Goal: Task Accomplishment & Management: Use online tool/utility

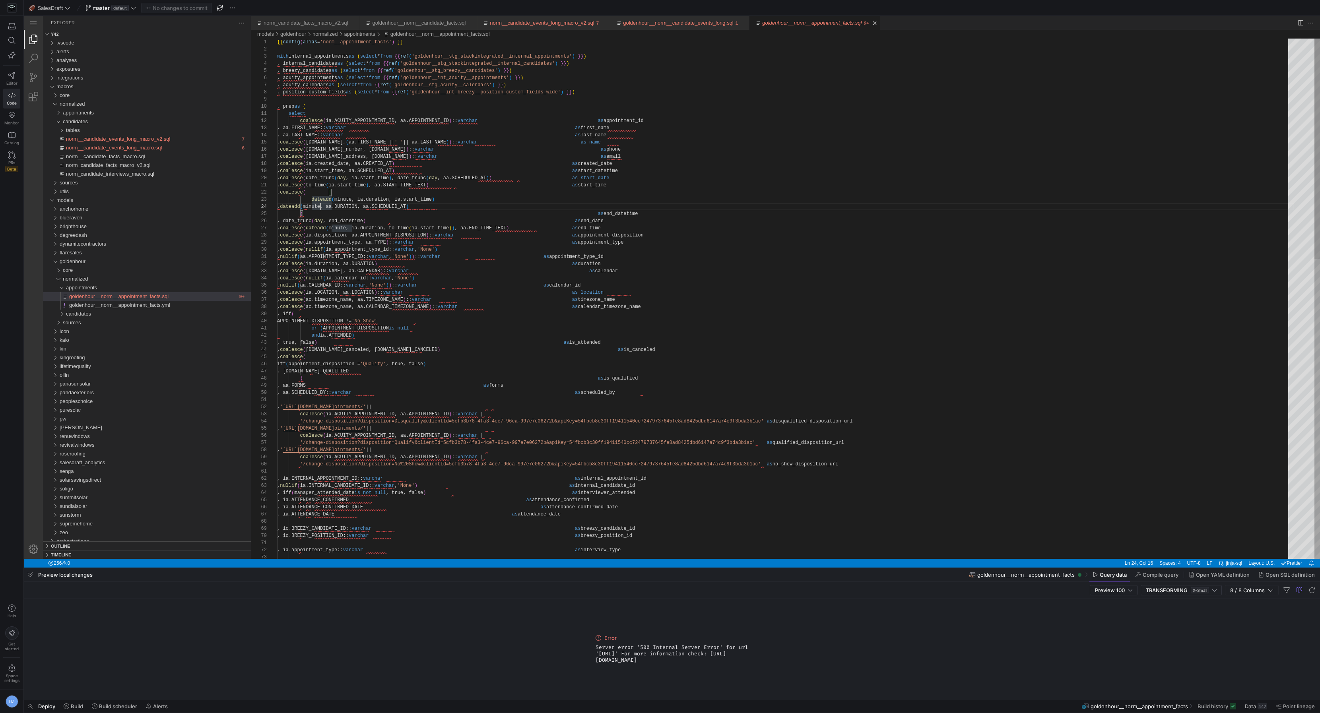
scroll to position [43, 267]
click at [546, 392] on div ", coalesce ( dateadd ( minute, ia.duration, ia.start_time ) , dateadd ( minute,…" at bounding box center [785, 653] width 1017 height 1229
click at [660, 392] on div ", coalesce ( dateadd ( minute, ia.duration, ia.start_time ) , dateadd ( minute,…" at bounding box center [785, 653] width 1017 height 1229
click at [643, 393] on div ", coalesce ( dateadd ( minute, ia.duration, ia.start_time ) , dateadd ( minute,…" at bounding box center [785, 653] width 1017 height 1229
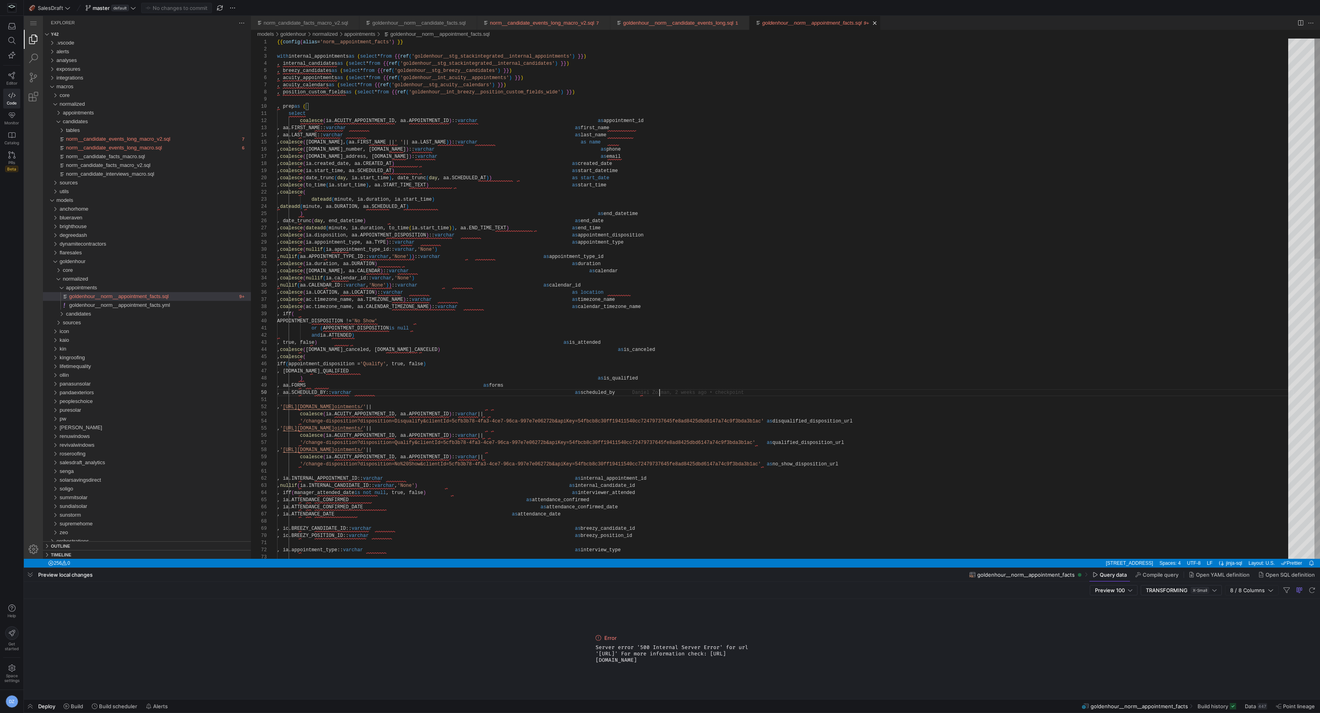
scroll to position [43, 368]
click at [509, 367] on div ", coalesce ( dateadd ( minute, ia.duration, ia.start_time ) , dateadd ( minute,…" at bounding box center [785, 653] width 1017 height 1229
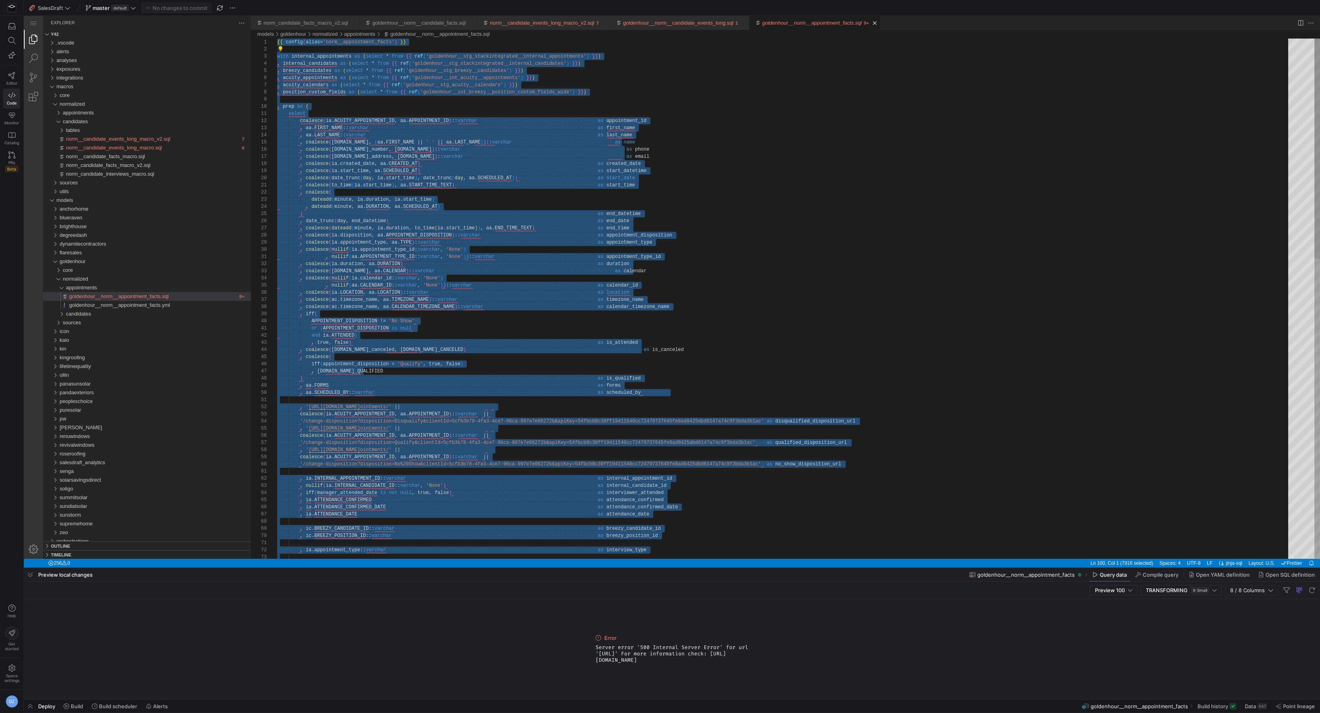
paste textarea "norm__appointment_facts_wide_macro(company)"
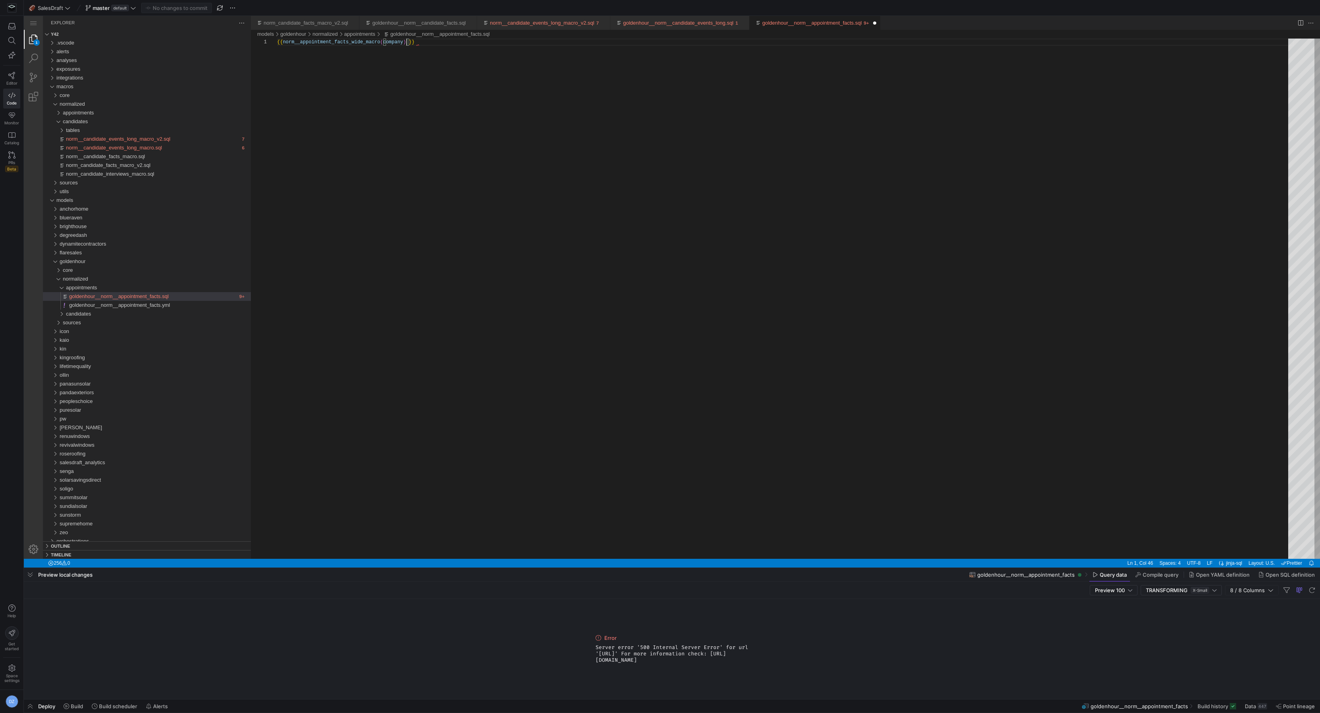
scroll to position [0, 126]
click at [398, 42] on div "{{ norm__appointment_facts_wide_macro ( company ) }}" at bounding box center [785, 299] width 1017 height 520
click at [425, 130] on div "{{ norm__appointment_facts_wide_macro ( 'goldenhour' ) }}" at bounding box center [785, 299] width 1017 height 520
click at [428, 153] on div "{{ norm__appointment_facts_wide_macro ( 'goldenhour' ) }}" at bounding box center [785, 299] width 1017 height 520
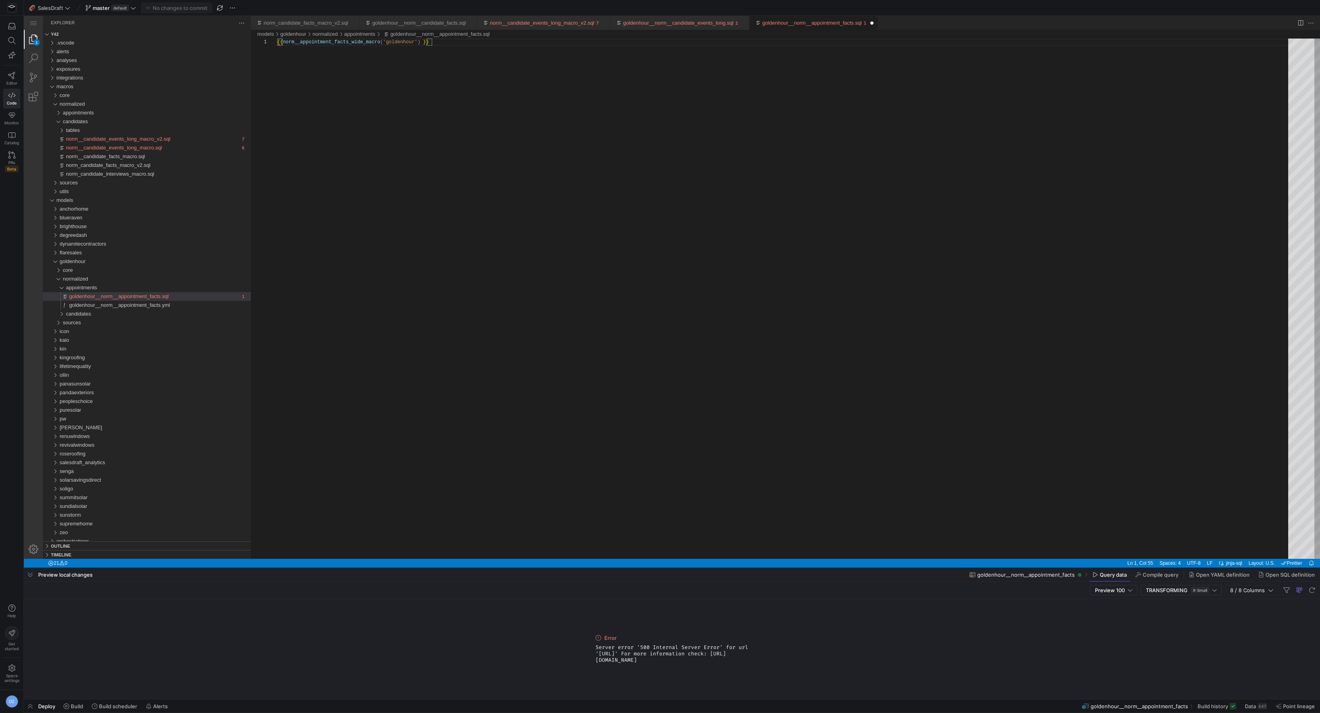
type textarea "{{ norm__appointment_facts_wide_macro('goldenhour') }}"
click at [460, 157] on div "{{ norm__appointment_facts_wide_macro ( 'goldenhour' ) }}" at bounding box center [785, 299] width 1017 height 520
click at [381, 403] on div "{{ ·‌ norm__appointment_facts_wide_macro ( 'goldenhour' ) ·‌ }}" at bounding box center [785, 299] width 1017 height 520
click at [92, 355] on span "Build" at bounding box center [124, 350] width 206 height 9
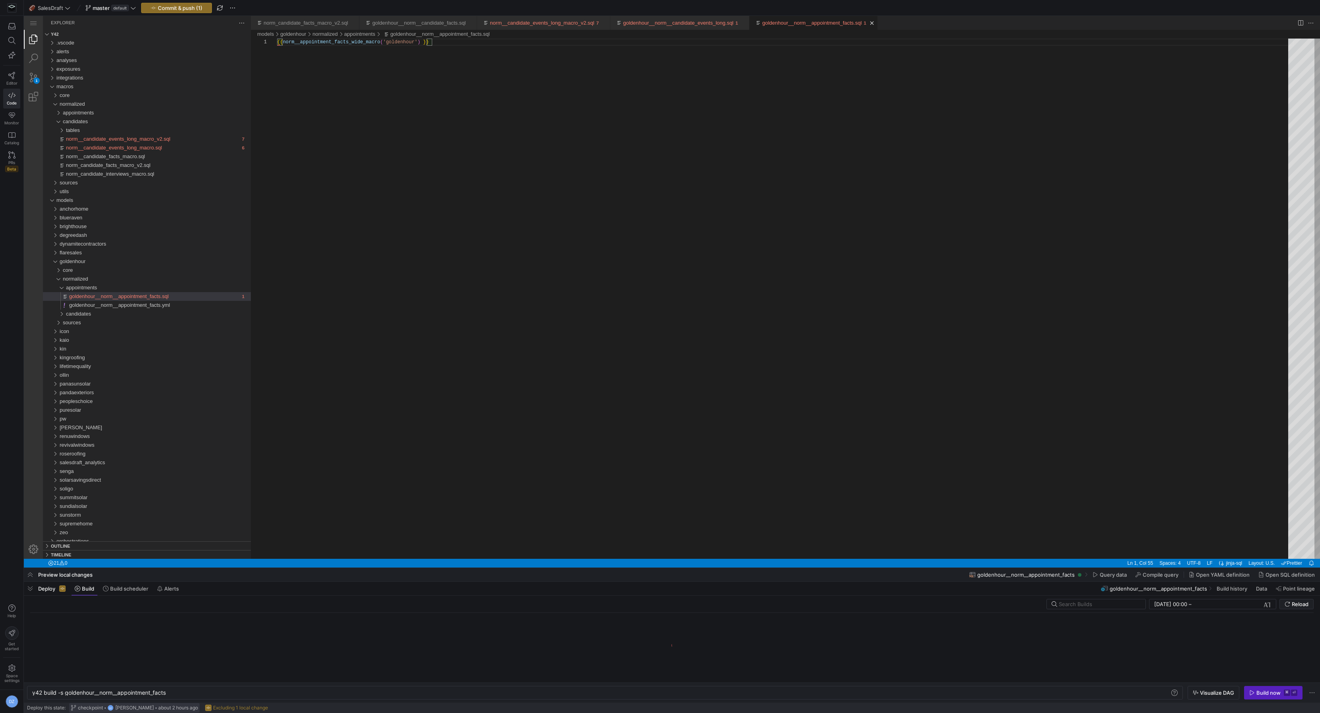
scroll to position [0, 135]
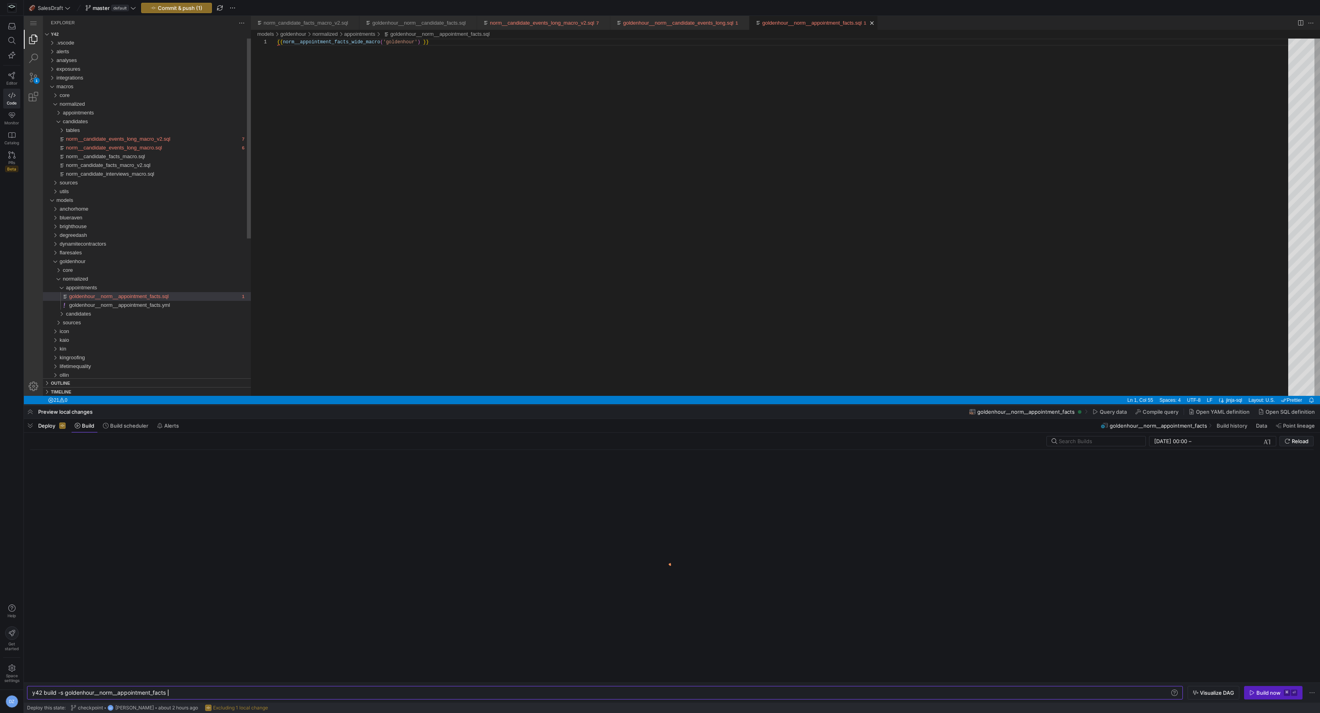
drag, startPoint x: 428, startPoint y: 568, endPoint x: 431, endPoint y: 405, distance: 163.0
click at [431, 405] on div at bounding box center [672, 405] width 1296 height 3
click at [555, 322] on div "{{ norm__appointment_facts_wide_macro ( 'goldenhour' ) }}" at bounding box center [785, 217] width 1017 height 357
click at [190, 8] on span "Commit & push (1)" at bounding box center [180, 8] width 45 height 6
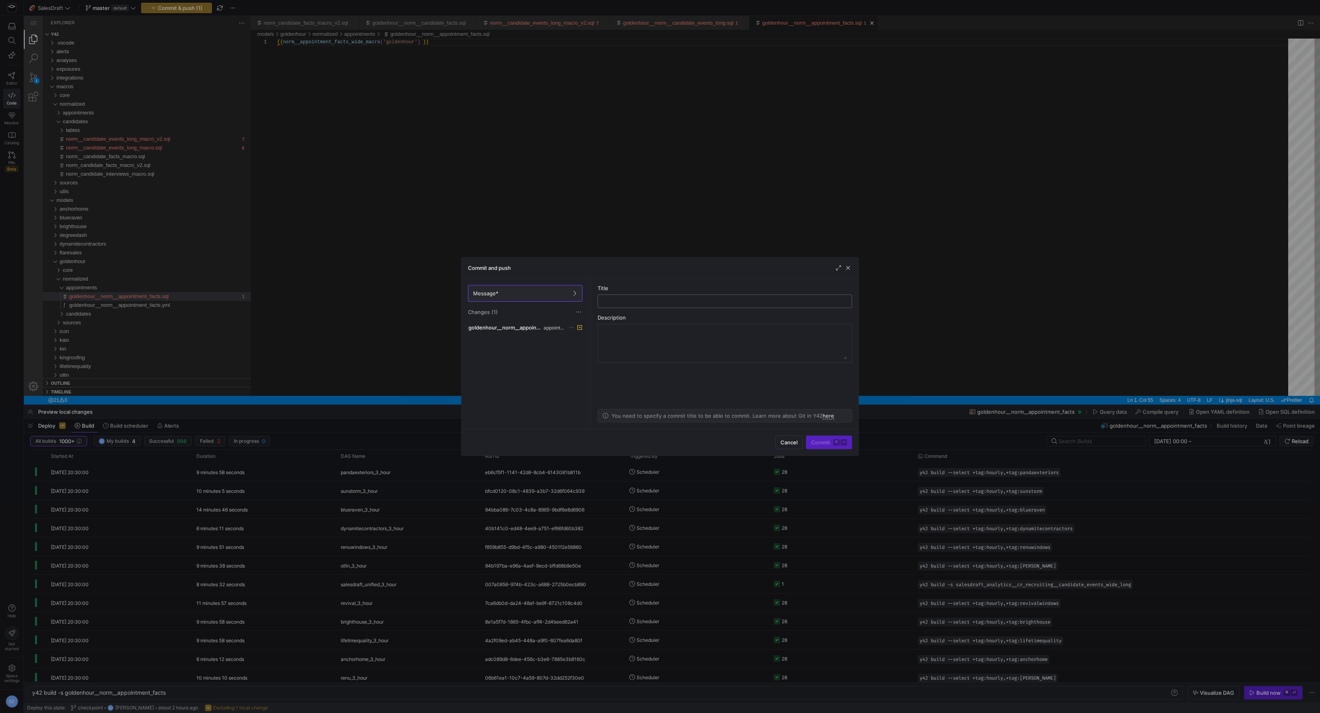
click at [607, 303] on input "text" at bounding box center [724, 301] width 241 height 6
type input "c"
type input "appt facts goldenhour"
click at [811, 439] on span "submit" at bounding box center [828, 442] width 45 height 13
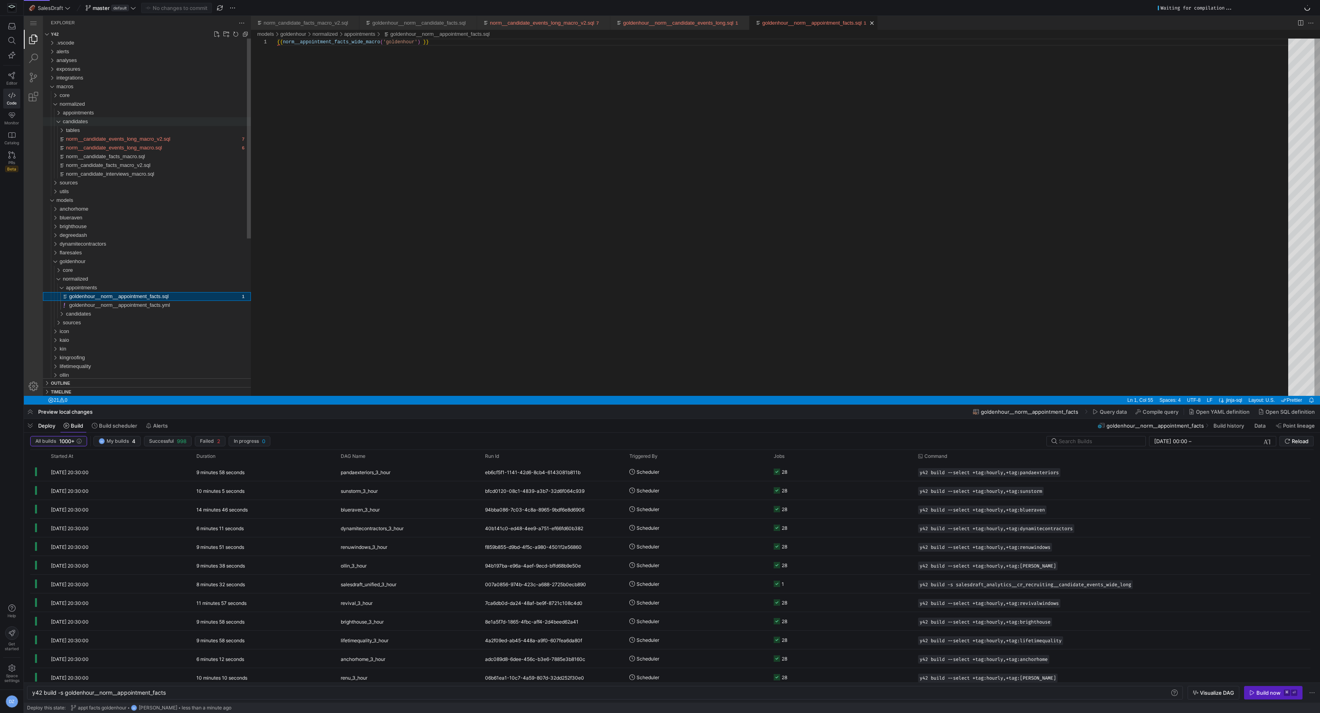
click at [77, 122] on span "candidates" at bounding box center [75, 121] width 25 height 6
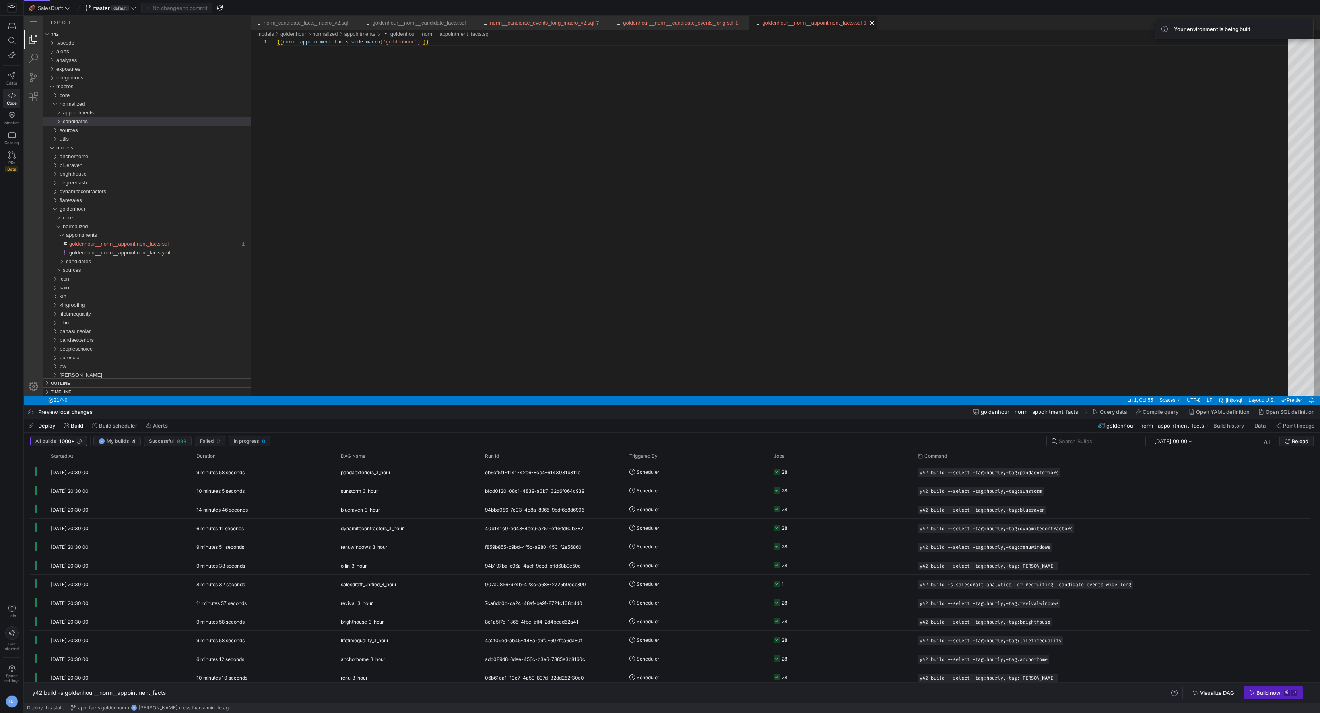
click at [619, 289] on div "{{ norm__appointment_facts_wide_macro ( 'goldenhour' ) }}" at bounding box center [785, 217] width 1017 height 357
click at [513, 235] on div "{{ norm__appointment_facts_wide_macro ( 'goldenhour' ) }}" at bounding box center [785, 217] width 1017 height 357
click at [546, 251] on div "{{ norm__appointment_facts_wide_macro ( 'goldenhour' ) }}" at bounding box center [785, 217] width 1017 height 357
click at [558, 247] on div "{{ norm__appointment_facts_wide_macro ( 'goldenhour' ) }}" at bounding box center [785, 217] width 1017 height 357
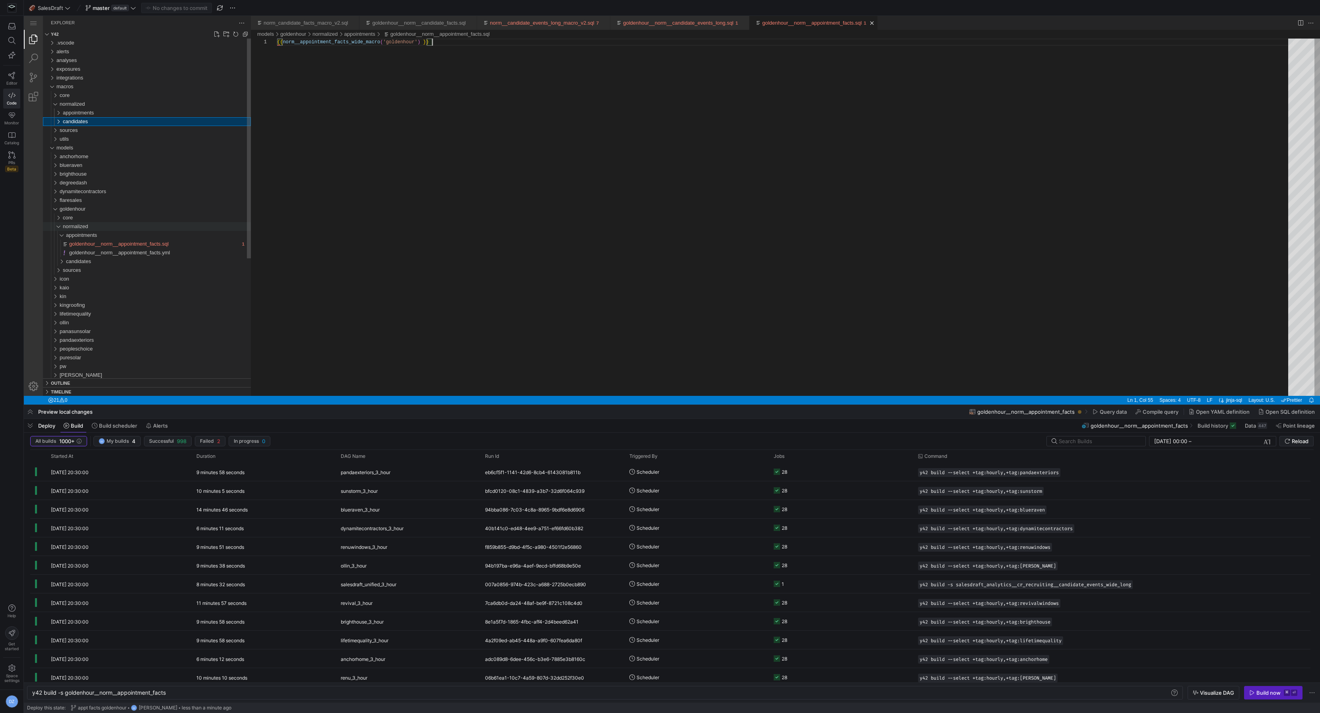
click at [92, 225] on div "normalized" at bounding box center [157, 226] width 188 height 9
click at [96, 227] on div "normalized" at bounding box center [157, 226] width 188 height 9
click at [94, 234] on span "appointments" at bounding box center [81, 235] width 31 height 6
click at [85, 258] on div "candidates" at bounding box center [158, 261] width 185 height 9
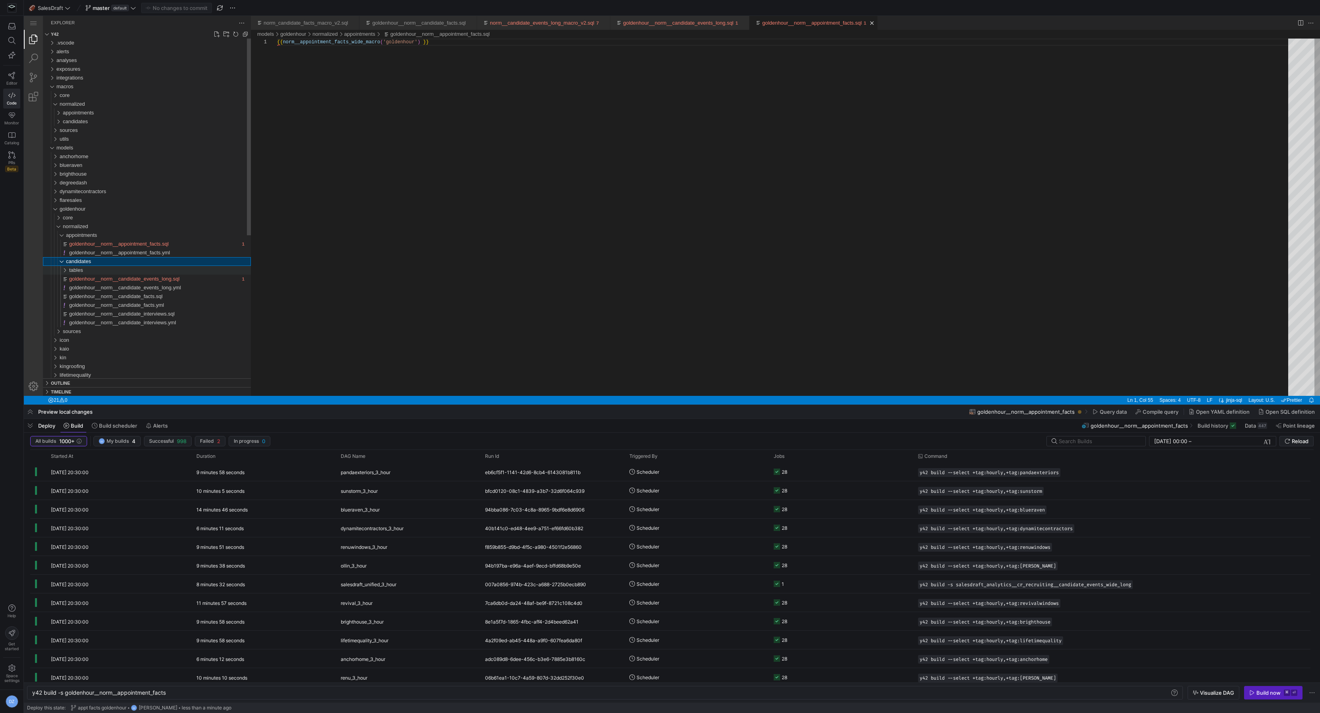
click at [111, 269] on div "tables" at bounding box center [160, 270] width 182 height 9
click at [111, 280] on span "goldenhour__norm__candidate_events_wide.sql" at bounding box center [127, 279] width 111 height 6
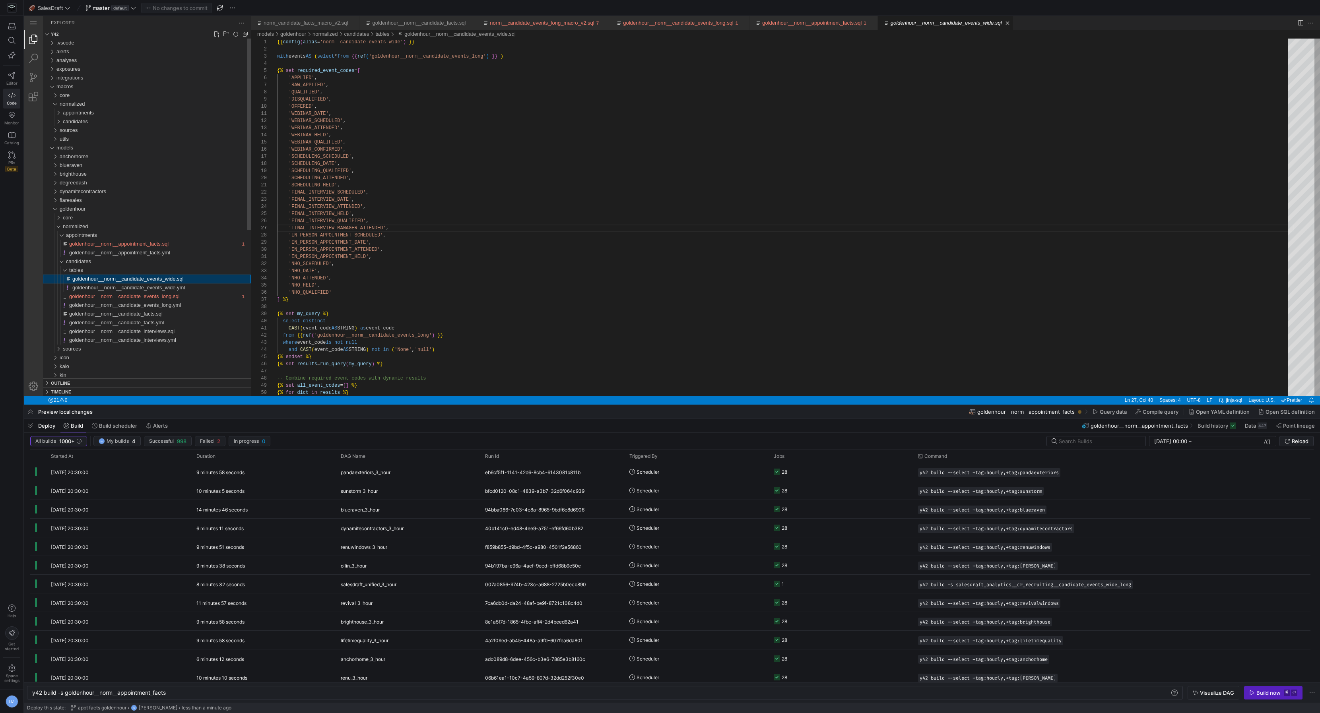
type textarea "y42 build -s goldenhour__norm__candidate_events_wide"
click at [399, 164] on div "{{ config ( alias = 'norm__candidate_events_wide' ) }} with events AS ( select …" at bounding box center [785, 525] width 1017 height 973
type textarea "'SCHEDULING_HELD', 'FINAL_INTERVIEW_SCHEDULED', 'FINAL_INTERVIEW_DATE', 'FINAL_…"
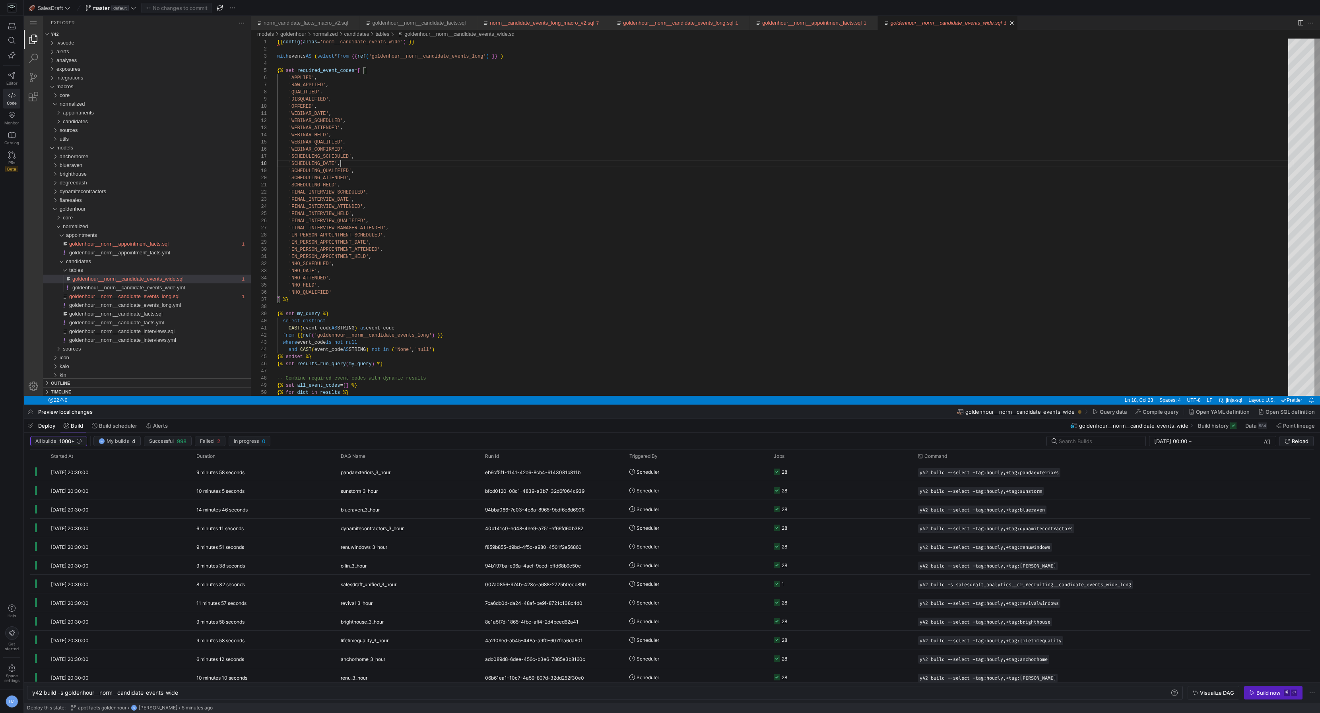
click at [490, 223] on div "{% set all_event_codes = [ ] %} {% for dict in results %} 'IN_PERSON_APPOINTMEN…" at bounding box center [785, 525] width 1017 height 973
click at [155, 273] on div "tables" at bounding box center [160, 270] width 182 height 9
click at [155, 272] on div "tables" at bounding box center [160, 270] width 182 height 9
click at [111, 122] on div "candidates" at bounding box center [157, 121] width 188 height 9
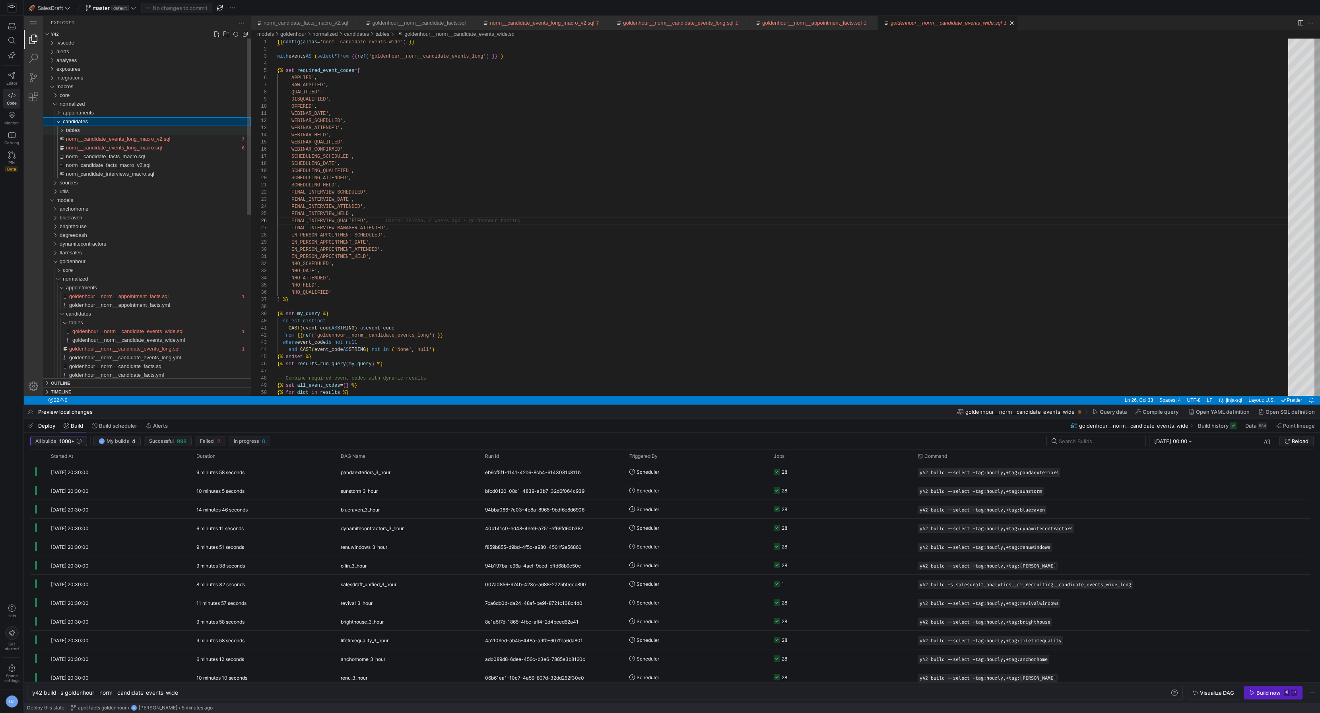
click at [113, 126] on div "tables" at bounding box center [158, 130] width 185 height 9
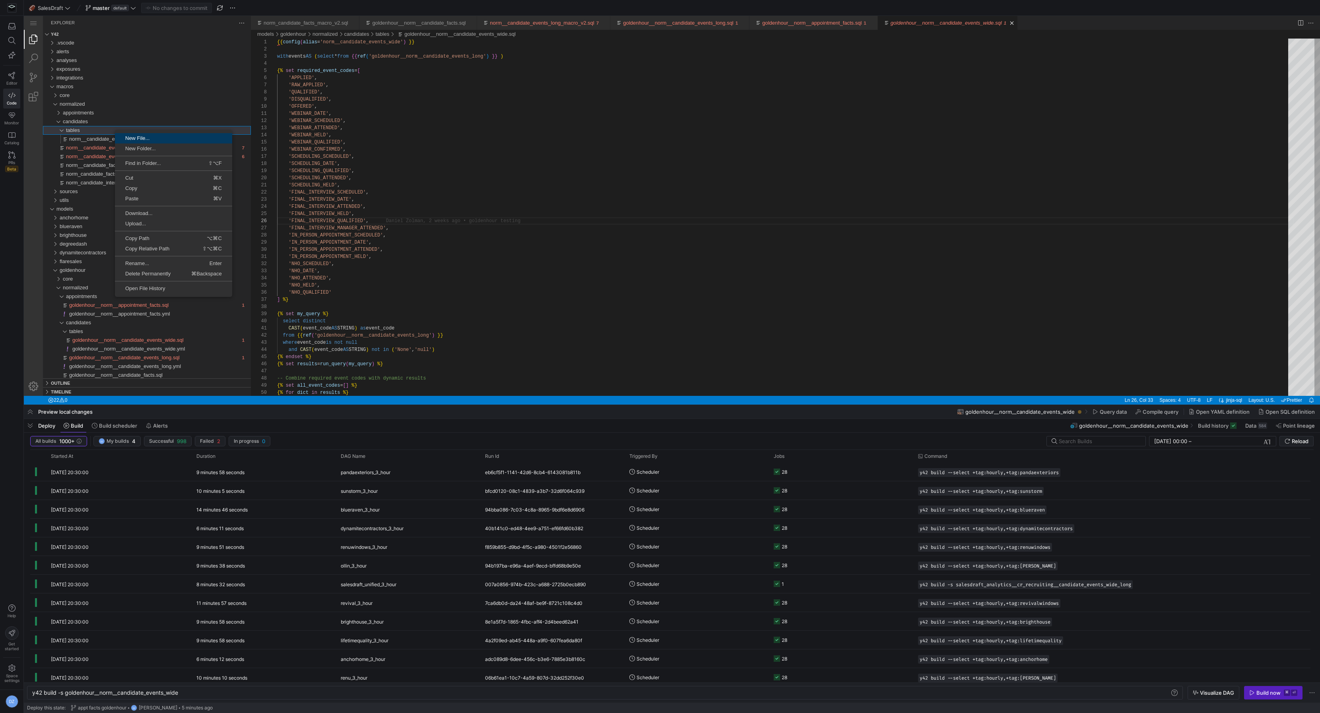
click at [161, 138] on span "New File..." at bounding box center [173, 138] width 117 height 5
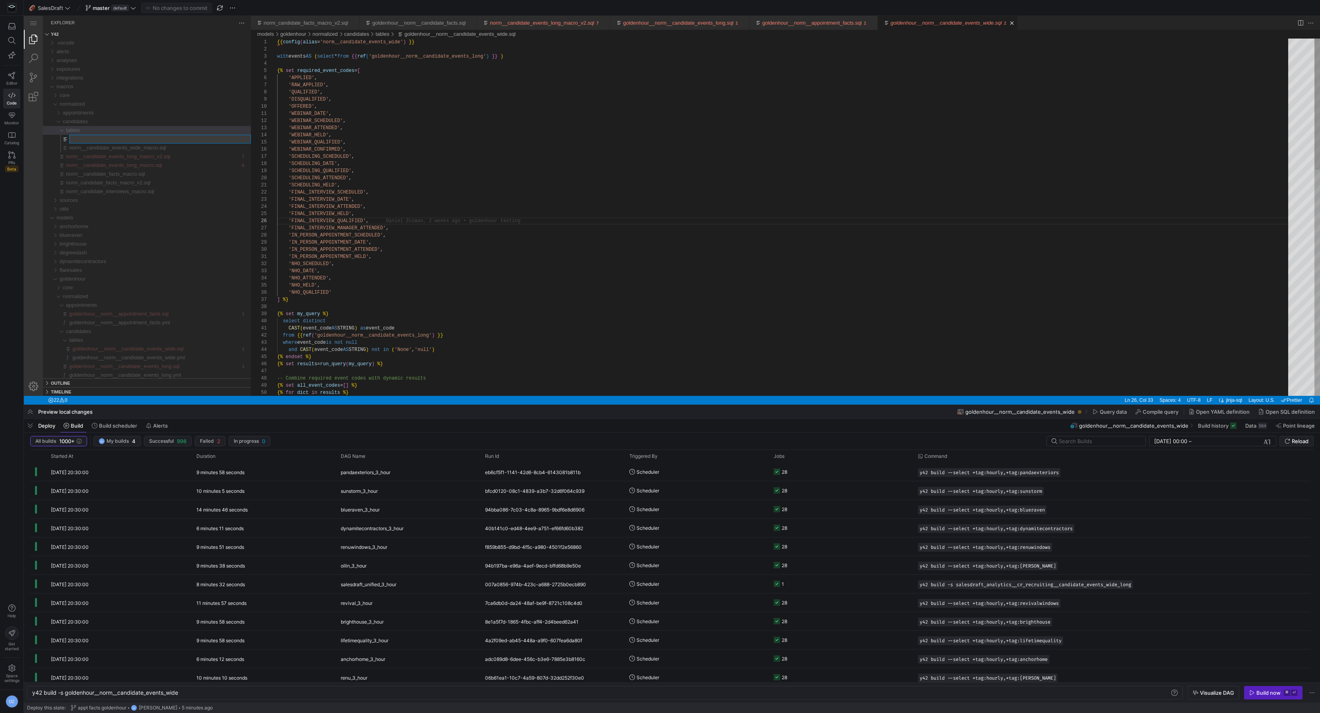
type input "norm__candidate_events_wide_macro_v2.sql"
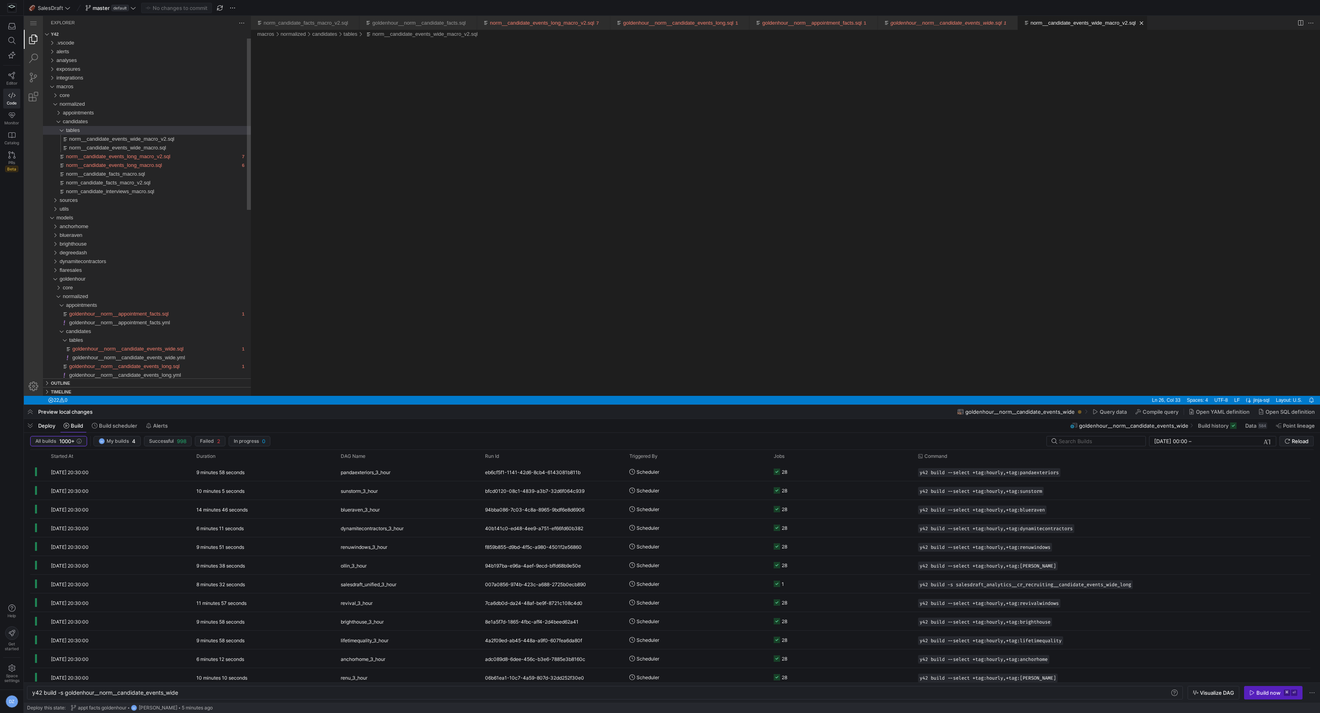
type textarea "y42 build"
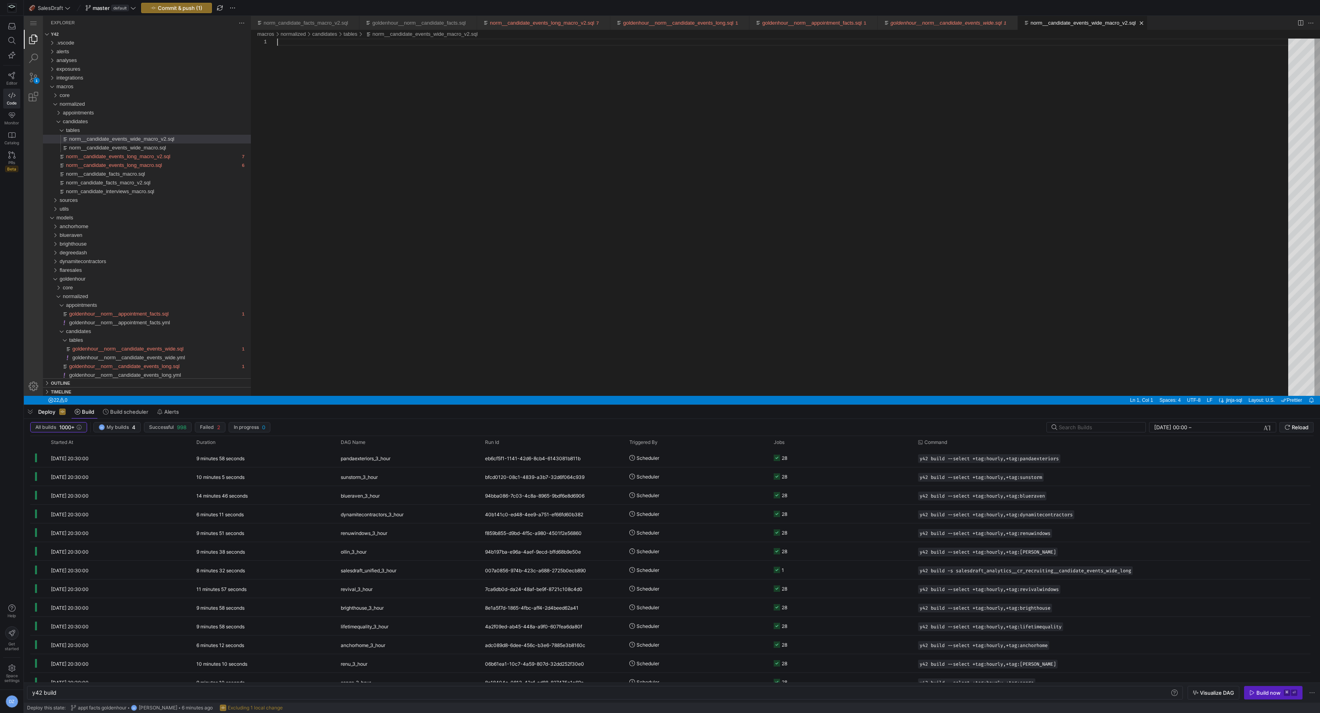
click at [396, 125] on div "norm__candidate_events_wide_macro_v2.sql" at bounding box center [785, 217] width 1017 height 357
click at [443, 197] on div "norm__candidate_events_wide_macro_v2.sql" at bounding box center [785, 217] width 1017 height 357
paste textarea "'DISQUALIFIED', 'OFFERED', 'WEBINAR_DATE', 'WEBINAR_SCHEDULED', 'WEBINAR_ATTEND…"
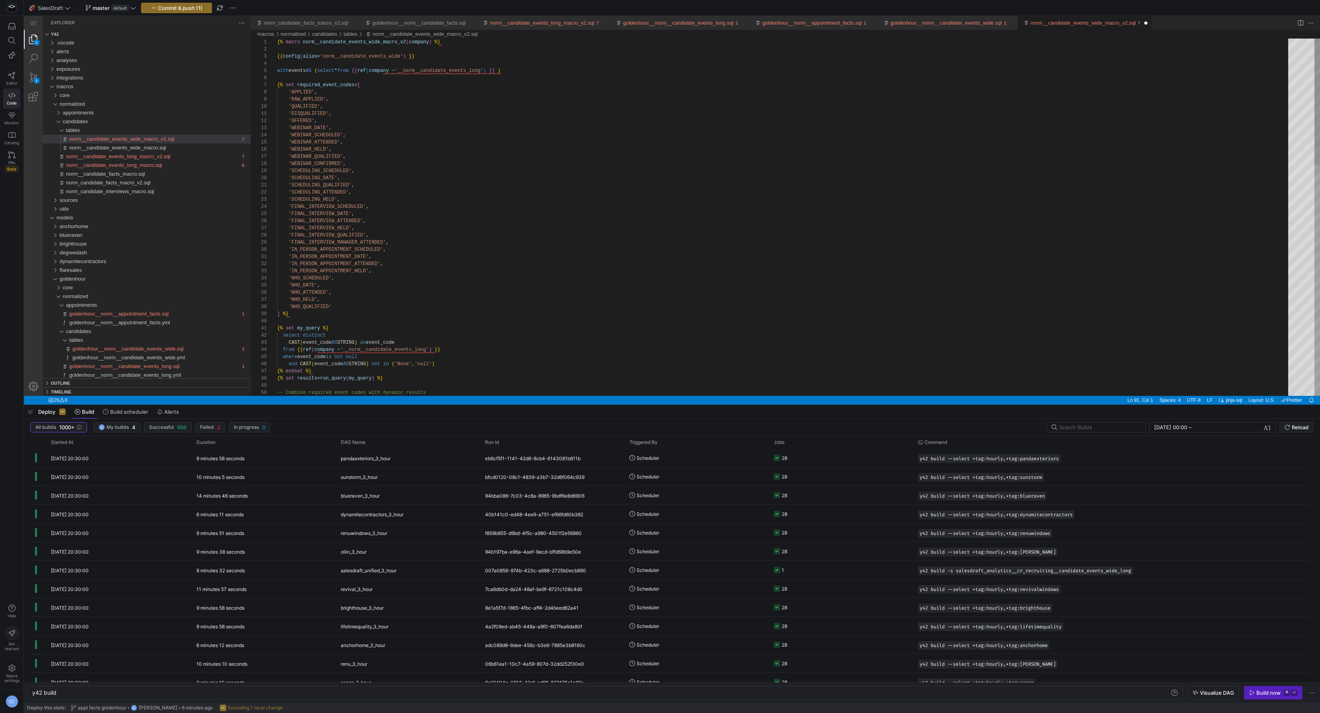
type textarea "'DISQUALIFIED', 'OFFERED', 'WEBINAR_DATE', 'WEBINAR_SCHEDULED', 'WEBINAR_ATTEND…"
click at [507, 169] on div "CAST ( event_code AS STRING ) as event_code from {{ ref ( company ~ '__norm__ca…" at bounding box center [785, 540] width 1017 height 1002
click at [511, 175] on div "CAST ( event_code AS STRING ) as event_code from {{ ref ( company ~ '__norm__ca…" at bounding box center [785, 540] width 1017 height 1002
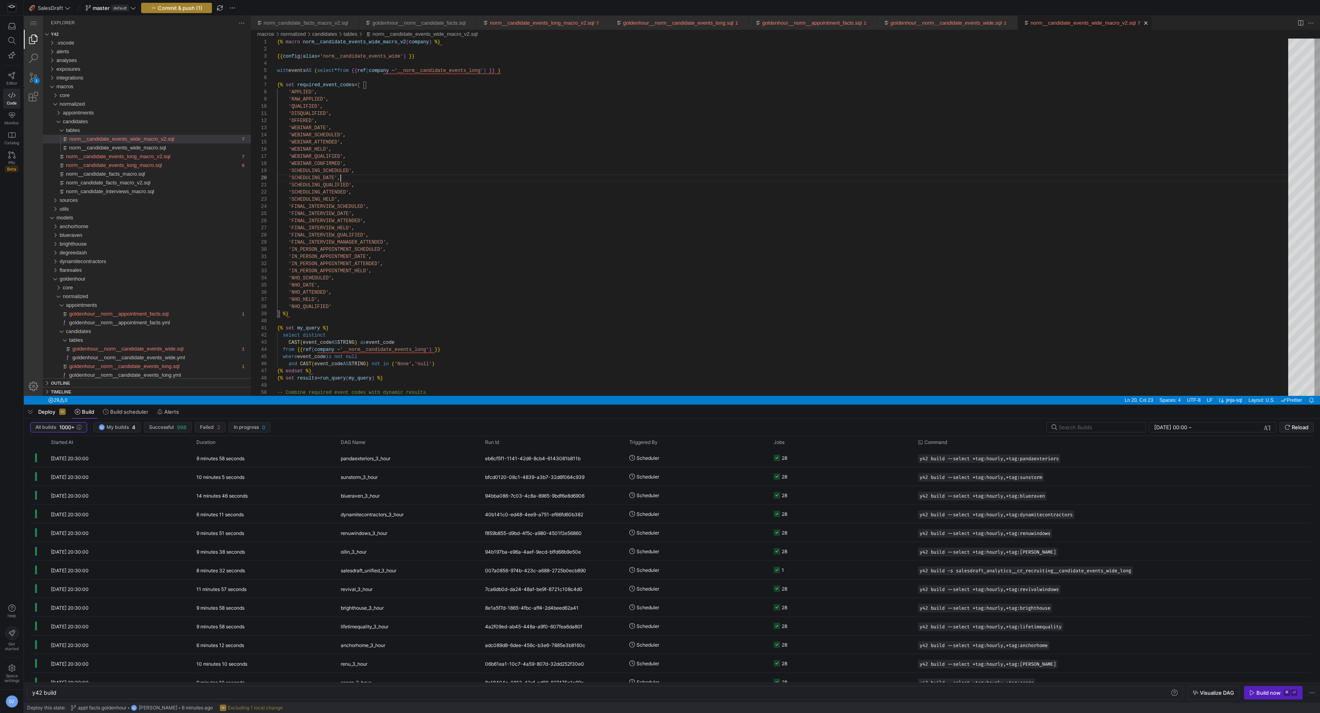
click at [199, 11] on span "button" at bounding box center [177, 8] width 70 height 10
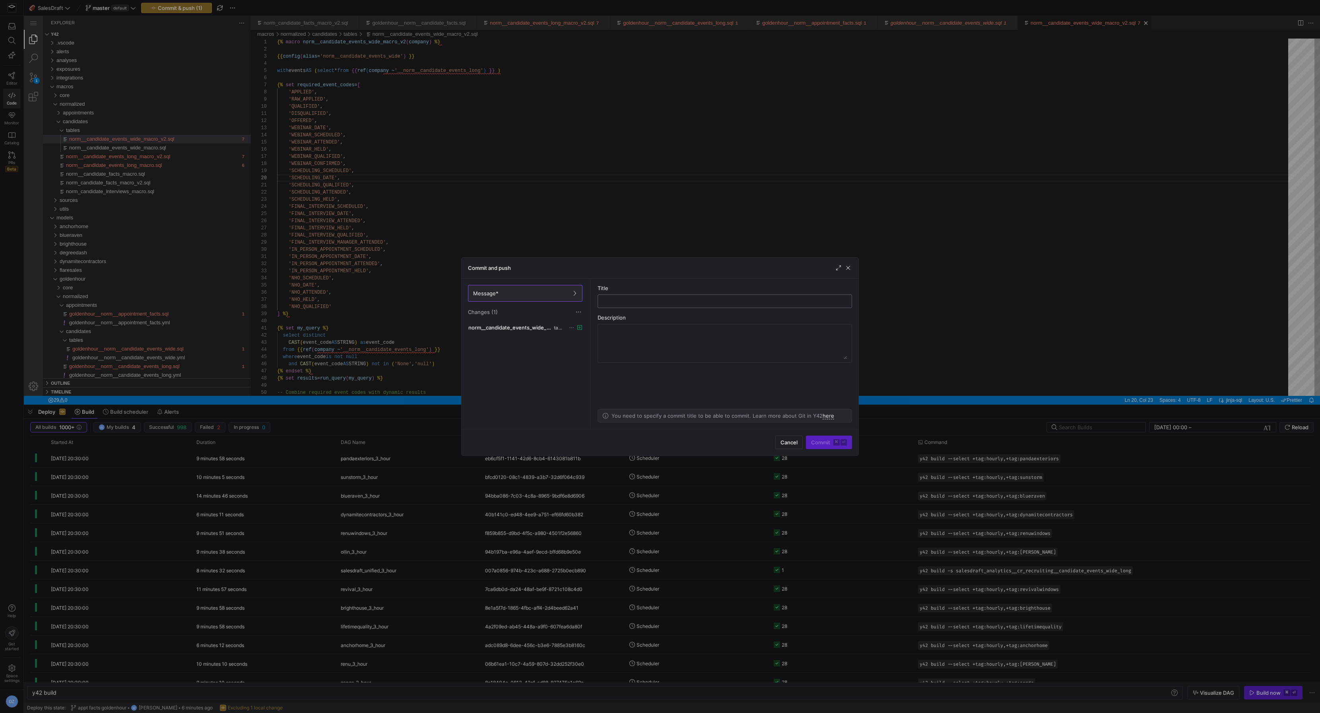
click at [626, 299] on input "text" at bounding box center [724, 301] width 241 height 6
type input "adding v2 events wide macro"
click at [819, 440] on span "Commit ⌘ ⏎" at bounding box center [829, 442] width 36 height 6
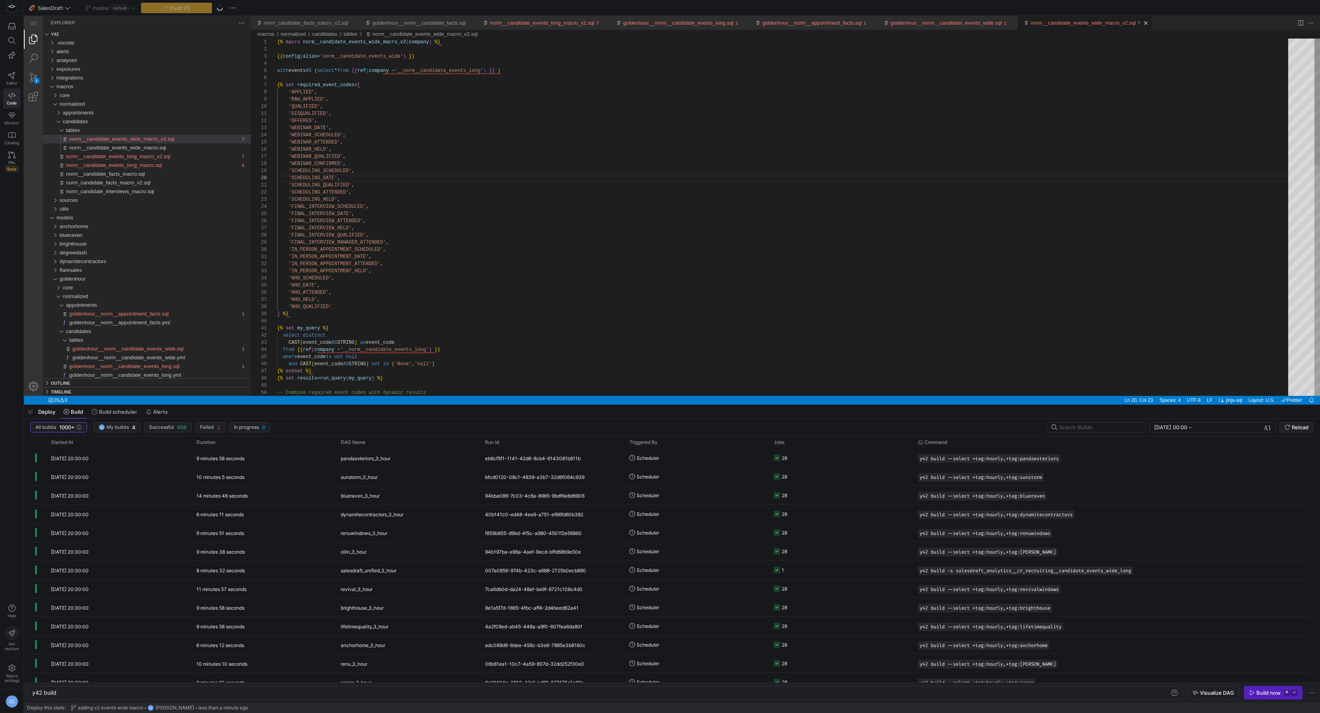
click at [598, 263] on div "CAST ( event_code AS STRING ) as event_code from {{ ref ( company ~ '__norm__ca…" at bounding box center [785, 540] width 1017 height 1002
click at [551, 221] on div "CAST ( event_code AS STRING ) as event_code from {{ ref ( company ~ '__norm__ca…" at bounding box center [785, 540] width 1017 height 1002
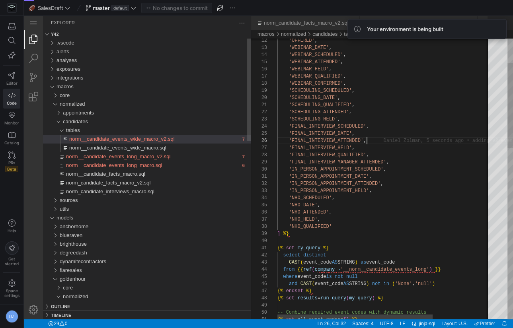
scroll to position [0, 694]
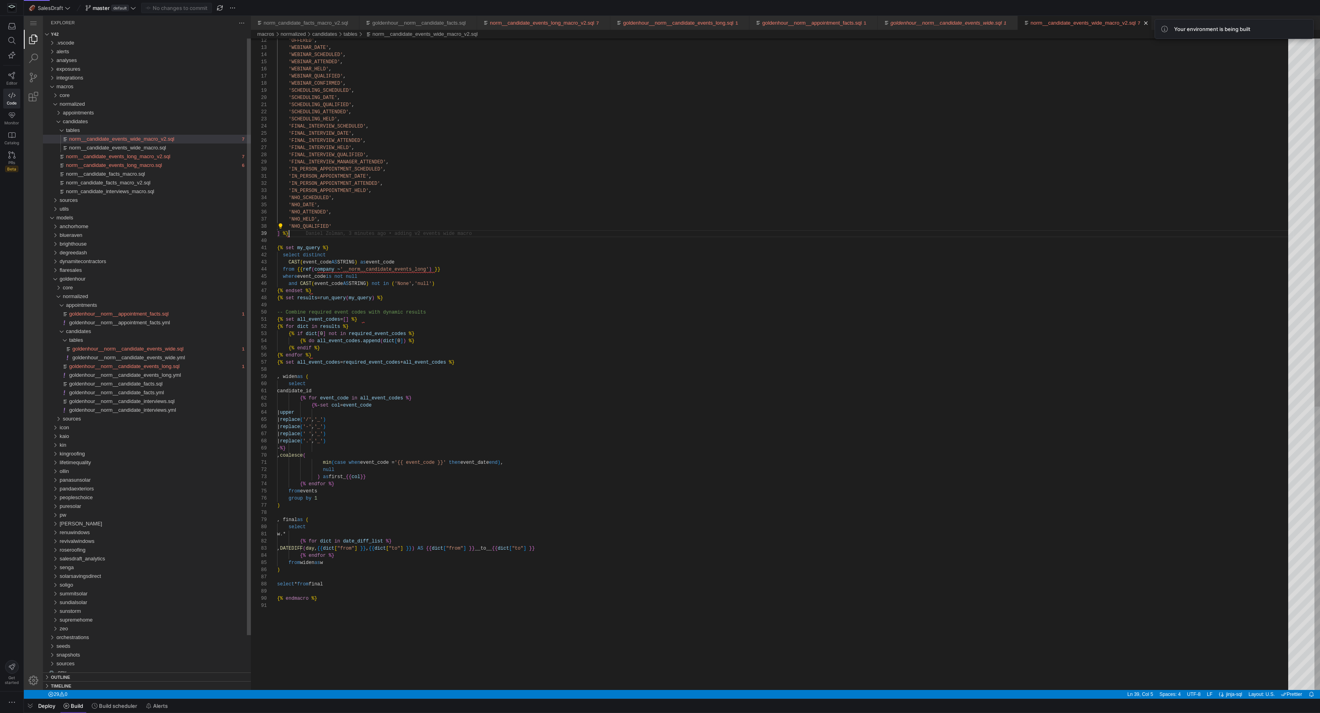
scroll to position [0, 0]
type textarea "candidate_id {% for event_code in all_event_codes %} {%- set col = event_code |…"
click at [563, 423] on div "CAST ( event_code AS STRING ) as event_code from {{ ref ( company ~ '__norm__ca…" at bounding box center [785, 606] width 1017 height 1296
click at [136, 350] on span "goldenhour__norm__candidate_events_wide.sql" at bounding box center [127, 349] width 111 height 6
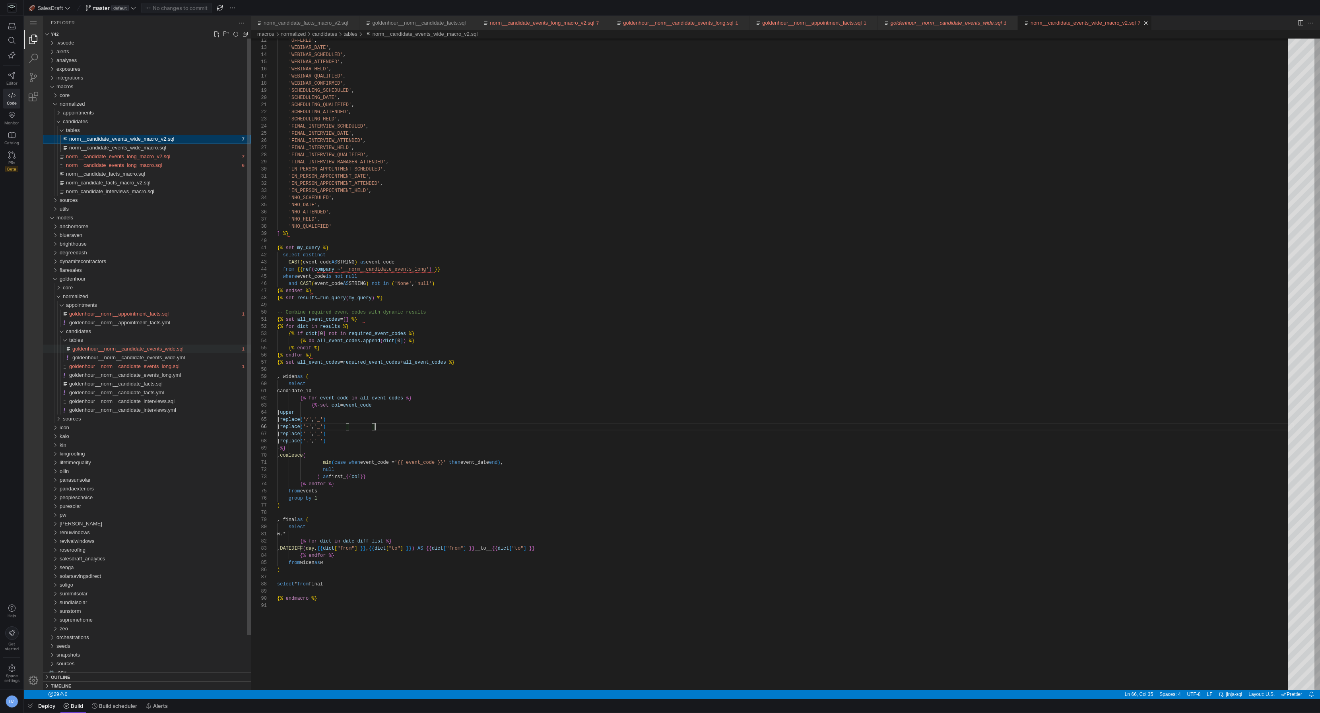
type textarea "y42 build -s goldenhour__norm__candidate_events_wide"
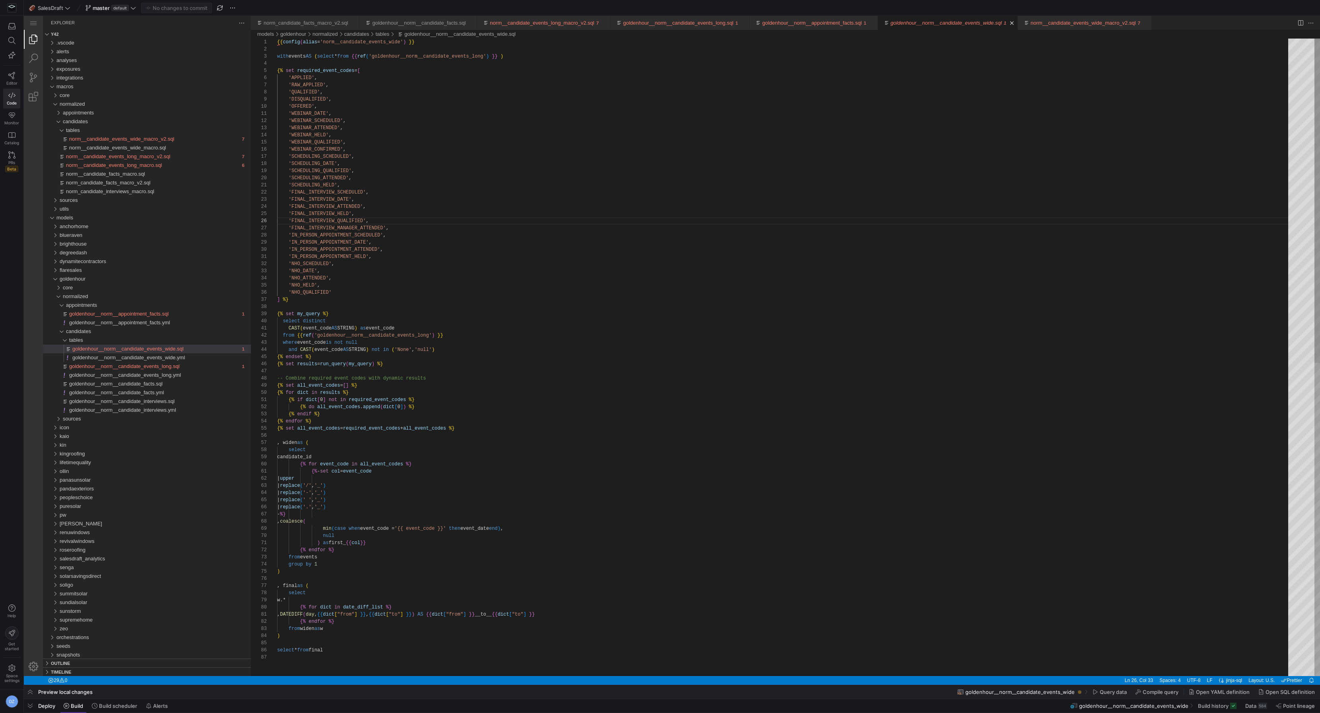
click at [543, 334] on div "{{ config ( alias = 'norm__candidate_events_wide' ) }} with events AS ( select …" at bounding box center [785, 665] width 1017 height 1253
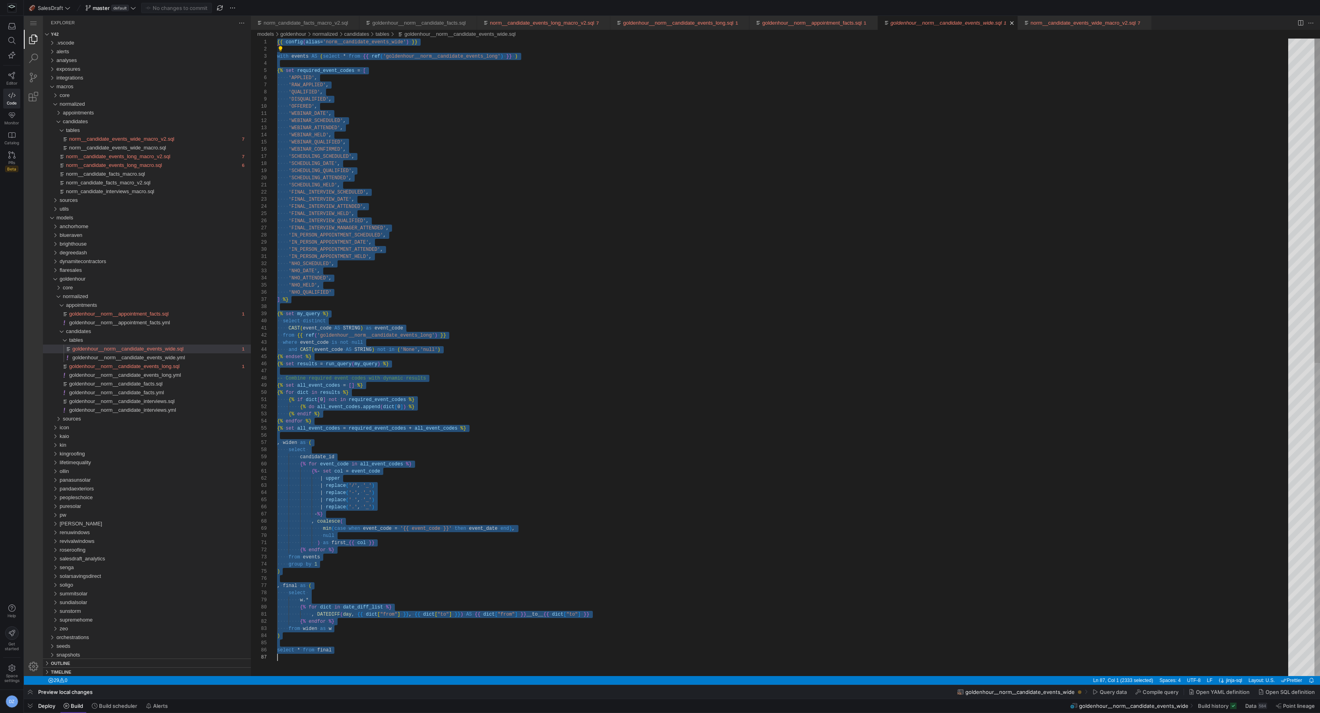
paste textarea "norm__candidate_events_wide_macro_v2('goldenhour') }}"
type textarea "{{ norm__candidate_events_wide_macro_v2('goldenhour') }}"
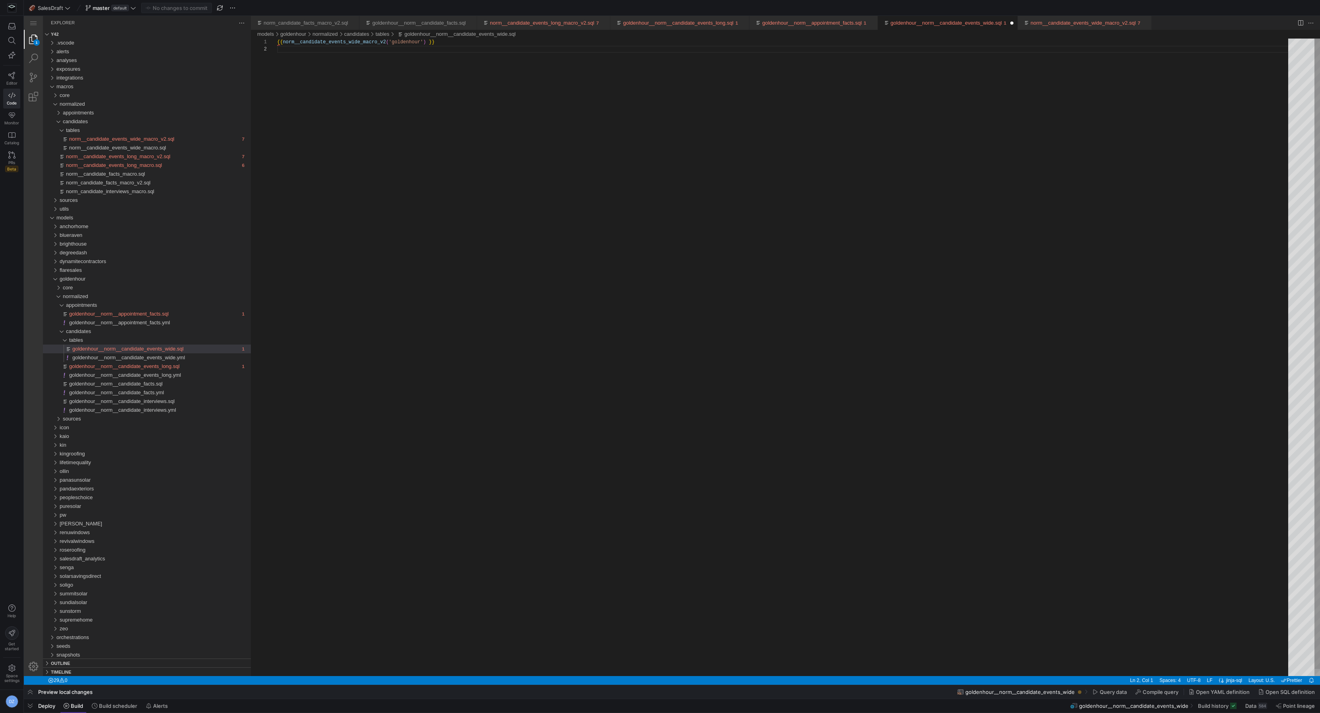
click at [510, 272] on div "{{ norm__candidate_events_wide_macro_v2 ( 'goldenhour' ) }}" at bounding box center [785, 361] width 1017 height 645
click at [471, 280] on div "{{ norm__candidate_events_wide_macro_v2 ( 'goldenhour' ) }}" at bounding box center [785, 361] width 1017 height 645
click at [150, 4] on span "button" at bounding box center [177, 8] width 70 height 10
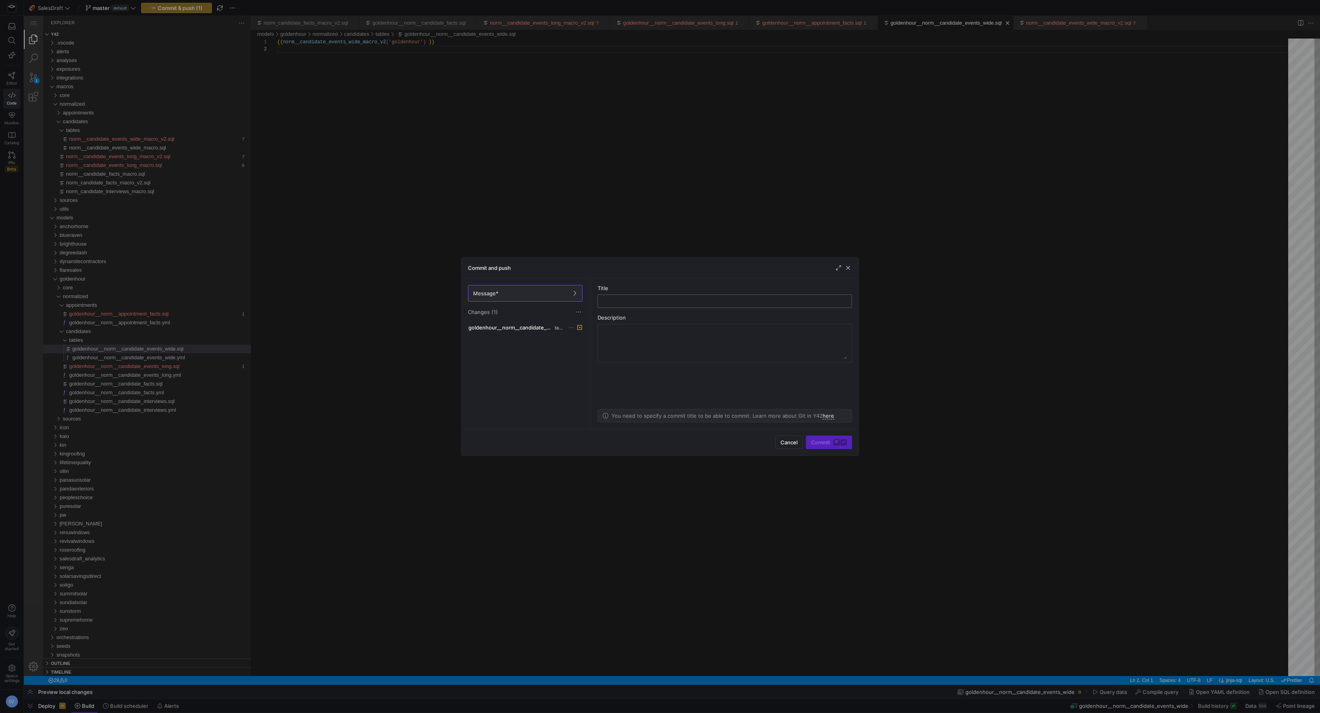
click at [648, 301] on input "text" at bounding box center [724, 301] width 241 height 6
type input "replaced events wide with v2 macro"
click at [826, 443] on span "Commit ⌘ ⏎" at bounding box center [829, 442] width 36 height 6
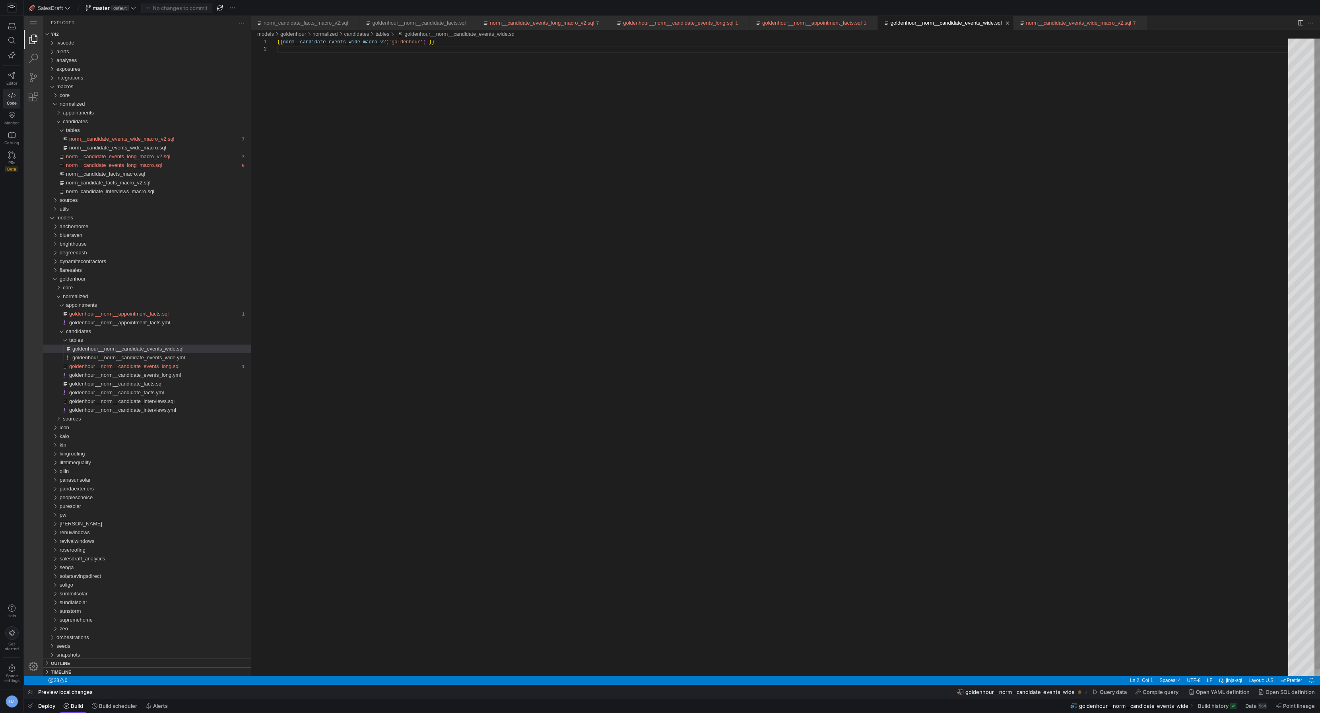
click at [602, 398] on div "{{ norm__candidate_events_wide_macro_v2 ( 'goldenhour' ) }}" at bounding box center [785, 361] width 1017 height 645
click at [595, 378] on div "{{ norm__candidate_events_wide_macro_v2 ( 'goldenhour' ) }}" at bounding box center [785, 361] width 1017 height 645
click at [745, 301] on div "{{ norm__candidate_events_wide_macro_v2 ( 'goldenhour' ) }}" at bounding box center [785, 361] width 1017 height 645
click at [598, 243] on div "{{ norm__candidate_events_wide_macro_v2 ( 'goldenhour' ) }}" at bounding box center [785, 361] width 1017 height 645
click at [447, 256] on div "{{ norm__candidate_events_wide_macro_v2 ( 'goldenhour' ) }}" at bounding box center [785, 361] width 1017 height 645
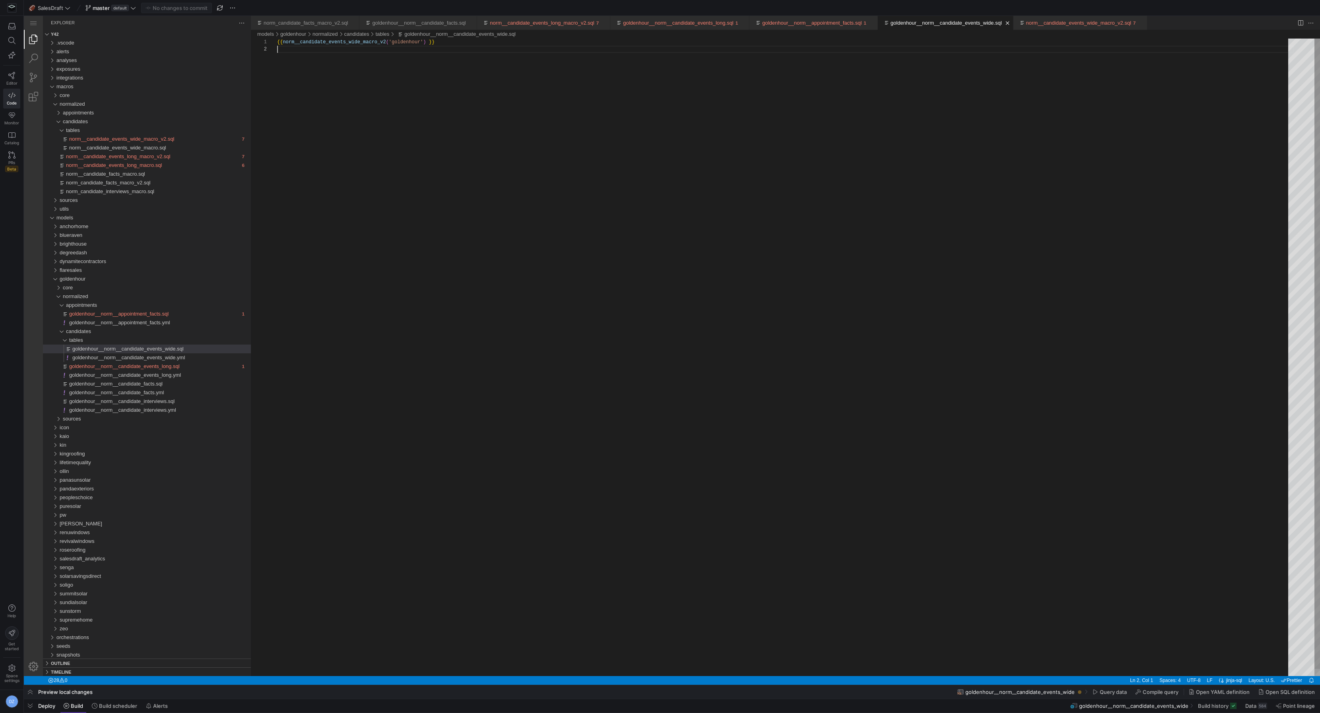
click at [461, 249] on div "{{ norm__candidate_events_wide_macro_v2 ( 'goldenhour' ) }}" at bounding box center [785, 361] width 1017 height 645
click at [82, 287] on div "core" at bounding box center [157, 287] width 188 height 9
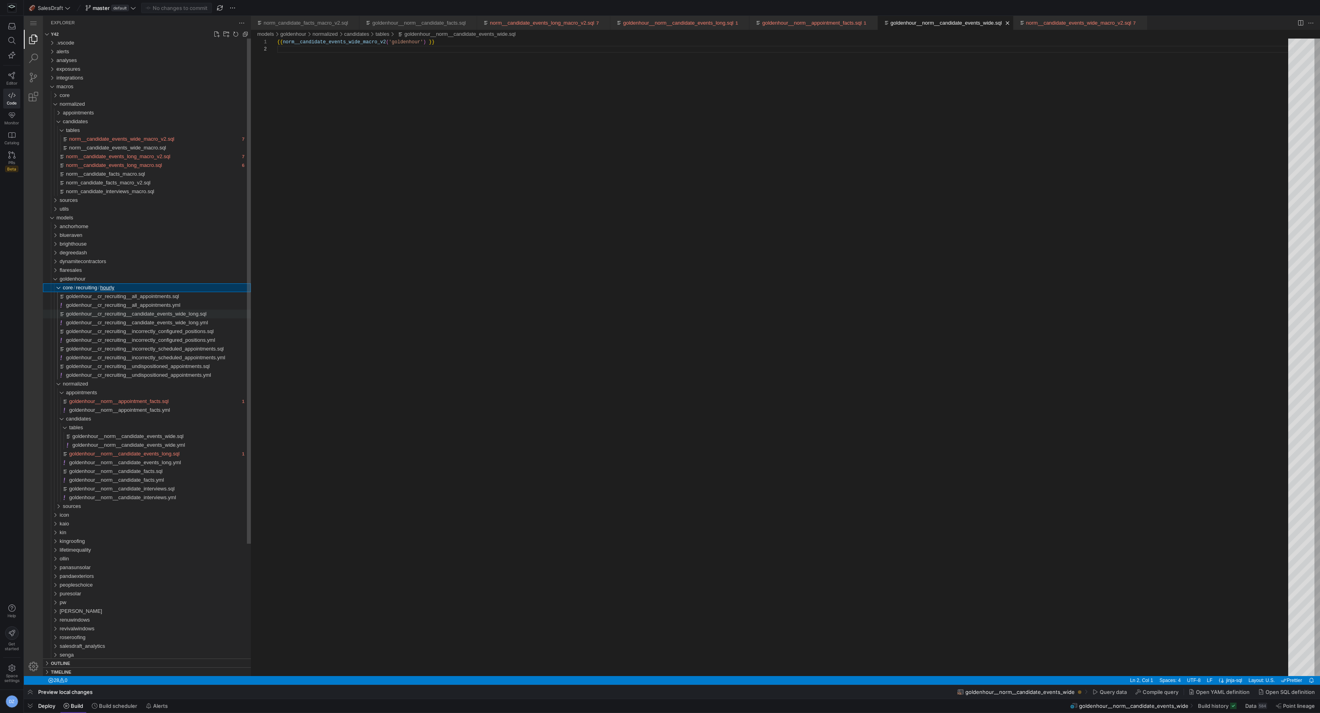
click at [134, 314] on span "goldenhour__cr_recruiting__candidate_events_wide_long.sql" at bounding box center [136, 314] width 140 height 6
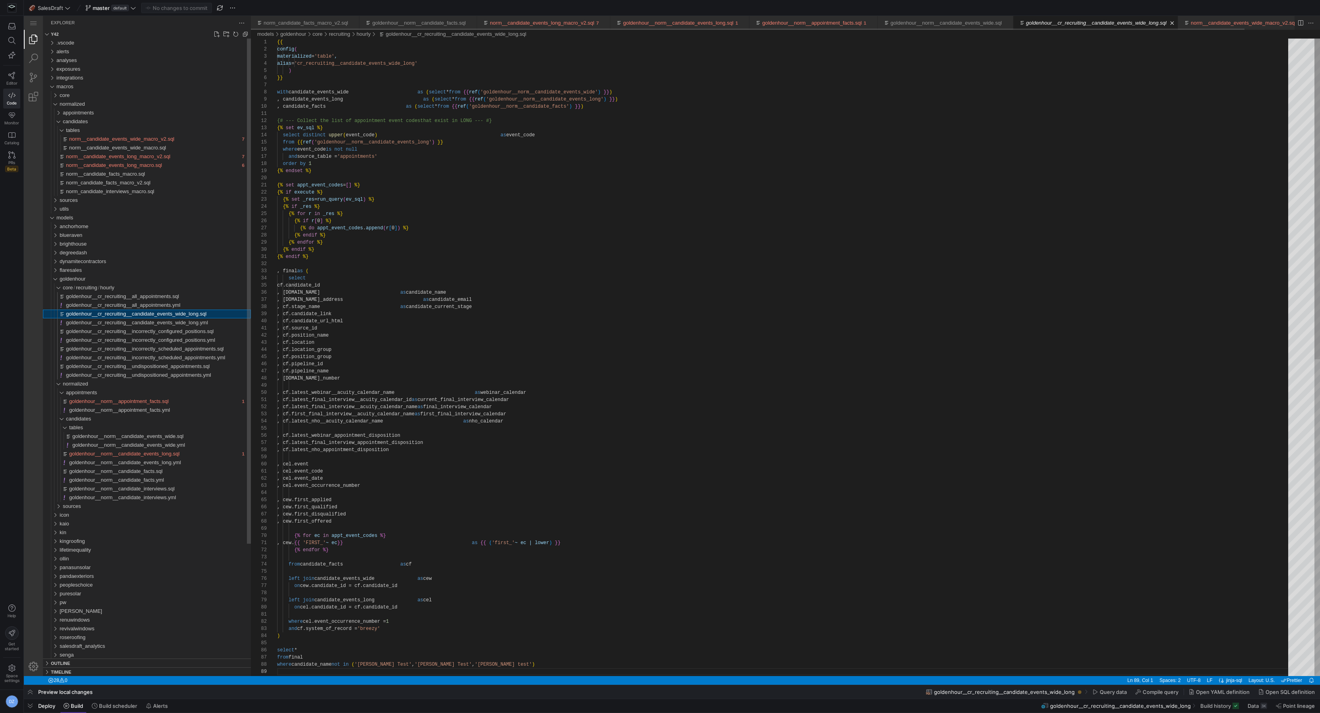
scroll to position [57, 0]
click at [149, 335] on div "goldenhour__cr_recruiting__incorrectly_configured_positions.sql" at bounding box center [158, 331] width 185 height 9
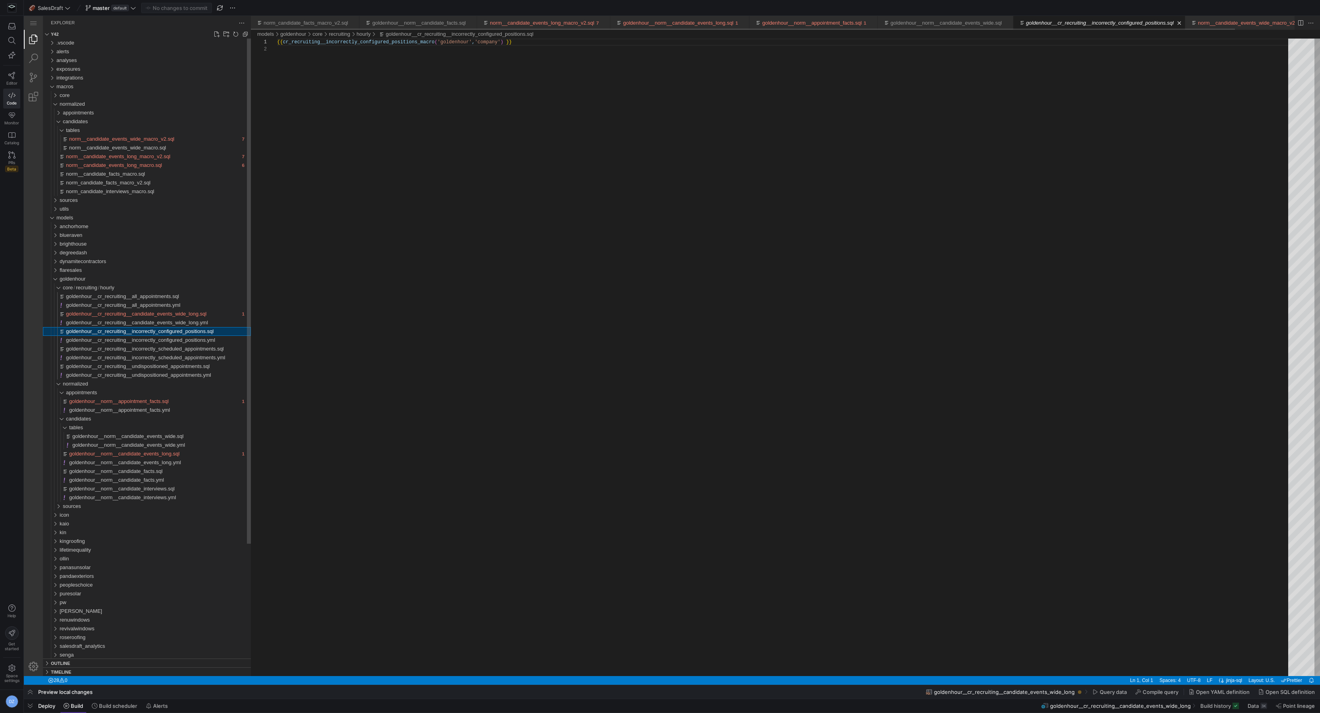
scroll to position [7, 0]
click at [180, 313] on span "goldenhour__cr_recruiting__candidate_events_wide_long.sql" at bounding box center [136, 314] width 140 height 6
type textarea "y42 build -s goldenhour__cr_recruiting__candidate_events_wide_long"
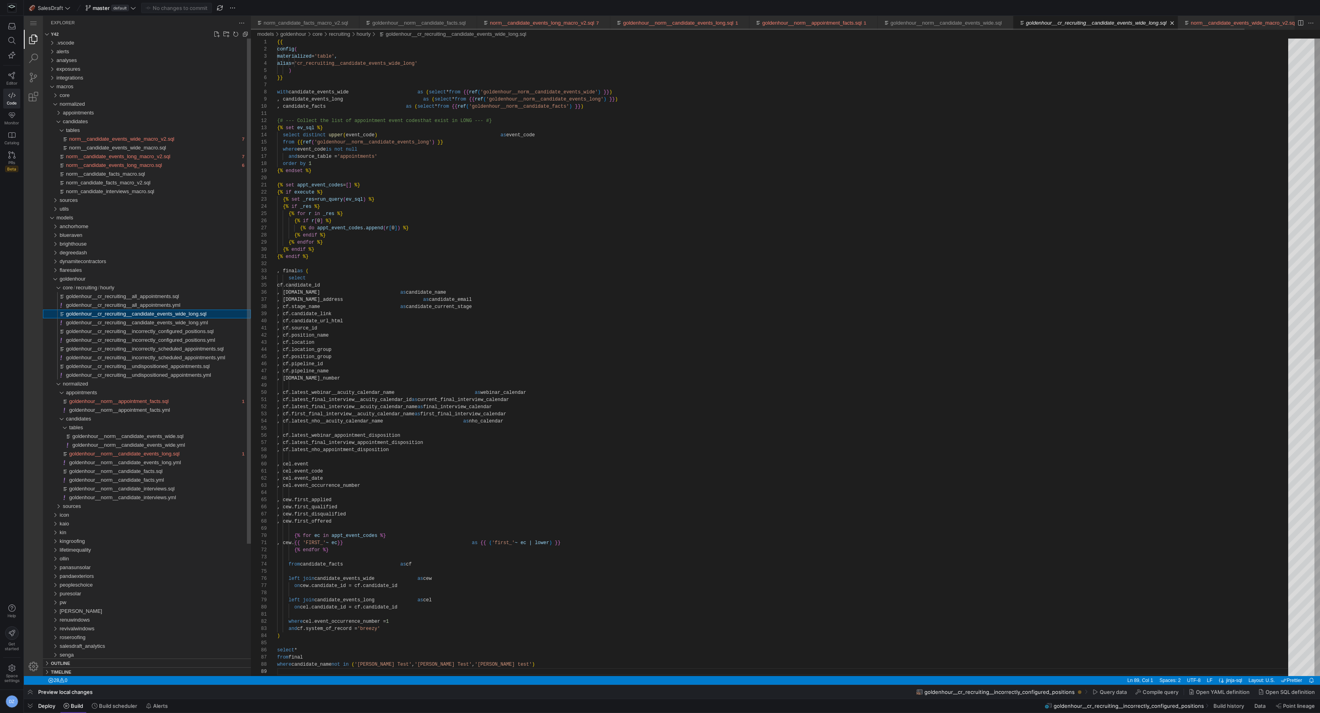
scroll to position [57, 0]
click at [496, 271] on div "{{ config ( materialized = 'table' , alias = 'cr_recruiting__candidate_events_w…" at bounding box center [785, 673] width 1017 height 1268
click at [571, 470] on div "{{ config ( materialized = 'table' , alias = 'cr_recruiting__candidate_events_w…" at bounding box center [785, 673] width 1017 height 1268
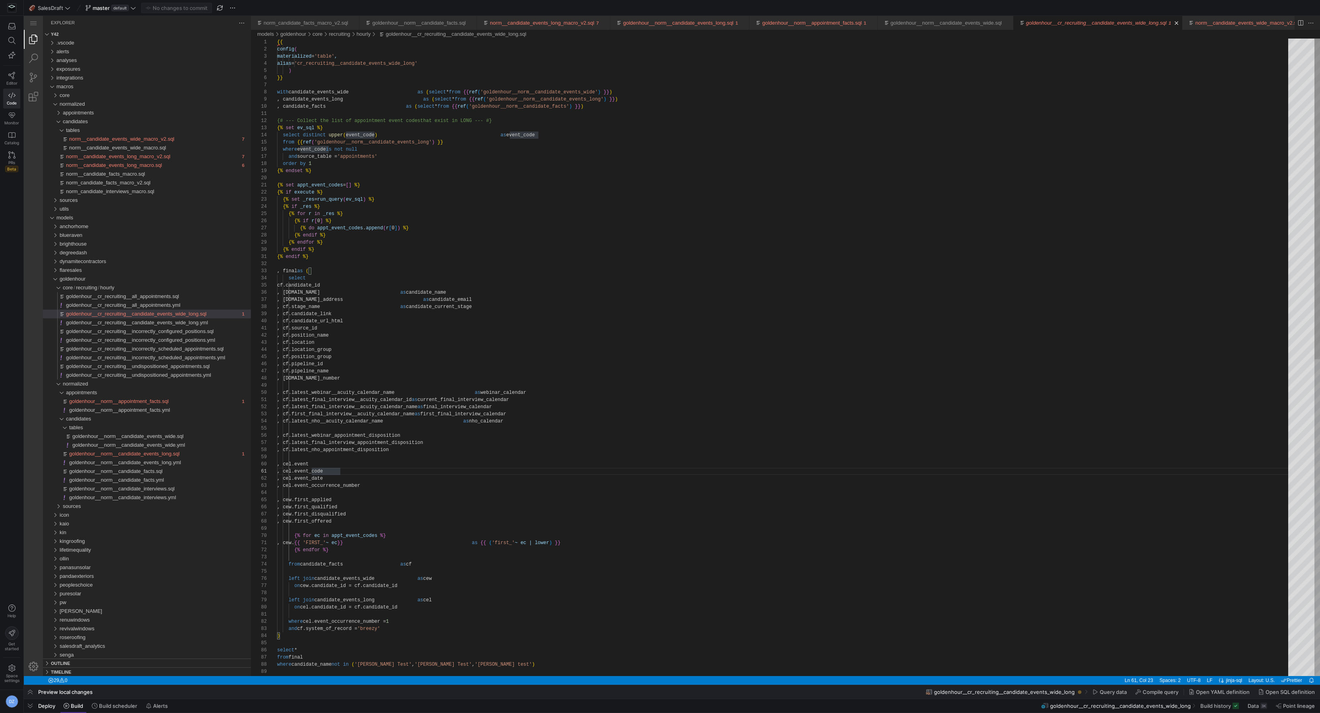
click at [476, 281] on div "{{ config ( materialized = 'table' , alias = 'cr_recruiting__candidate_events_w…" at bounding box center [785, 673] width 1017 height 1268
type textarea "{% set appt_event_codes = [] %} {% if execute %} {% set _res = run_query(ev_sql…"
click at [829, 220] on div "{{ config ( materialized = 'table' , alias = 'cr_recruiting__candidate_events_w…" at bounding box center [785, 673] width 1017 height 1268
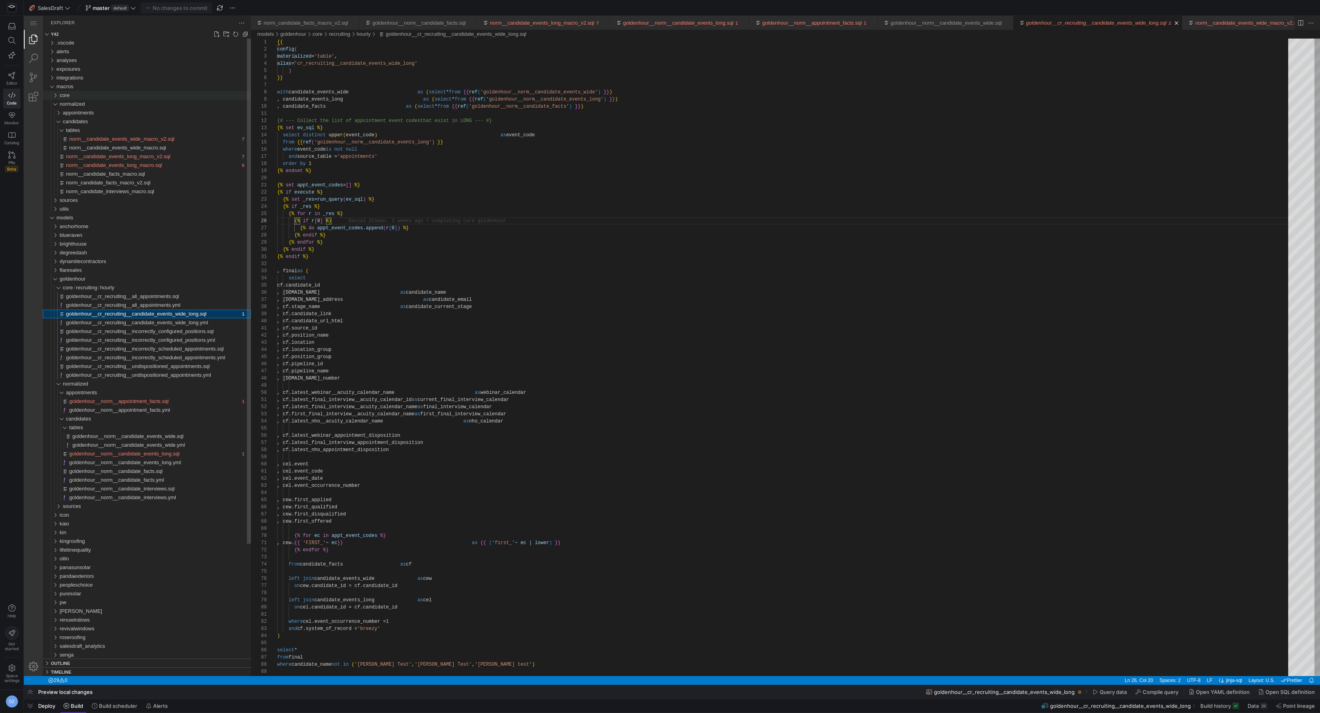
click at [144, 98] on div "core" at bounding box center [155, 95] width 191 height 9
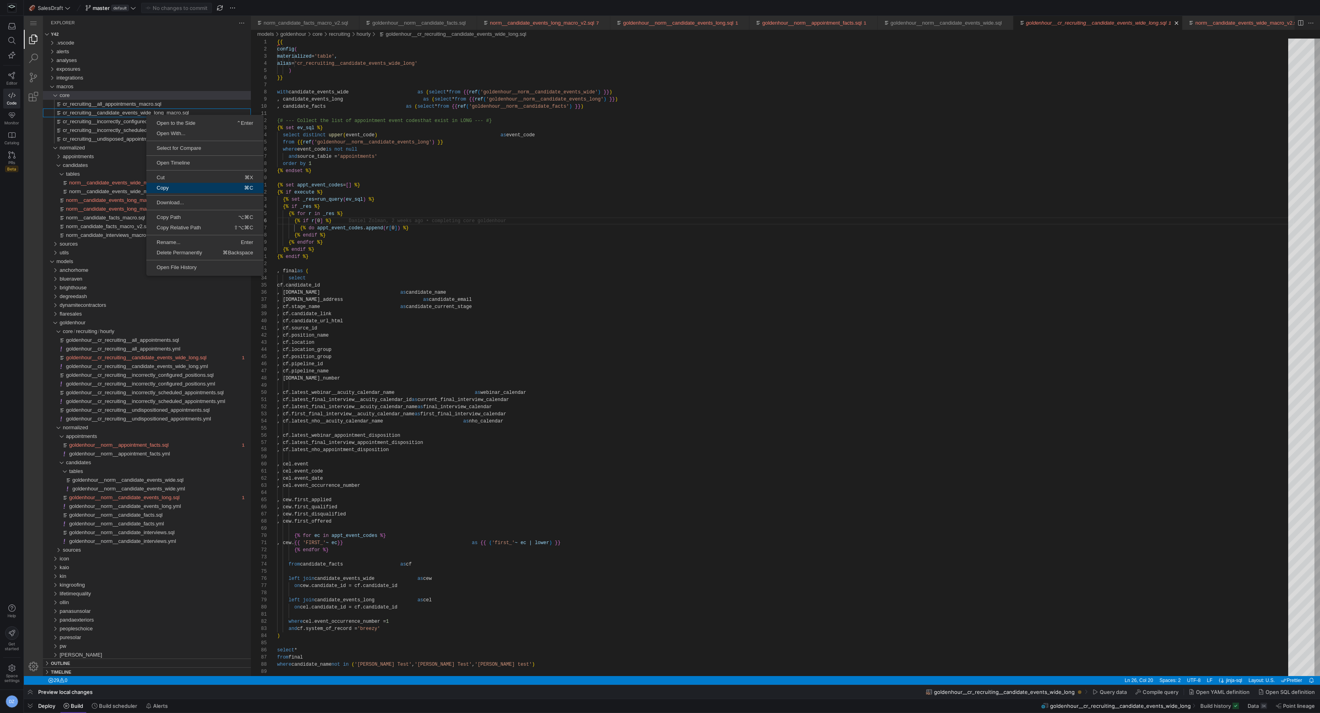
click at [192, 184] on link "Copy ⌘C" at bounding box center [204, 188] width 117 height 10
click at [181, 165] on span "Paste" at bounding box center [171, 164] width 52 height 5
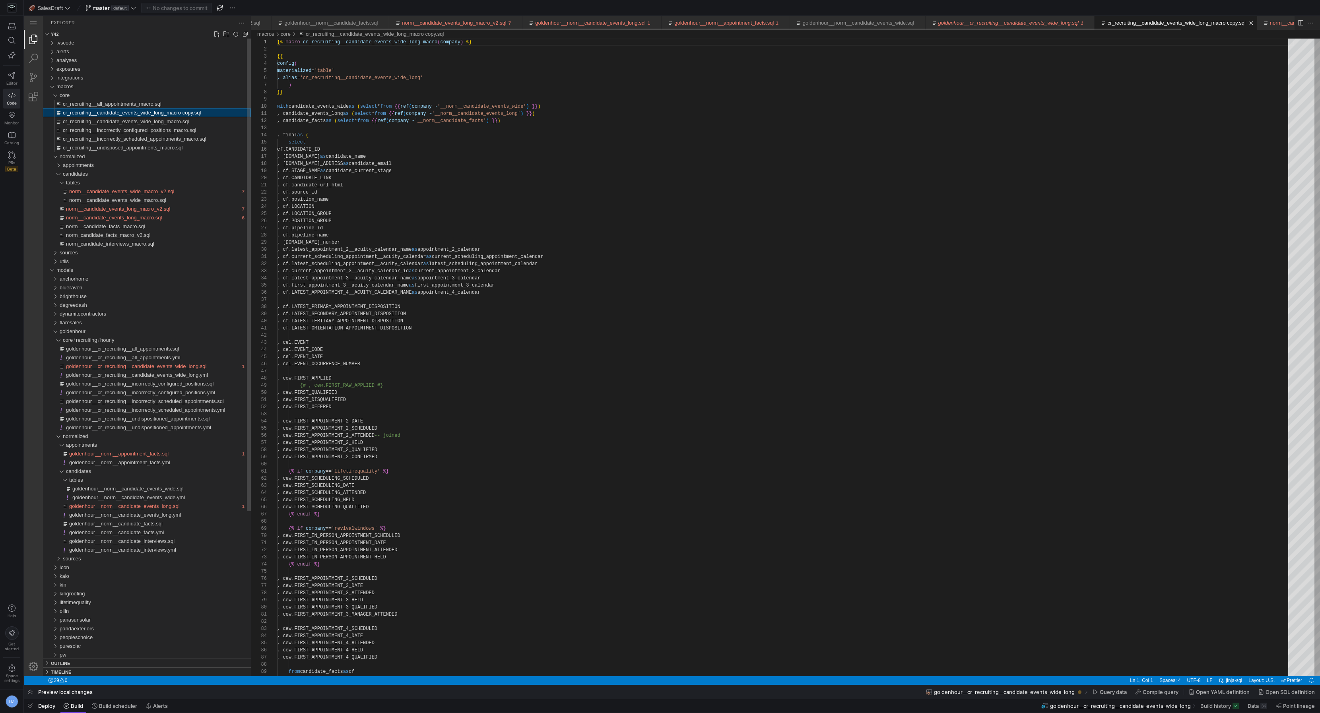
type textarea "y42 build"
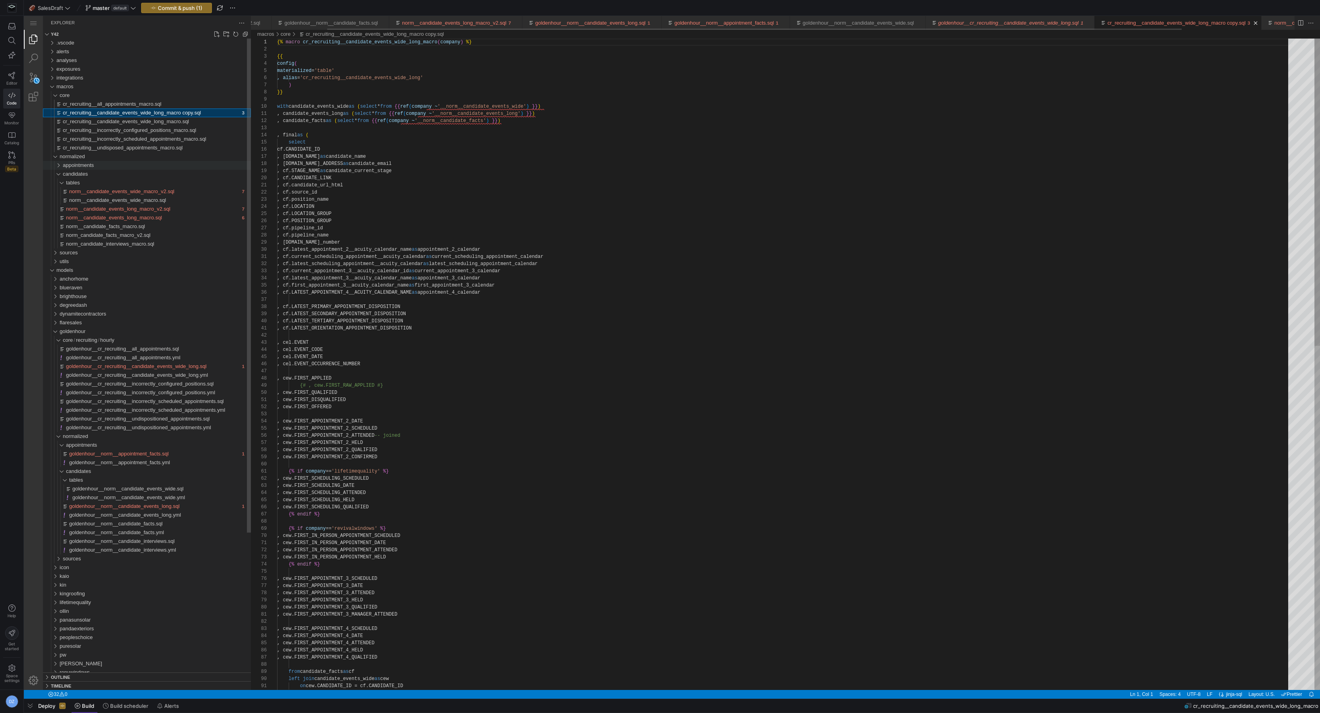
scroll to position [0, 93]
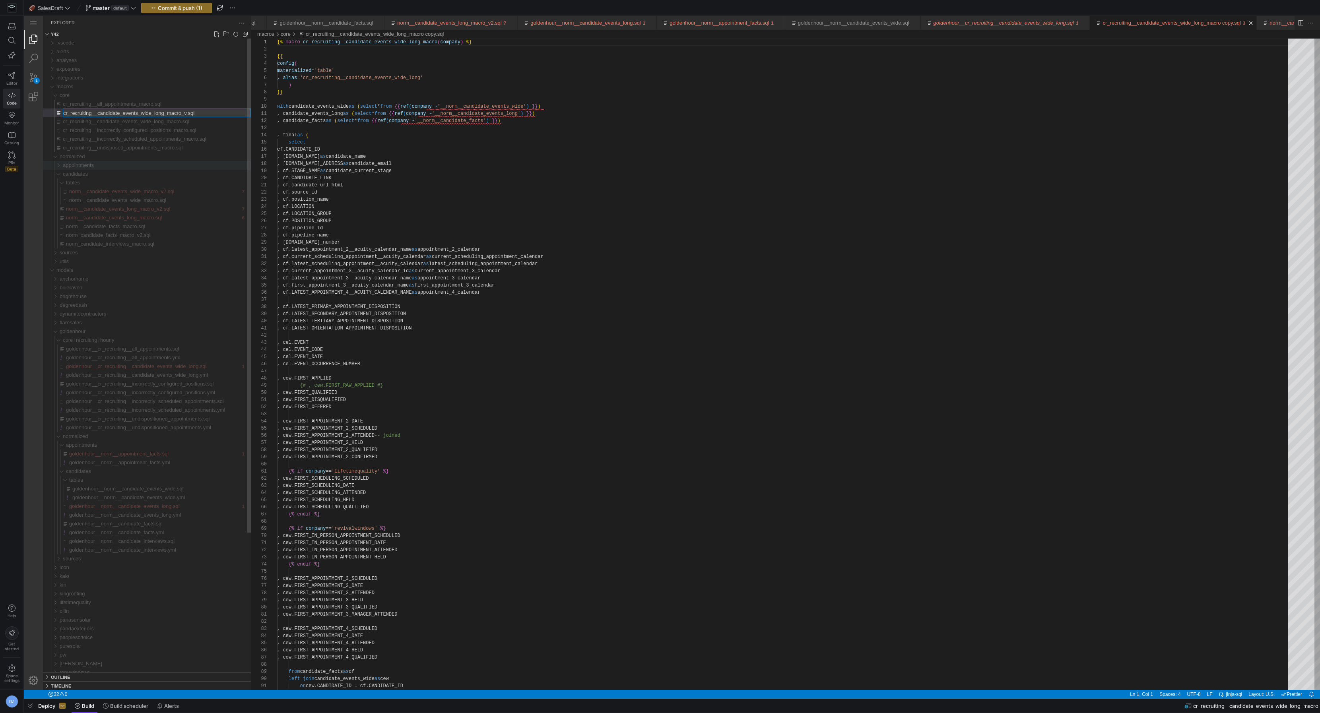
type input "cr_recruiting__candidate_events_wide_long_macro_v2.sql"
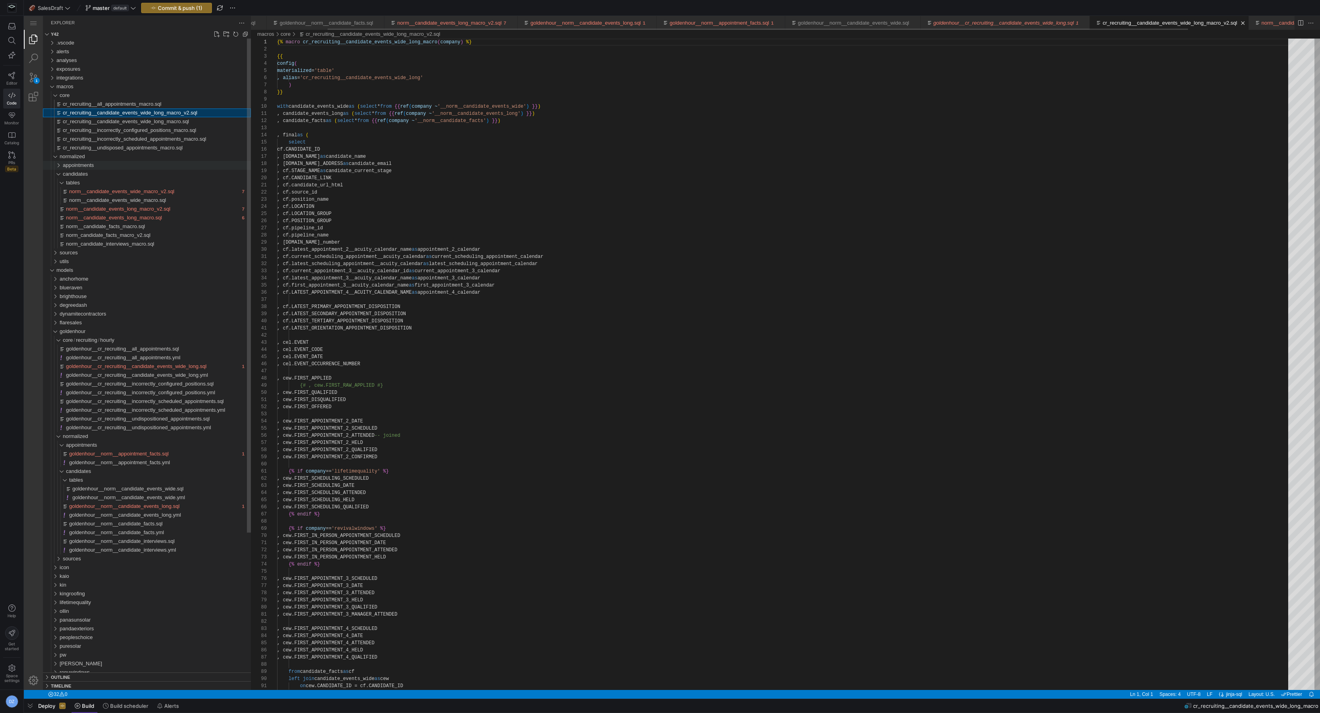
scroll to position [72, 0]
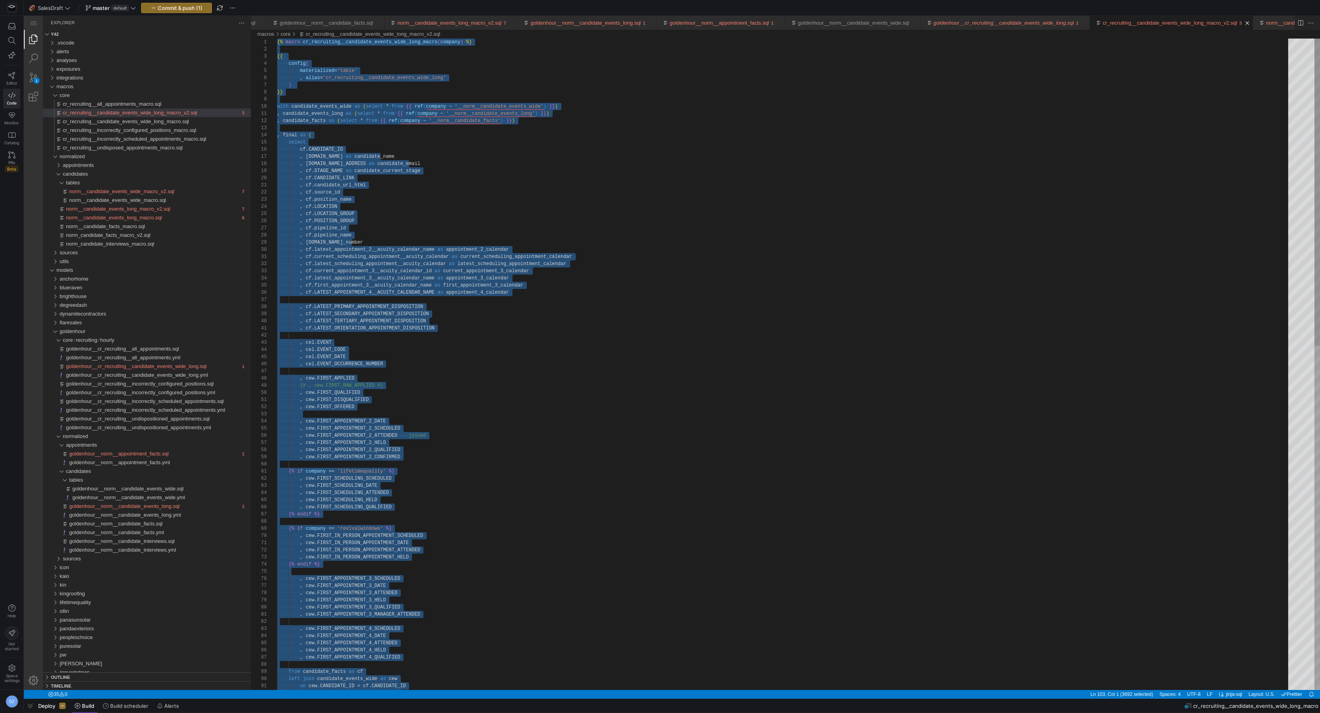
paste textarea "cr_recruiting__candidate_events_wide_long_macro_v2.sql"
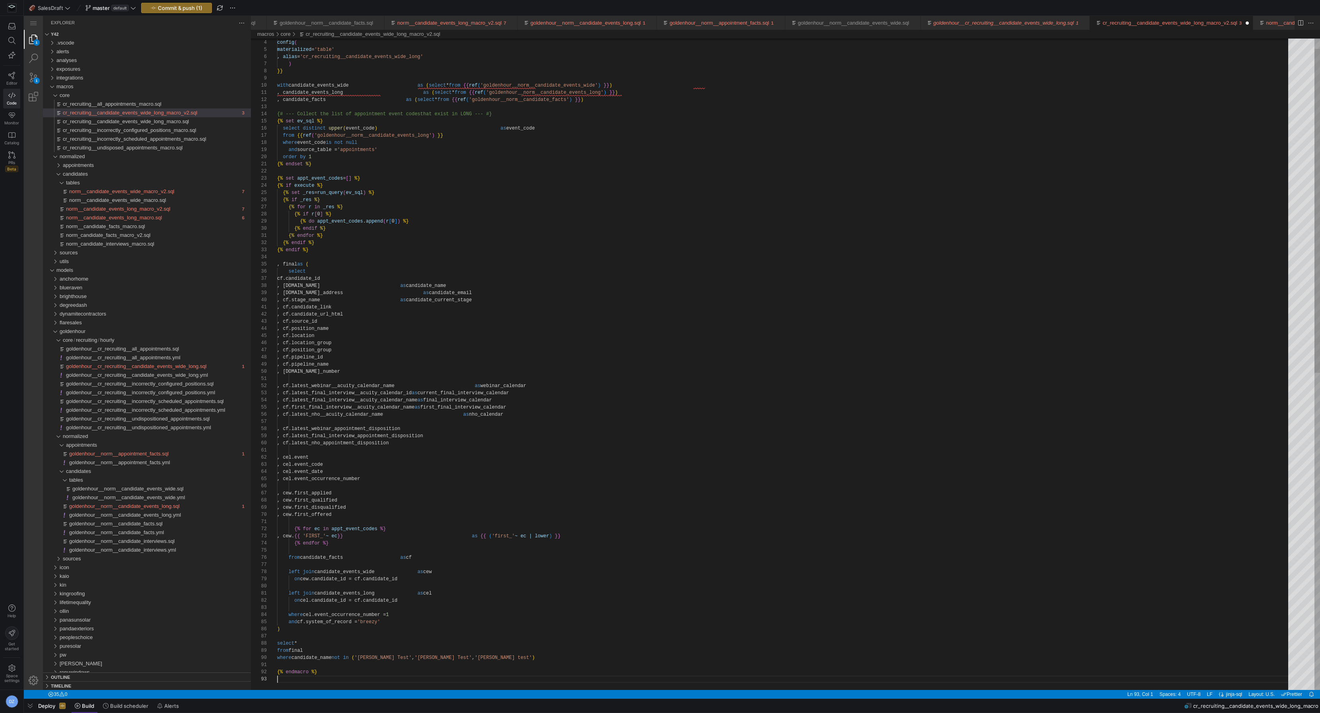
scroll to position [14, 0]
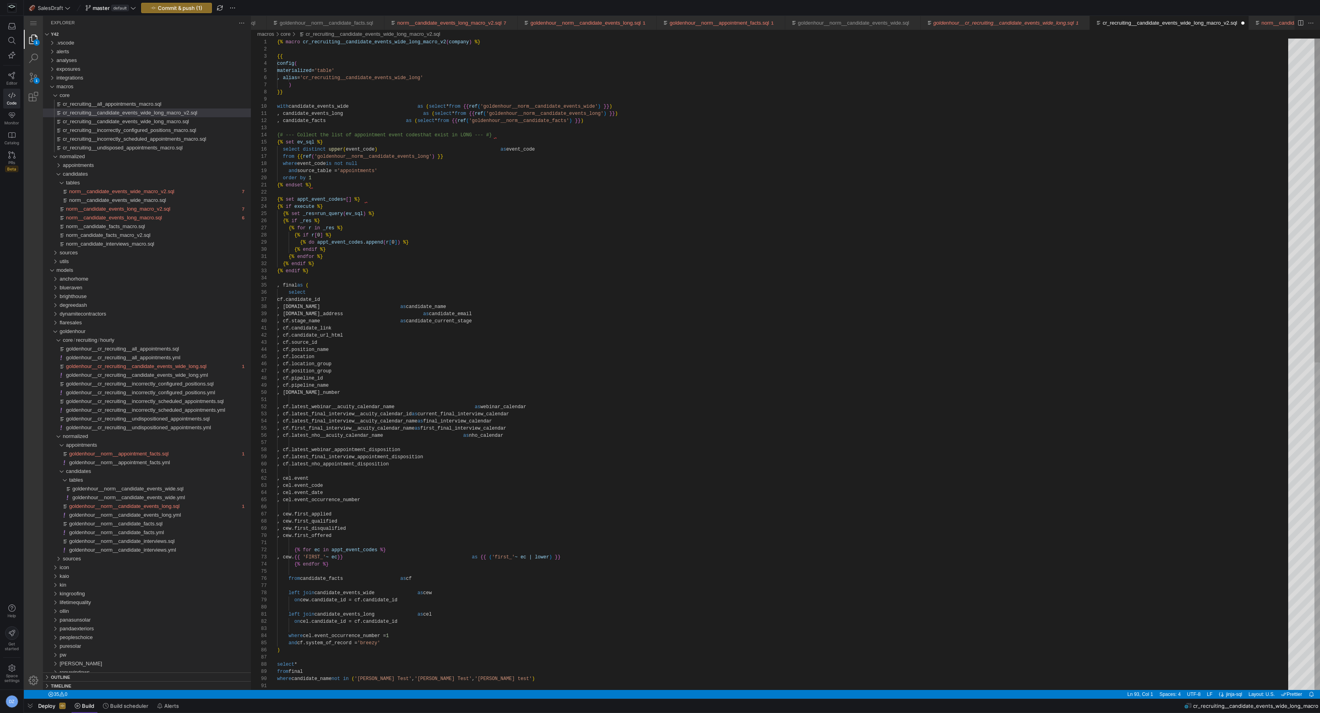
click at [456, 79] on div "{{ config ( materialized = 'table' , alias = 'cr_recruiting__candidate_events_w…" at bounding box center [785, 694] width 1017 height 1310
click at [459, 151] on div "{{ config ( materialized = 'table' , alias = 'cr_recruiting__candidate_events_w…" at bounding box center [785, 694] width 1017 height 1310
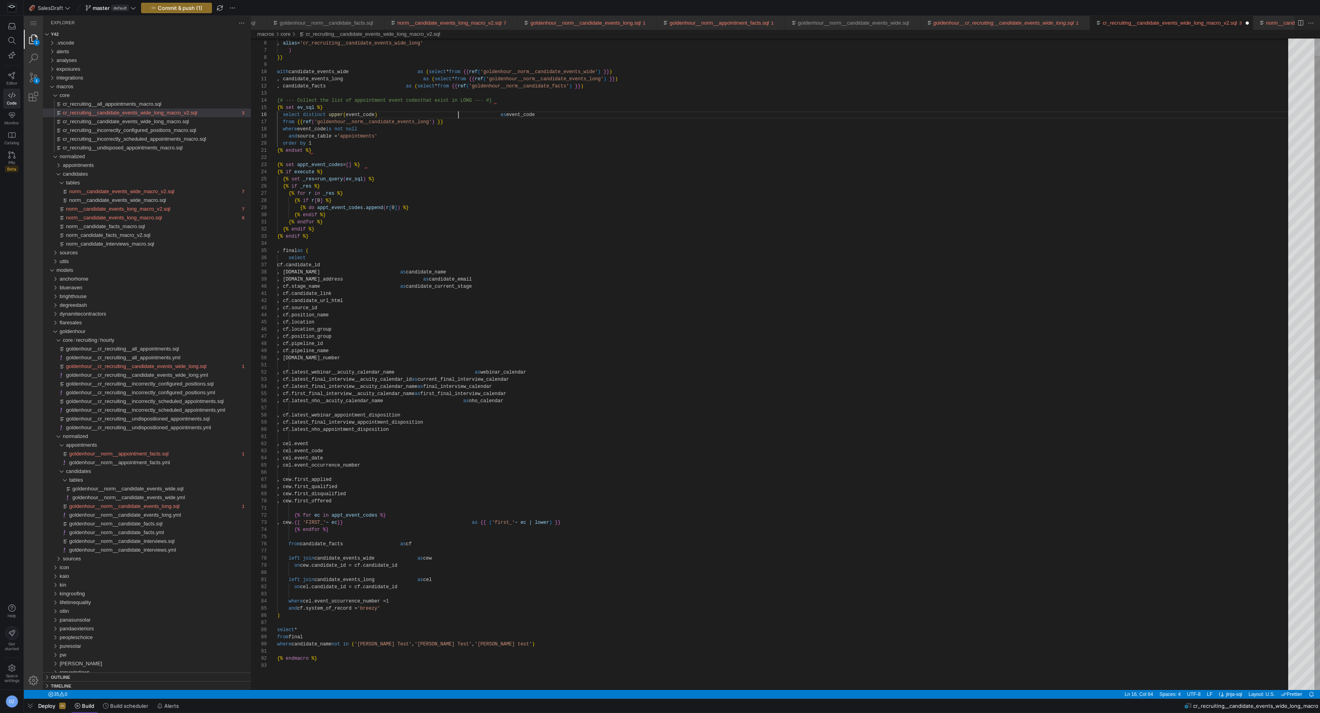
type textarea "{% endset %} {% set appt_event_codes = [] %} {% if execute %} {% set _res = run…"
click at [459, 151] on div "materialized = 'table' , alias = 'cr_recruiting__candidate_events_wide_long' ) …" at bounding box center [785, 659] width 1017 height 1310
click at [197, 369] on span "goldenhour__cr_recruiting__candidate_events_wide_long.sql" at bounding box center [136, 366] width 140 height 6
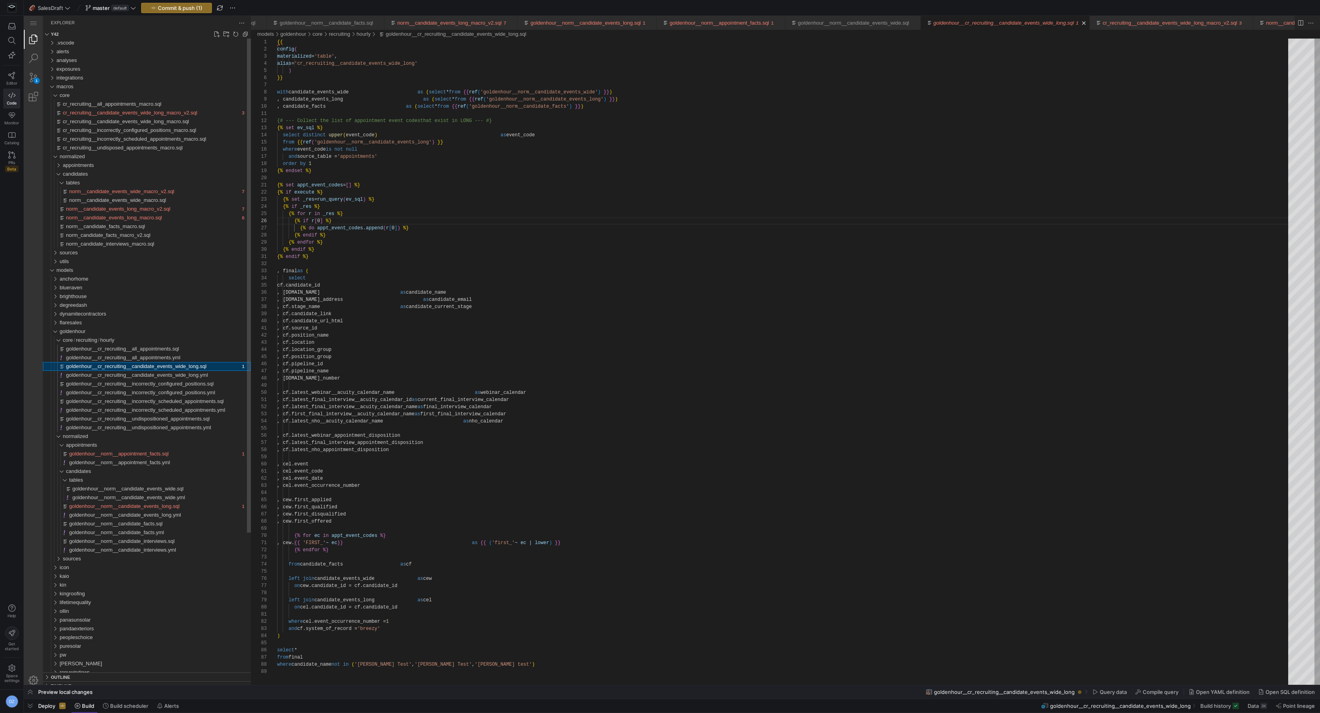
scroll to position [72, 54]
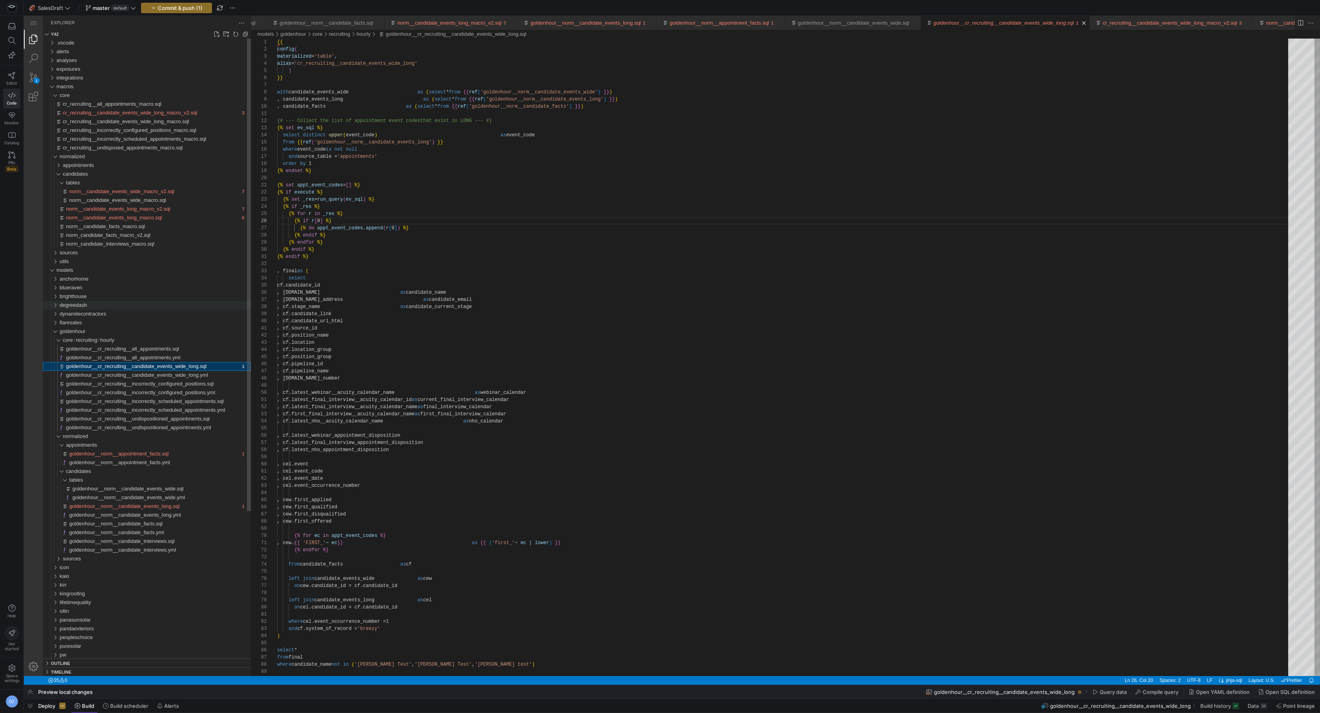
click at [167, 306] on div "degreedash" at bounding box center [155, 305] width 191 height 9
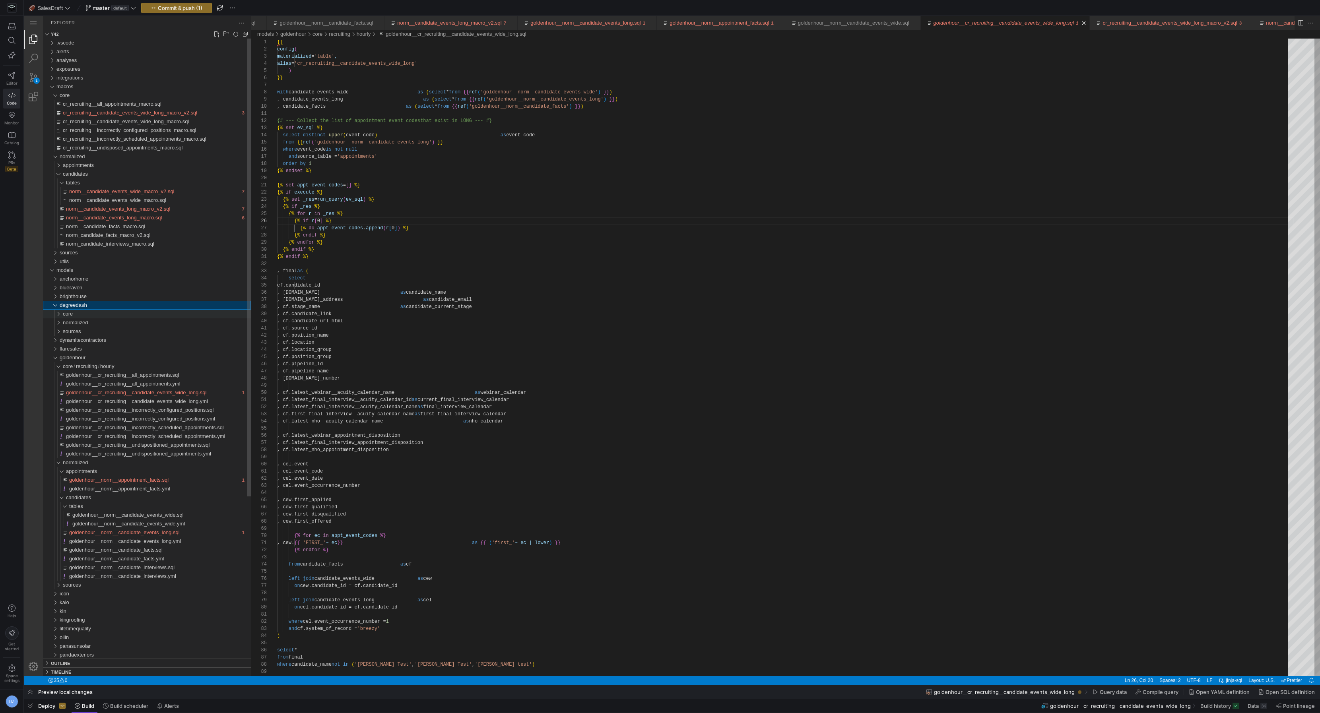
click at [161, 315] on div "core" at bounding box center [157, 314] width 188 height 9
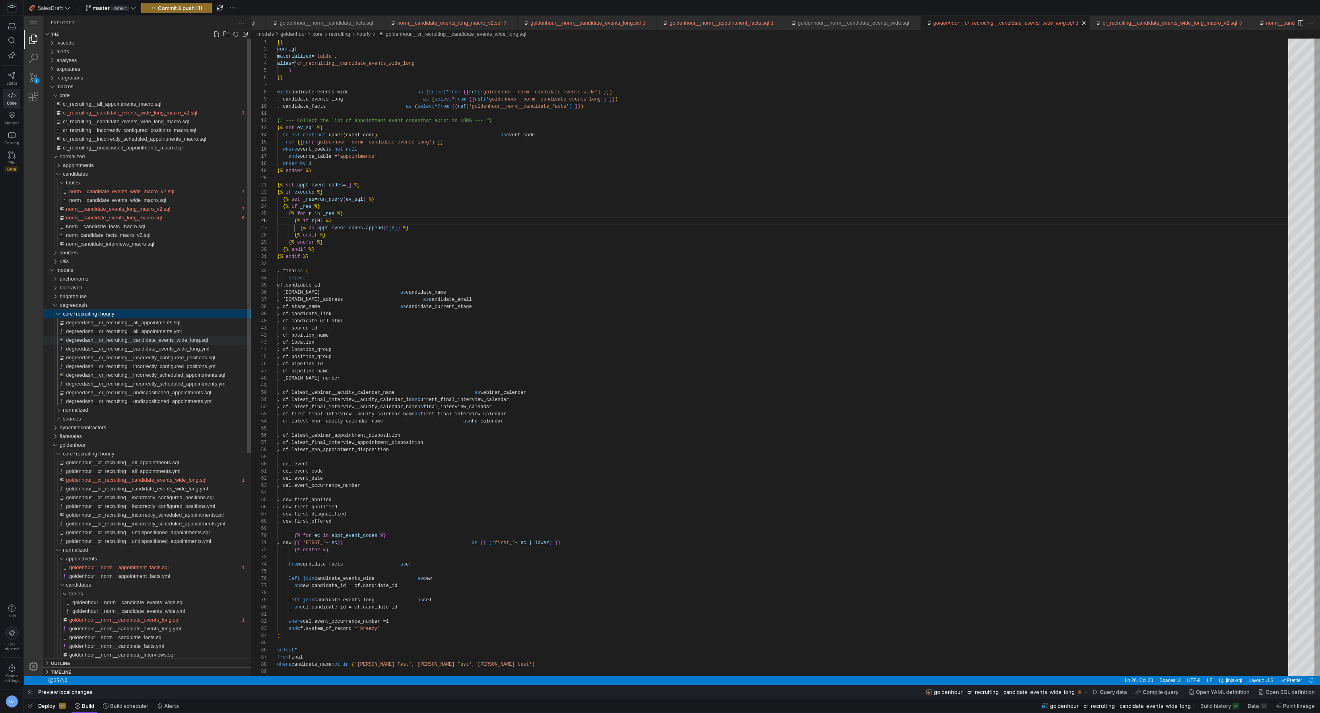
click at [154, 340] on span "degreedash__cr_recruiting__candidate_events_wide_long.sql" at bounding box center [137, 340] width 142 height 6
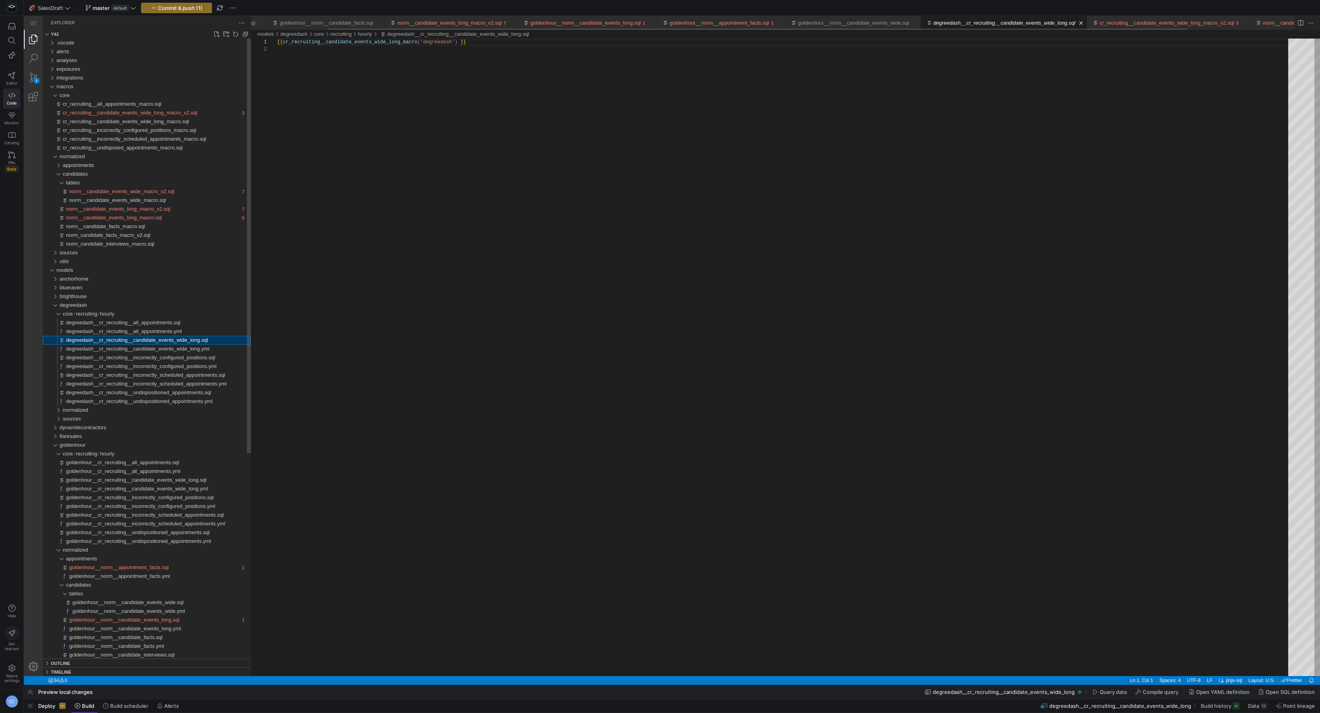
scroll to position [7, 0]
click at [397, 159] on div "{{ cr_recruiting__candidate_events_wide_long_macro ( 'degreedash' ) }}" at bounding box center [785, 361] width 1017 height 645
click at [91, 304] on div "degreedash" at bounding box center [155, 305] width 191 height 9
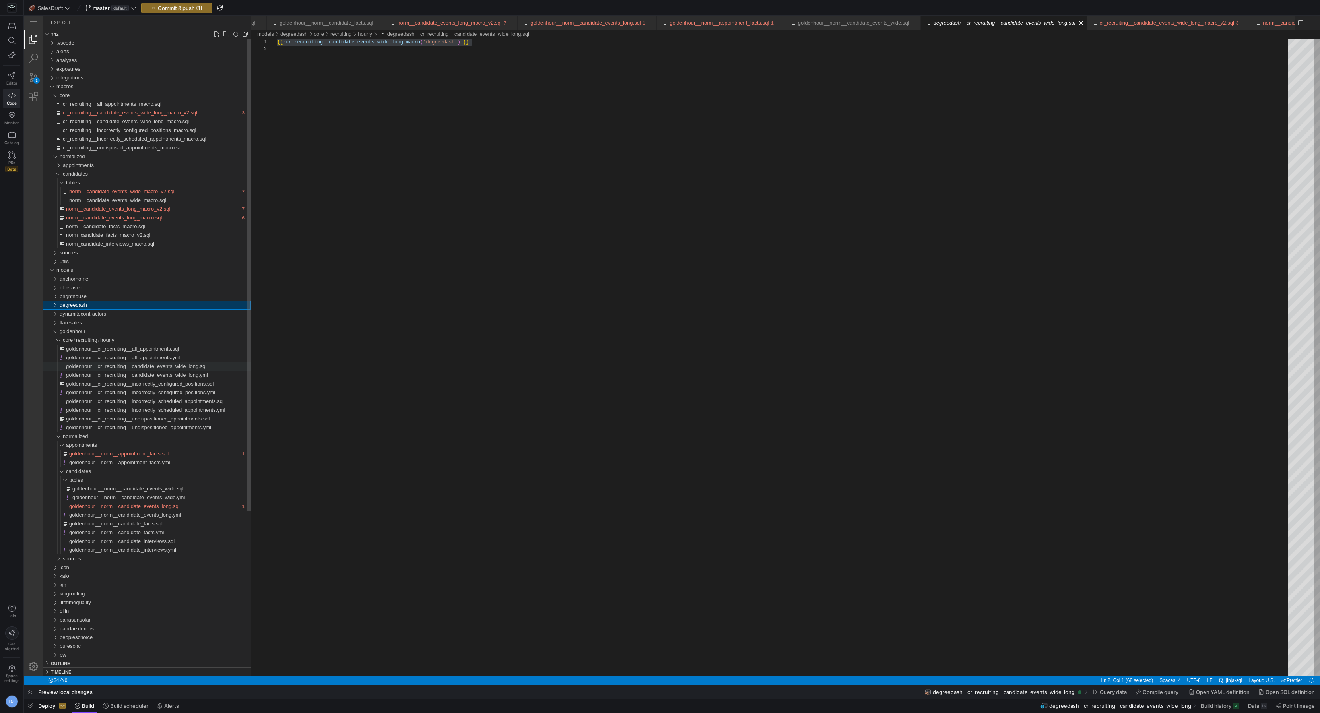
click at [111, 363] on span "goldenhour__cr_recruiting__candidate_events_wide_long.sql" at bounding box center [136, 366] width 140 height 6
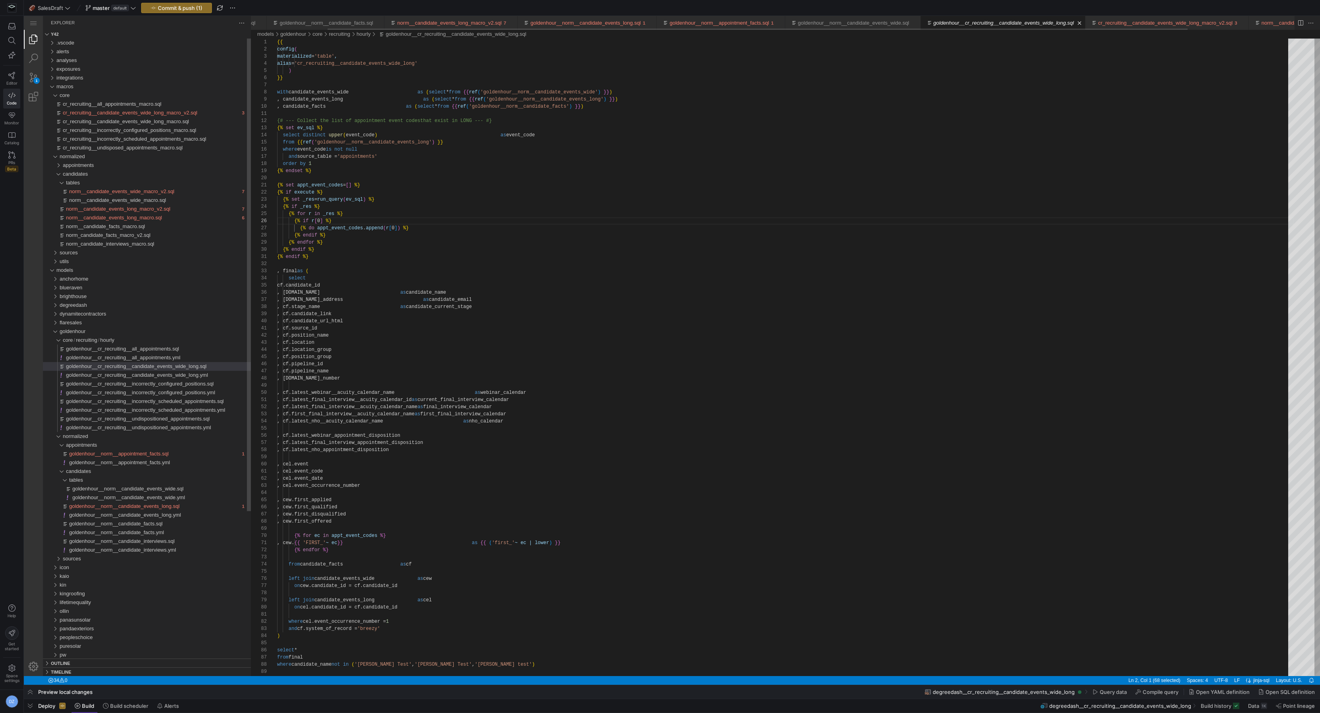
click at [528, 287] on div "{{ config ( materialized = 'table' , alias = 'cr_recruiting__candidate_events_w…" at bounding box center [785, 673] width 1017 height 1268
type textarea "y42 build -s goldenhour__cr_recruiting__candidate_events_wide_long"
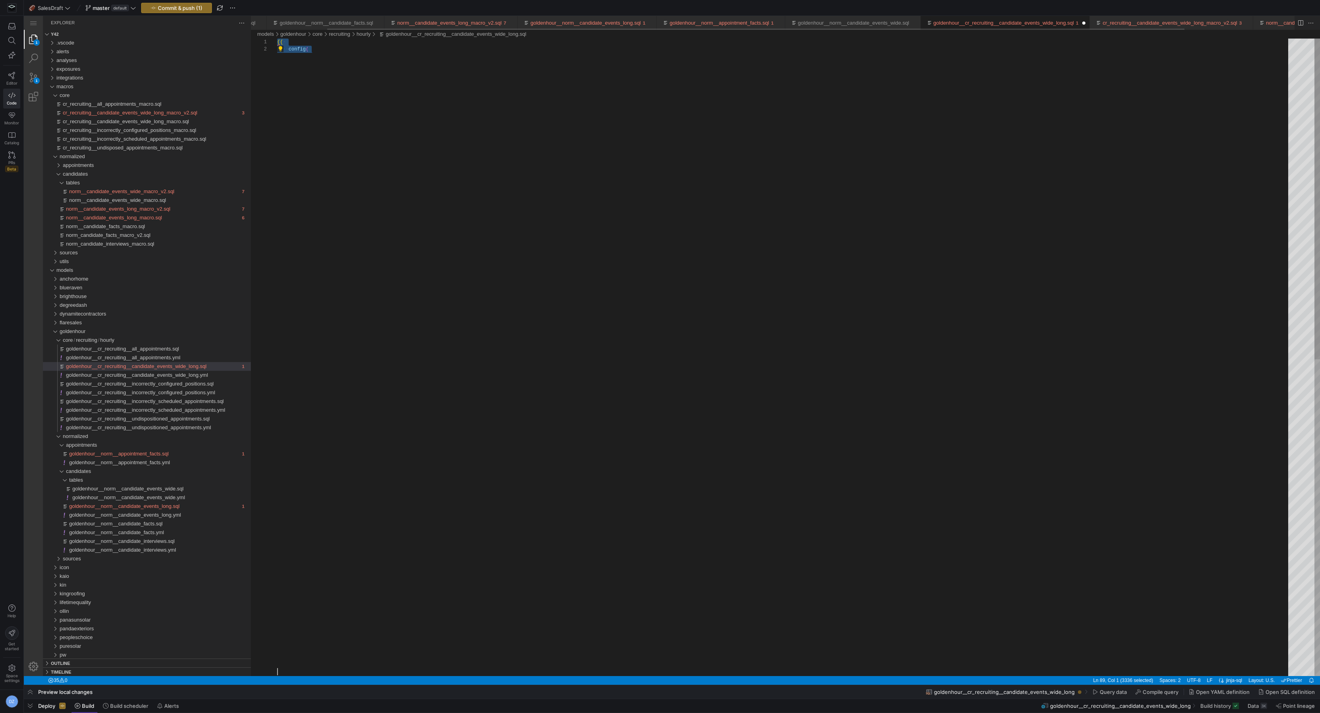
scroll to position [7, 0]
click at [419, 46] on div "{{ cr_recruiting__candidate_events_wide_long_macro ( 'degreedash' ) }}" at bounding box center [785, 361] width 1017 height 645
click at [420, 42] on div "{{ cr_recruiting__candidate_events_wide_long_macro ( 'degreedash' ) }}" at bounding box center [785, 361] width 1017 height 645
click at [450, 43] on div "{{ cr_recruiting__candidate_events_wide_long_macro_v 2 ( 'degreedash' ) }}" at bounding box center [785, 361] width 1017 height 645
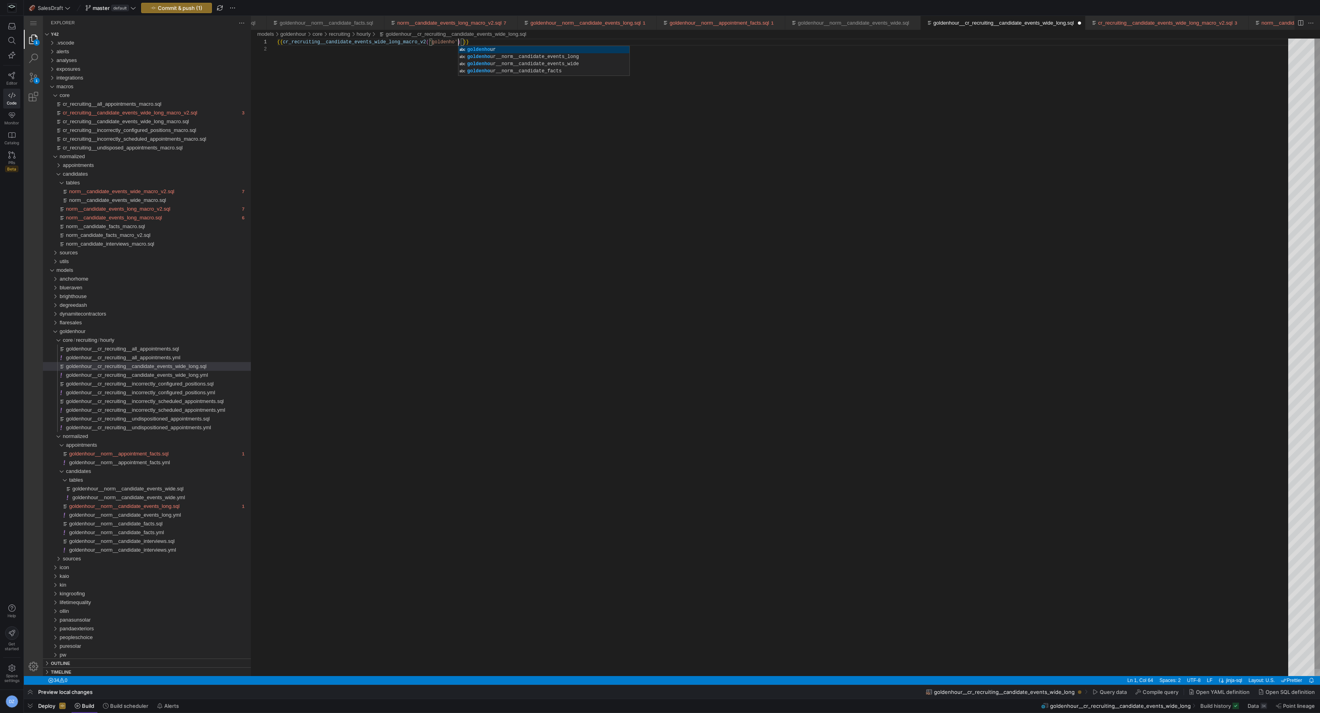
scroll to position [0, 186]
click at [431, 64] on div "{{ cr_recruiting__candidate_events_wide_long_macro_v 2 ( 'goldenhour' ) }}" at bounding box center [785, 361] width 1017 height 645
type textarea "{{ cr_recruiting__candidate_events_wide_long_macro_v2('goldenhour') }}"
click at [203, 10] on span "button" at bounding box center [177, 8] width 70 height 10
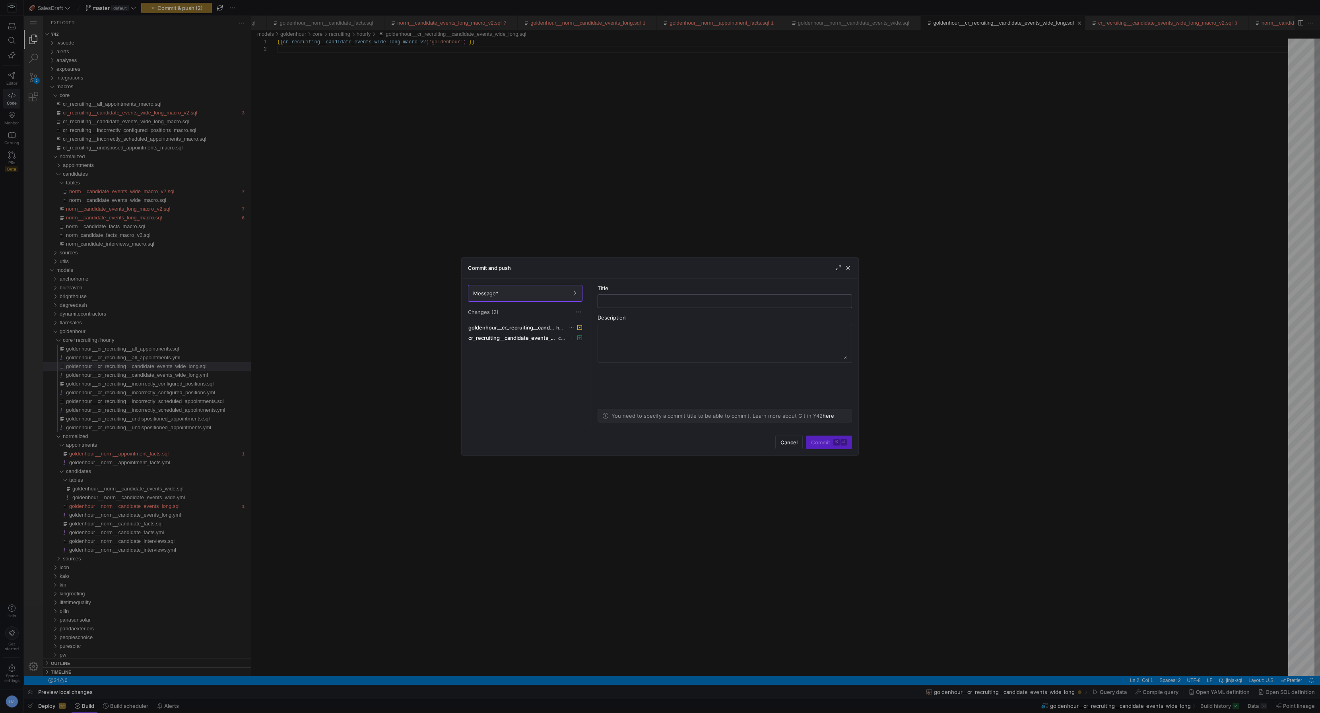
click at [667, 297] on div at bounding box center [724, 301] width 241 height 13
type input "updating core model goldenhour"
click at [837, 443] on kbd "⌘" at bounding box center [836, 442] width 6 height 6
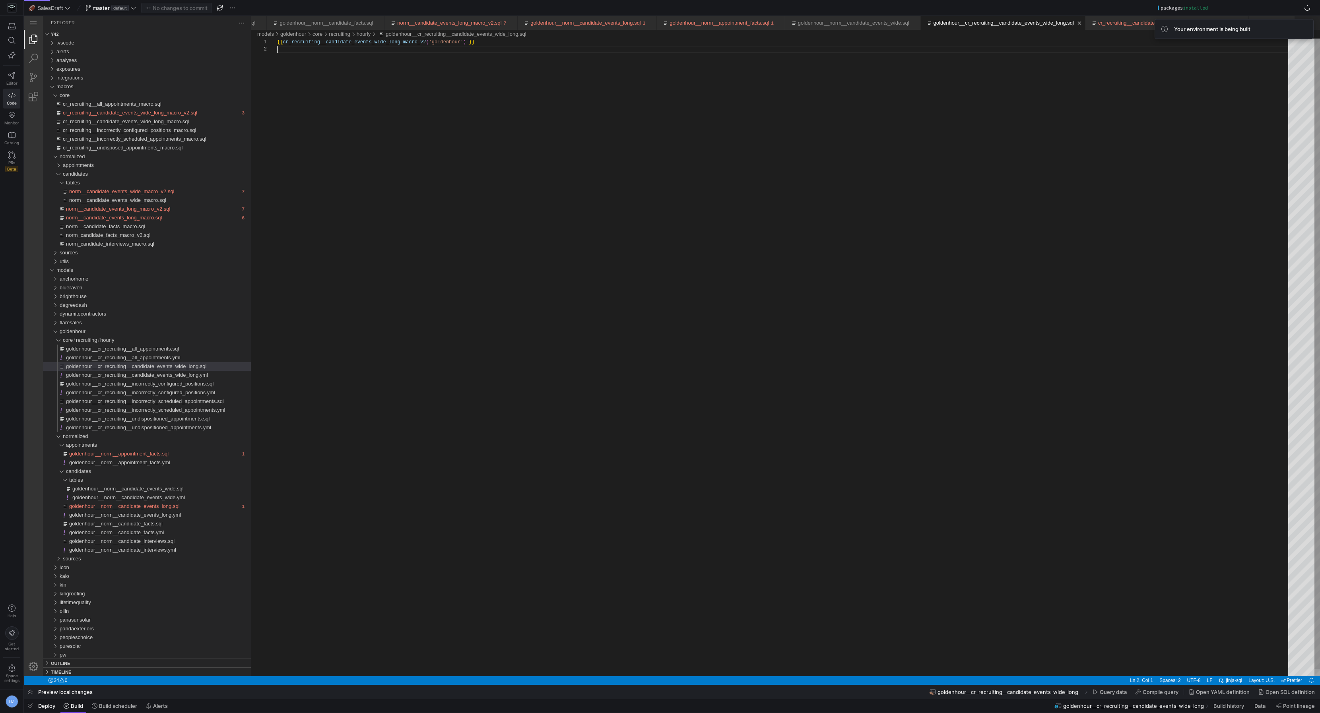
click at [489, 316] on div "{{ cr_recruiting__candidate_events_wide_long_macro_v 2 ( 'goldenhour' ) }}" at bounding box center [785, 361] width 1017 height 645
click at [412, 326] on div "{{ cr_recruiting__candidate_events_wide_long_macro_v 2 ( 'goldenhour' ) }}" at bounding box center [785, 361] width 1017 height 645
click at [118, 329] on div "goldenhour" at bounding box center [155, 331] width 191 height 9
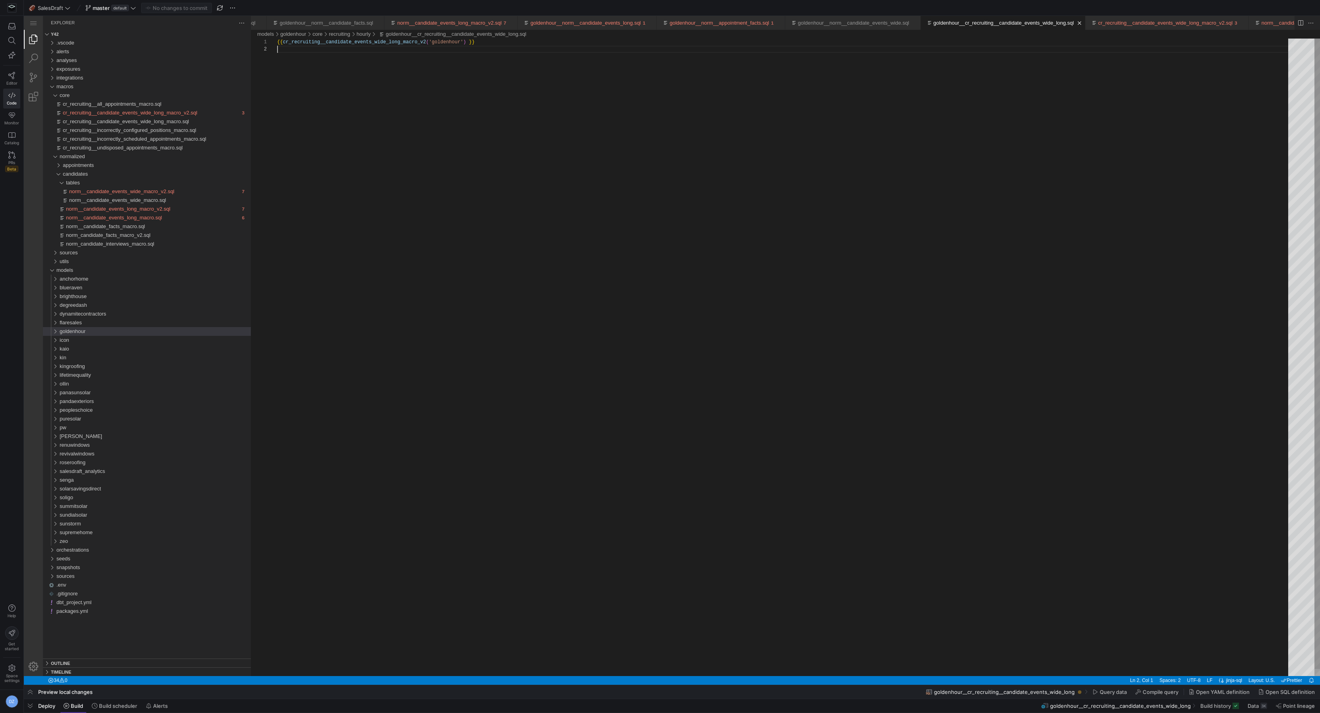
click at [608, 265] on div "{{ cr_recruiting__candidate_events_wide_long_macro_v 2 ( 'goldenhour' ) }}" at bounding box center [785, 361] width 1017 height 645
click at [91, 88] on div "macros" at bounding box center [153, 86] width 194 height 9
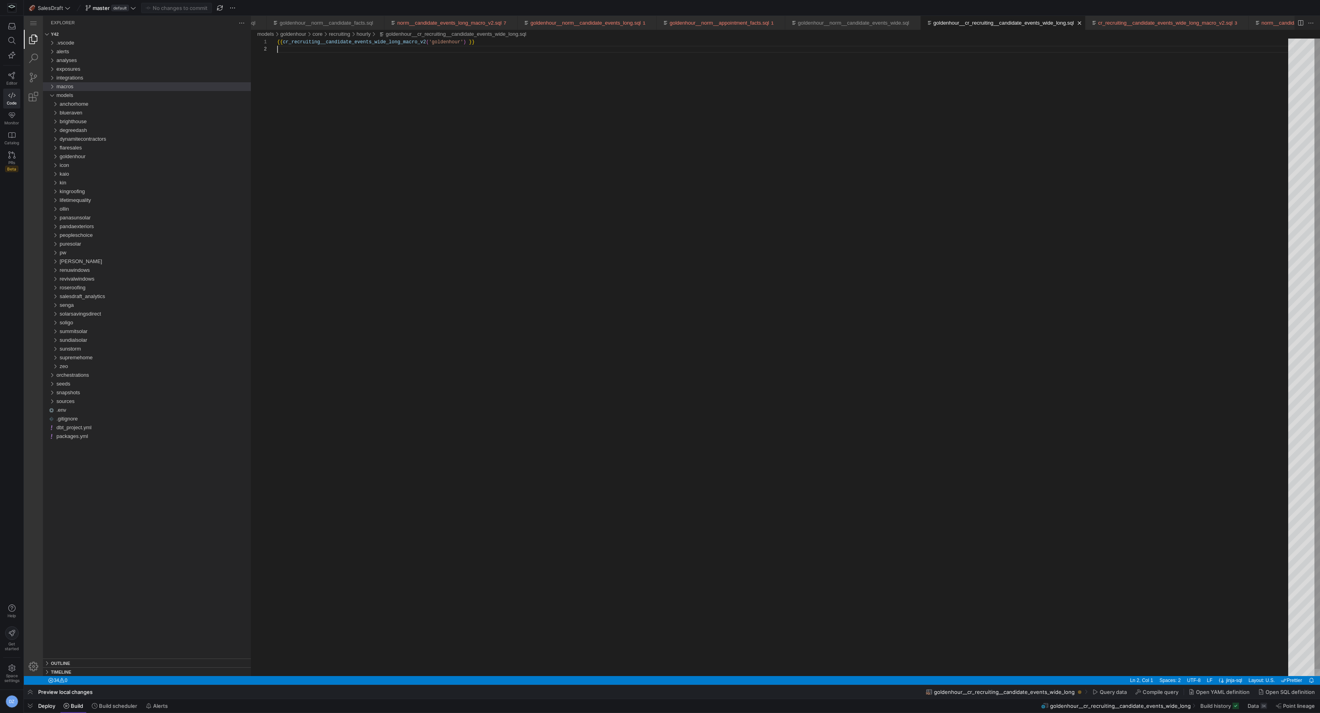
click at [396, 141] on div "{{ cr_recruiting__candidate_events_wide_long_macro_v 2 ( 'goldenhour' ) }}" at bounding box center [785, 361] width 1017 height 645
click at [84, 194] on div "kingroofing" at bounding box center [155, 191] width 191 height 9
click at [85, 217] on div "sources" at bounding box center [157, 218] width 188 height 9
drag, startPoint x: 86, startPoint y: 219, endPoint x: 86, endPoint y: 216, distance: 4.0
click at [86, 219] on div "sources" at bounding box center [157, 218] width 188 height 9
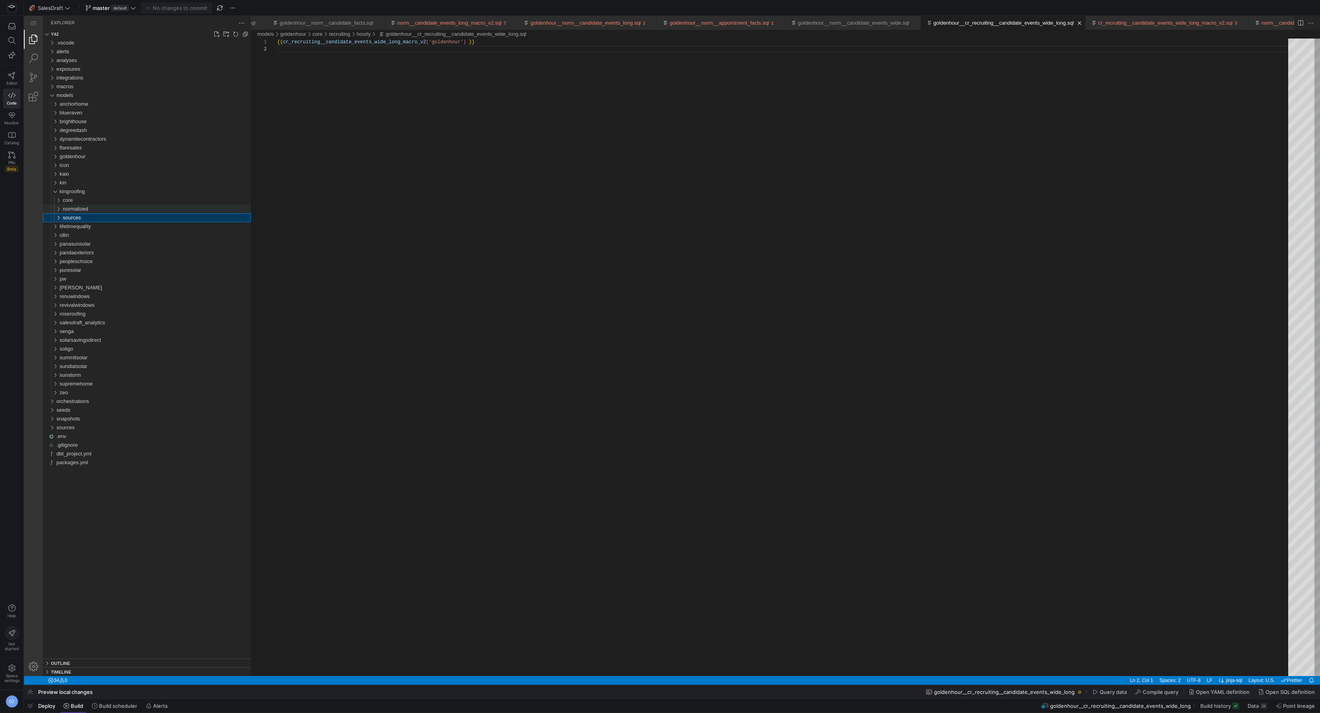
click at [86, 212] on div "normalized" at bounding box center [157, 209] width 188 height 9
click at [87, 225] on span "candidates" at bounding box center [78, 226] width 25 height 6
click at [97, 234] on div "tables" at bounding box center [160, 235] width 182 height 9
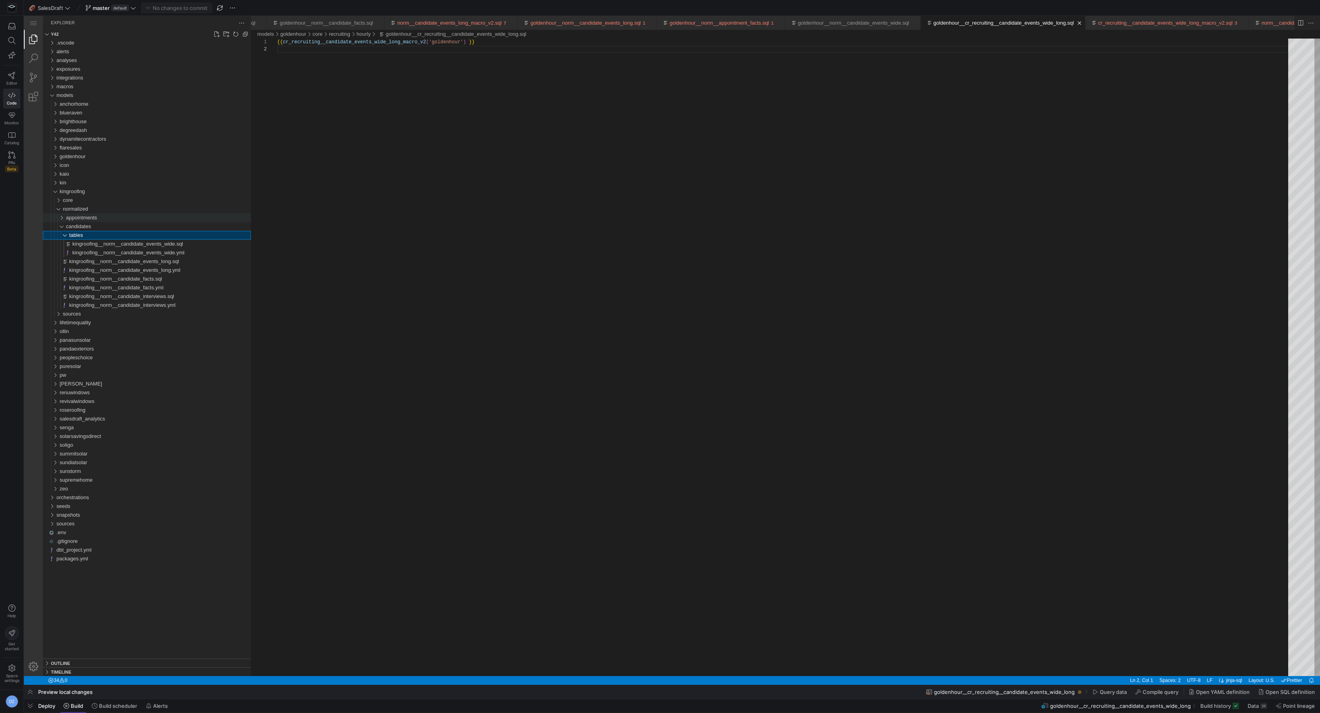
click at [97, 217] on span "appointments" at bounding box center [81, 218] width 31 height 6
click at [99, 225] on span "kingroofing__norm__appointment_facts.sql" at bounding box center [118, 226] width 99 height 6
click at [95, 219] on span "appointments" at bounding box center [81, 218] width 31 height 6
click at [91, 199] on div "core" at bounding box center [157, 200] width 188 height 9
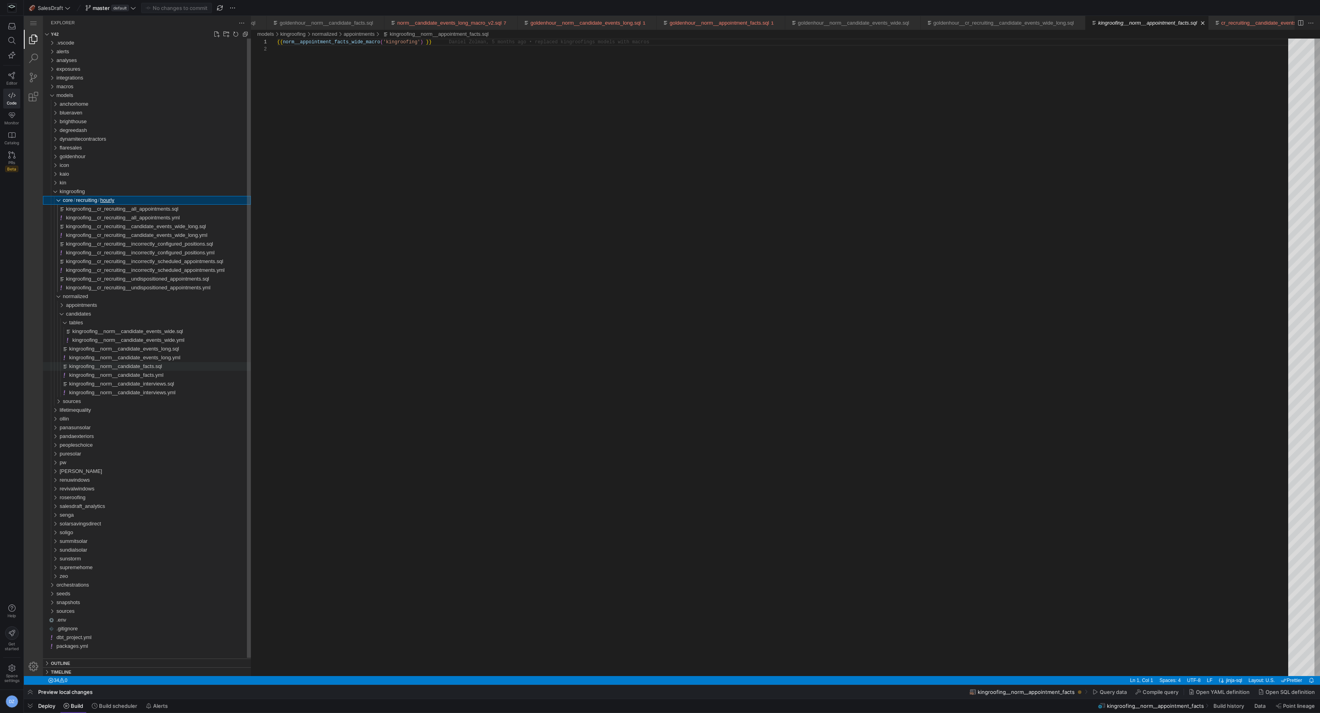
click at [137, 367] on span "kingroofing__norm__candidate_facts.sql" at bounding box center [115, 366] width 93 height 6
type textarea "y42 build -s kingroofing__norm__candidate_facts"
click at [320, 41] on div "{{ norm__candidate_facts_macro ( 'kingroofing' ) }}" at bounding box center [785, 361] width 1017 height 645
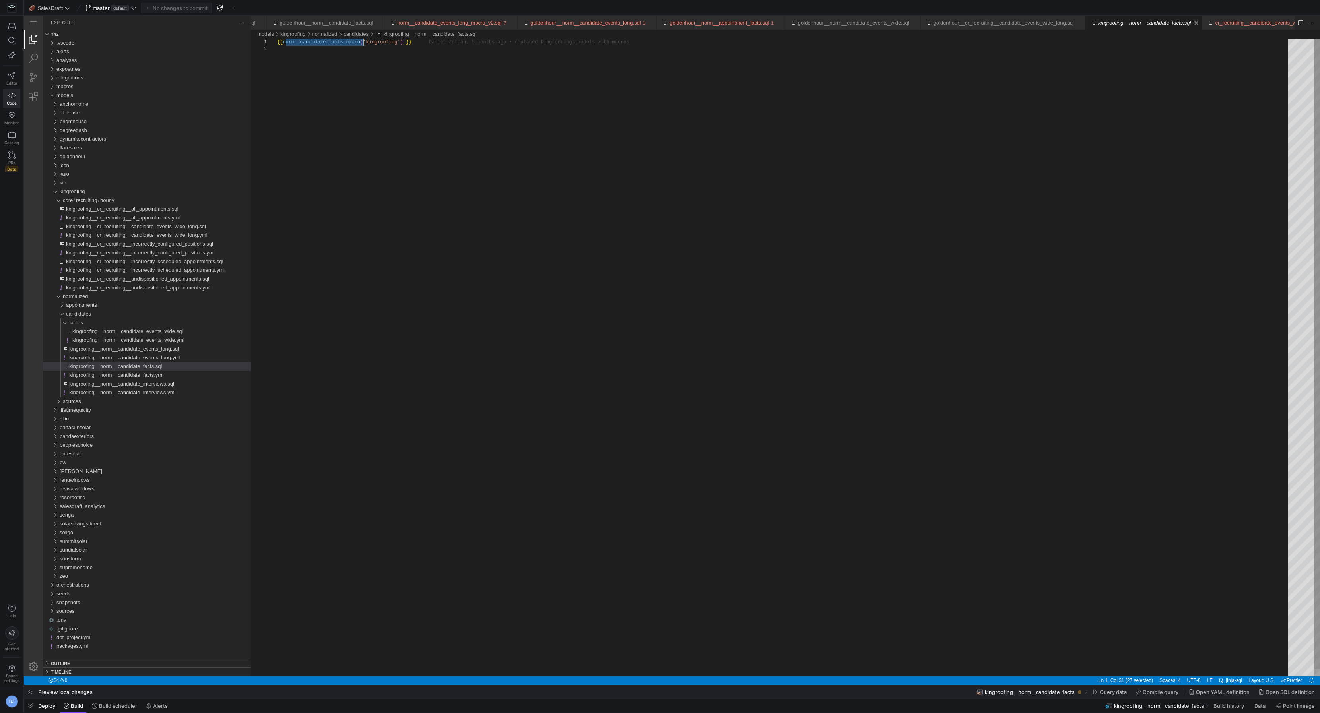
paste textarea "_v2"
type textarea "{{ norm__candidate_facts_macro_v2('kingroofing') }}"
click at [437, 118] on div "{{ norm__candidate_facts_macro_v2 ( 'kingroofing' ) }}" at bounding box center [785, 361] width 1017 height 645
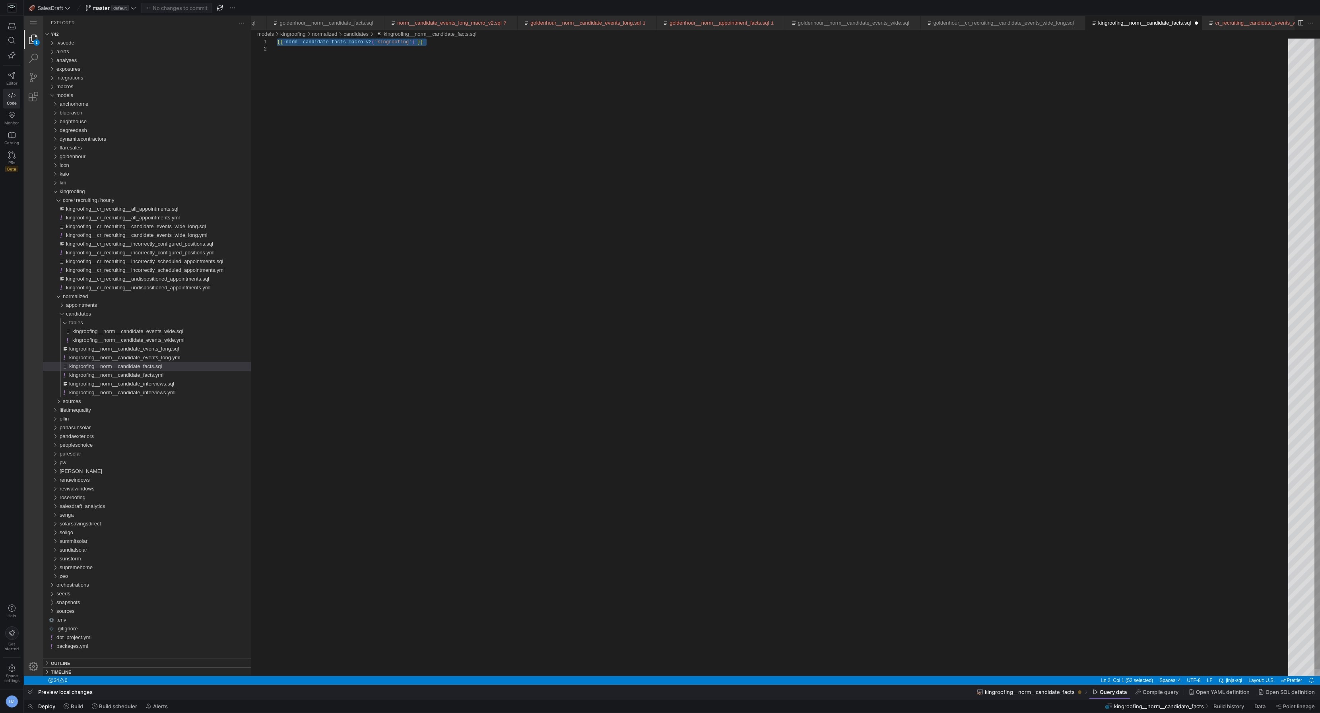
click at [466, 105] on div "{{ ·‌ norm__candidate_facts_macro_v2 ( 'kingroofing' ) ·‌ }}" at bounding box center [785, 361] width 1017 height 645
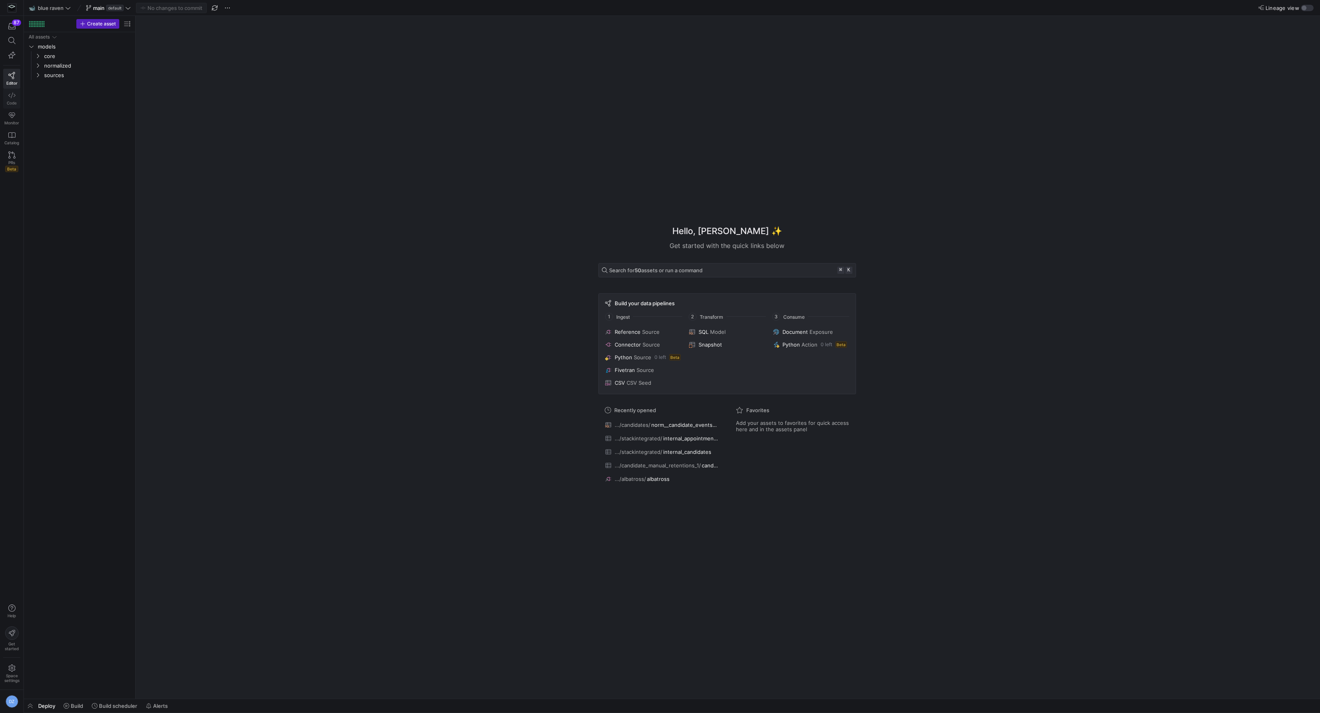
click at [13, 95] on icon at bounding box center [11, 95] width 7 height 7
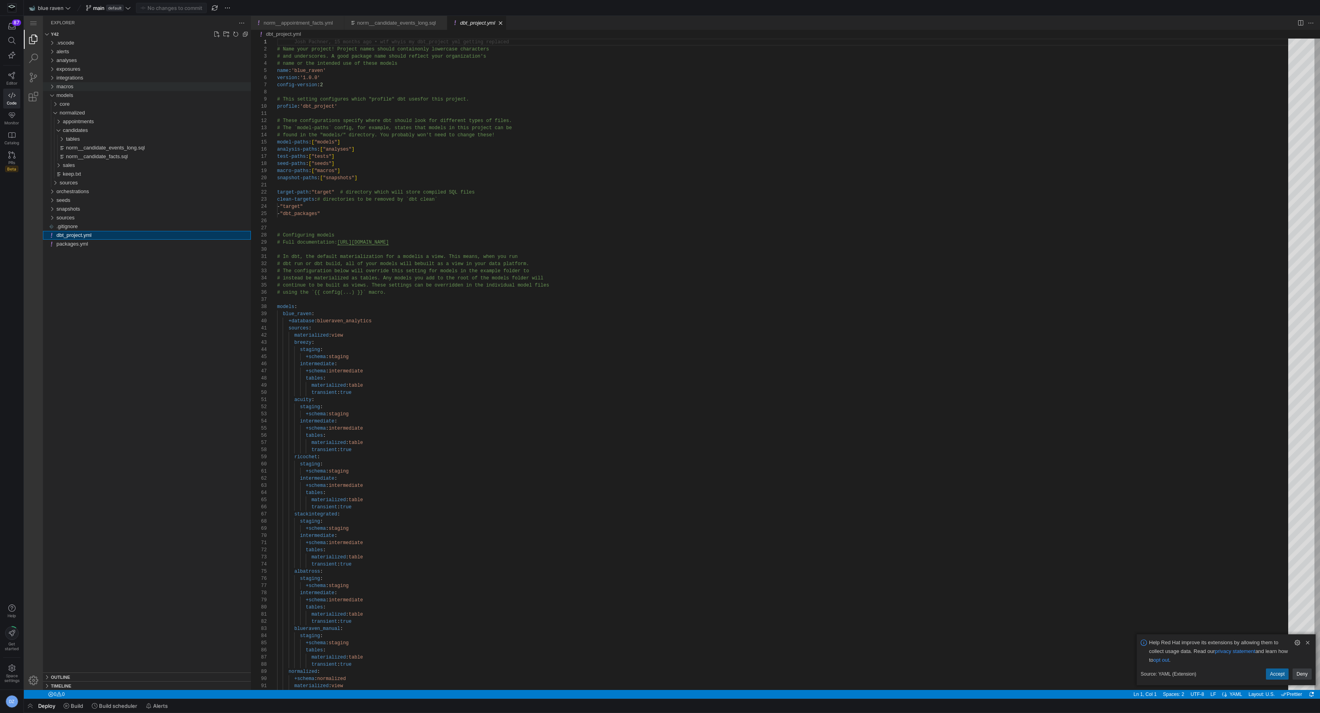
click at [83, 90] on div "macros" at bounding box center [153, 86] width 194 height 9
click at [80, 85] on div "macros" at bounding box center [153, 86] width 194 height 9
click at [82, 89] on div "macros" at bounding box center [153, 86] width 194 height 9
click at [86, 148] on div "tables" at bounding box center [158, 148] width 185 height 9
click at [86, 150] on div "tables" at bounding box center [158, 148] width 185 height 9
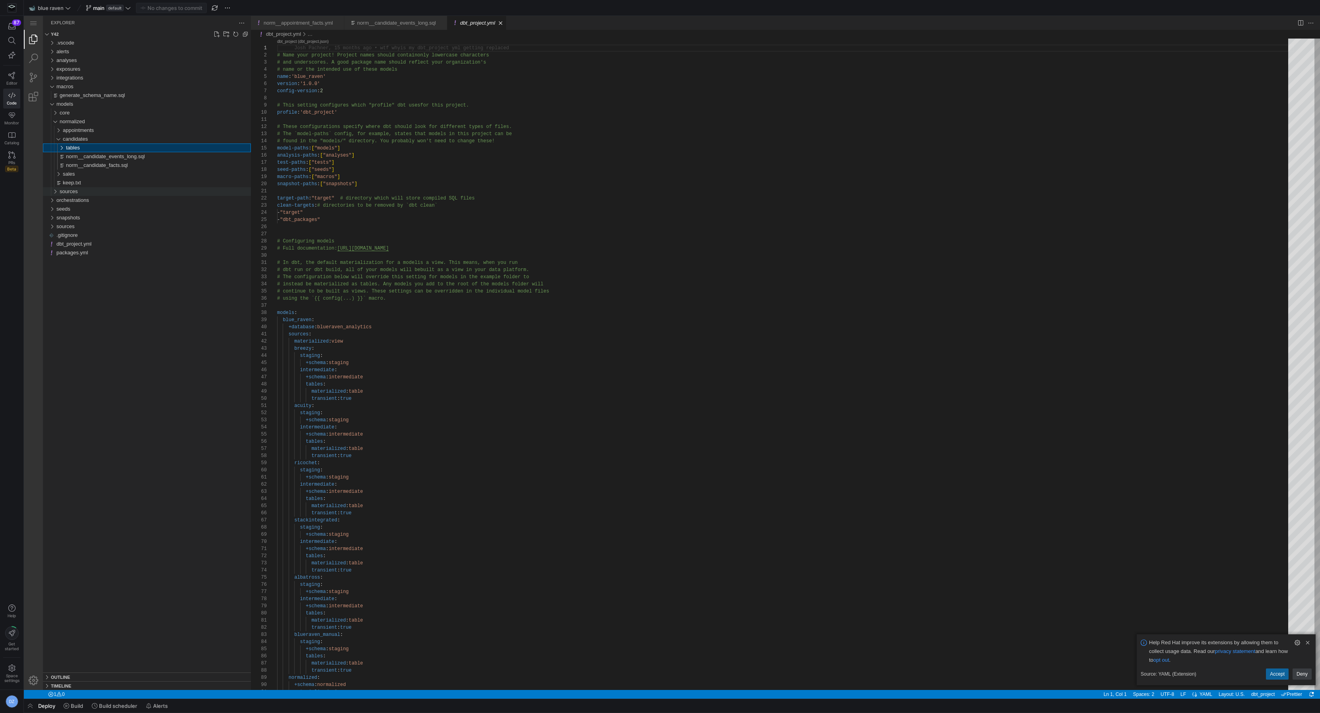
click at [81, 191] on div "sources" at bounding box center [155, 191] width 191 height 9
click at [89, 242] on span "stackintegrated" at bounding box center [80, 244] width 35 height 6
click at [89, 249] on div "staging" at bounding box center [158, 253] width 185 height 9
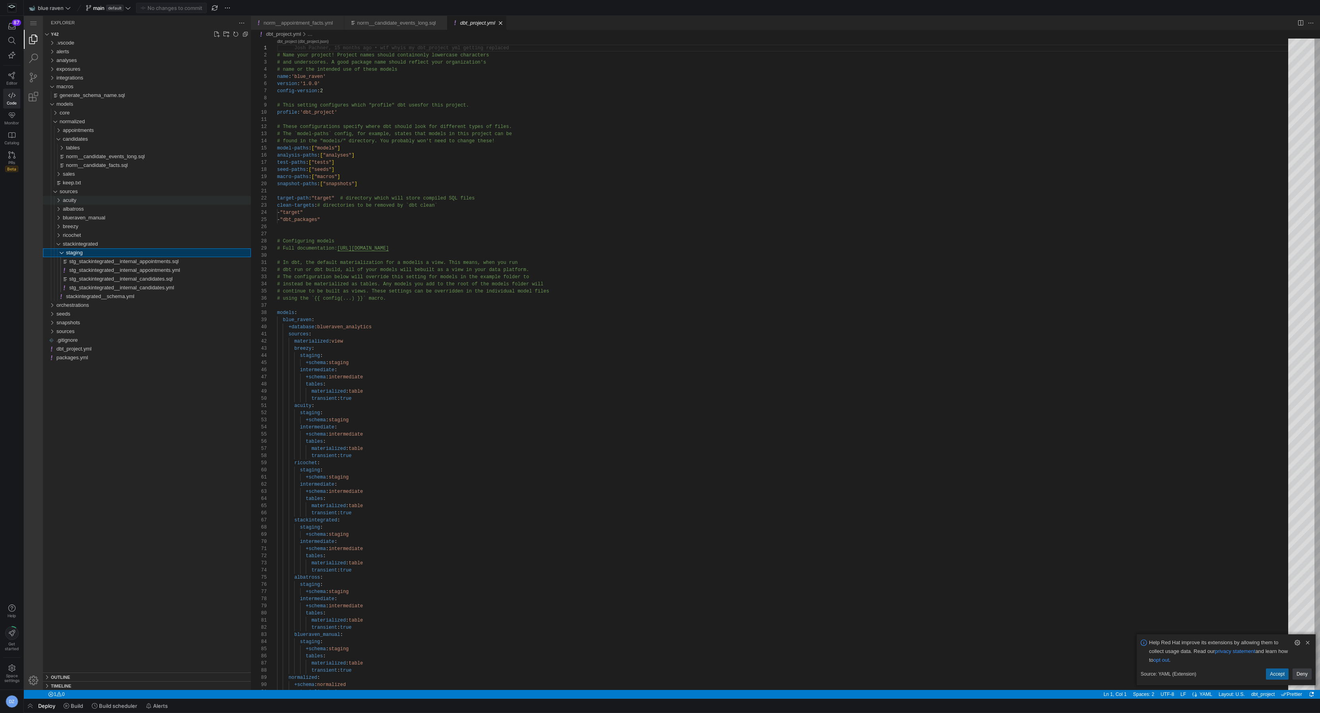
click at [76, 202] on span "acuity" at bounding box center [70, 200] width 14 height 6
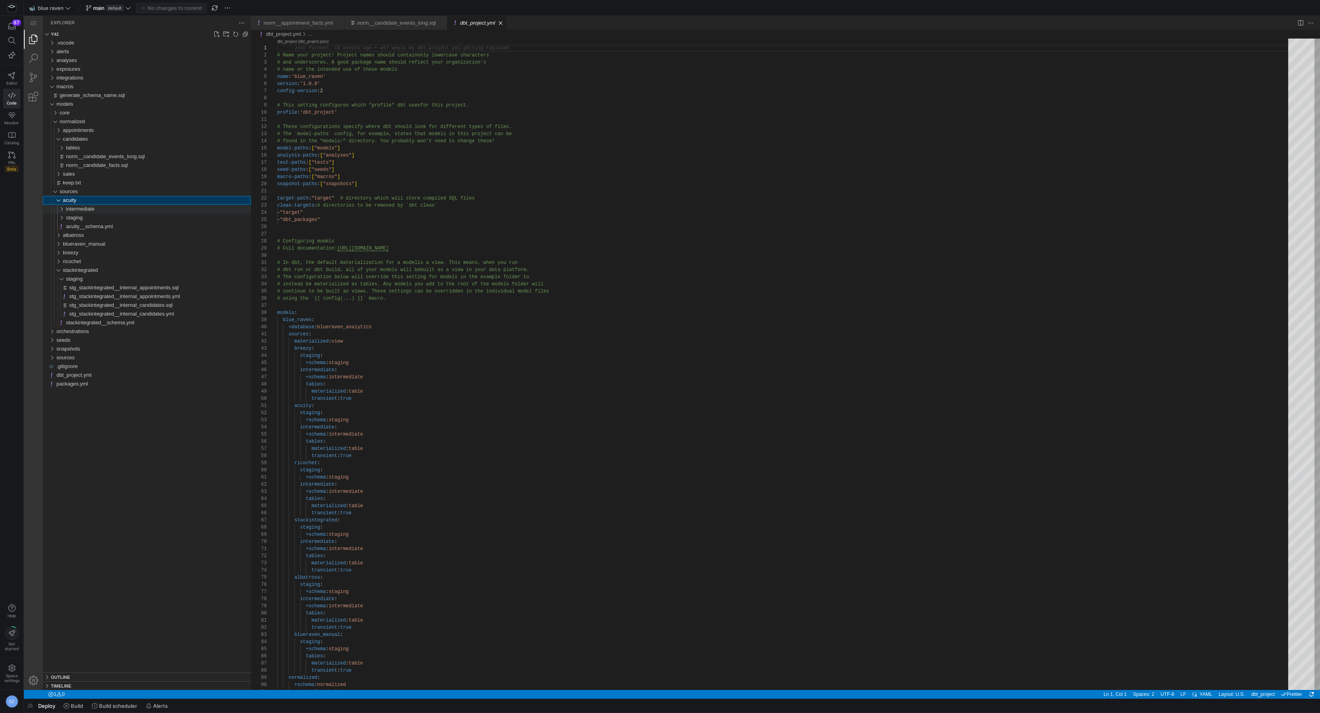
click at [79, 208] on span "intermediate" at bounding box center [80, 209] width 29 height 6
click at [85, 225] on div "staging" at bounding box center [158, 226] width 185 height 9
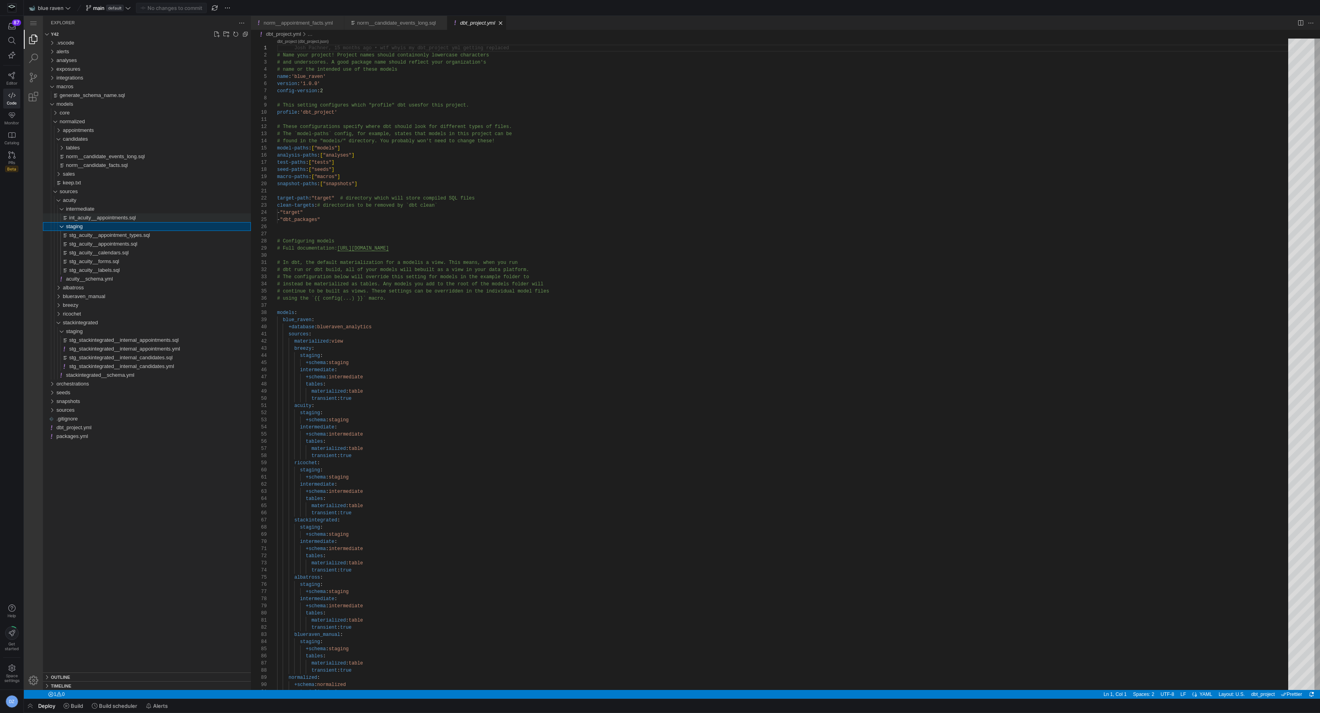
click at [117, 215] on span "int_acuity__appointments.sql" at bounding box center [102, 218] width 67 height 6
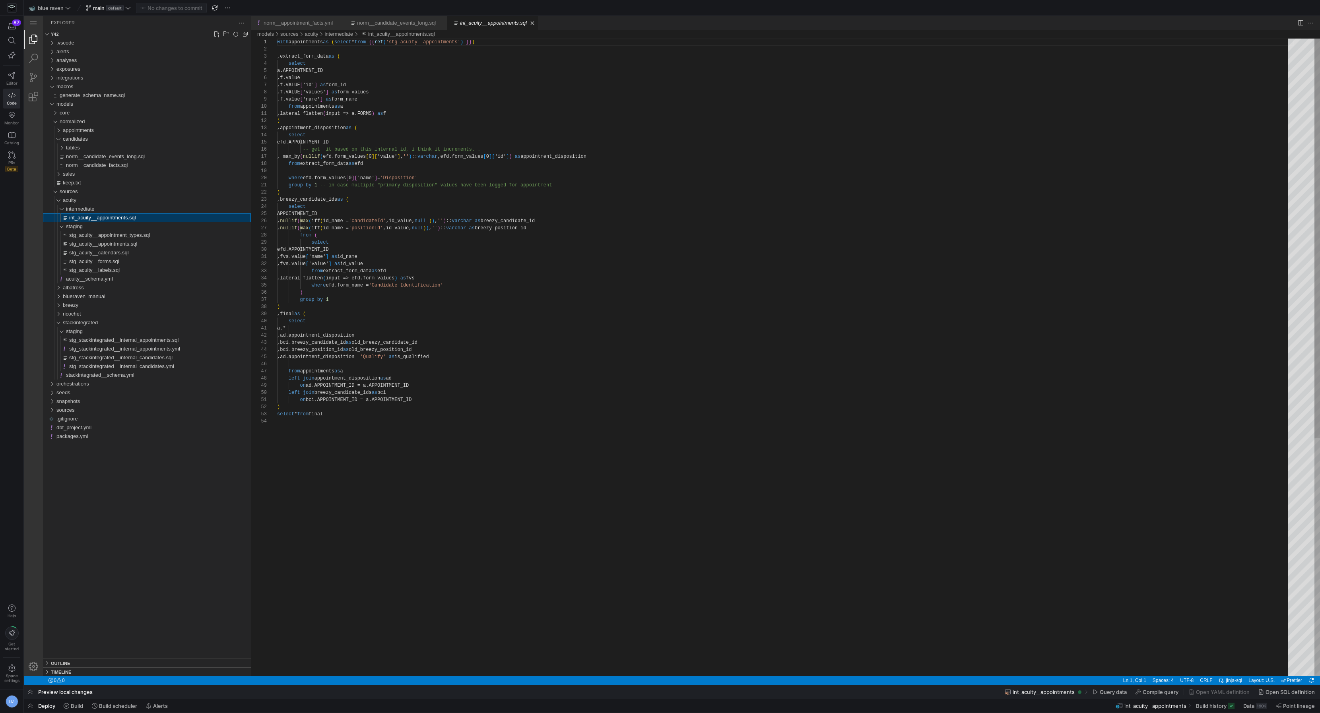
scroll to position [72, 0]
click at [116, 235] on span "stg_acuity__appointment_types.sql" at bounding box center [109, 235] width 81 height 6
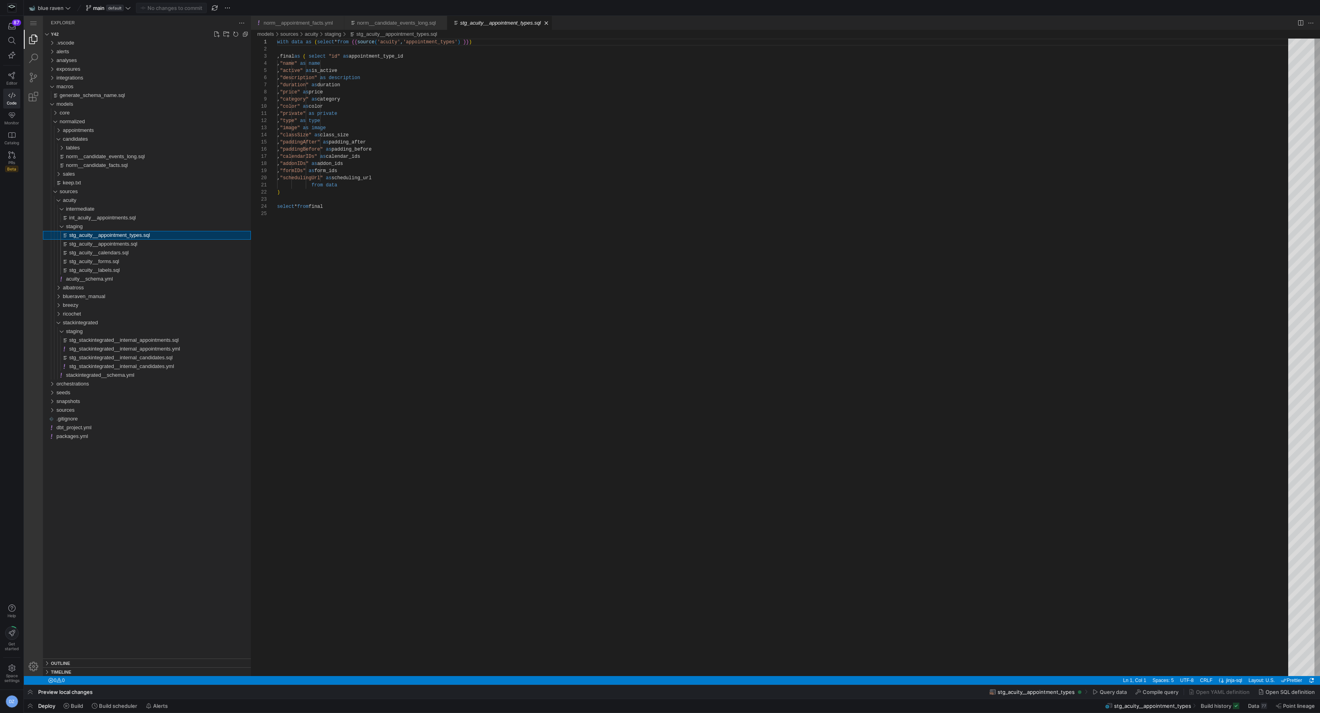
scroll to position [72, 0]
click at [108, 148] on div "tables" at bounding box center [158, 148] width 185 height 9
click at [105, 158] on span "norm__candidate_events_wide.sql" at bounding box center [109, 156] width 80 height 6
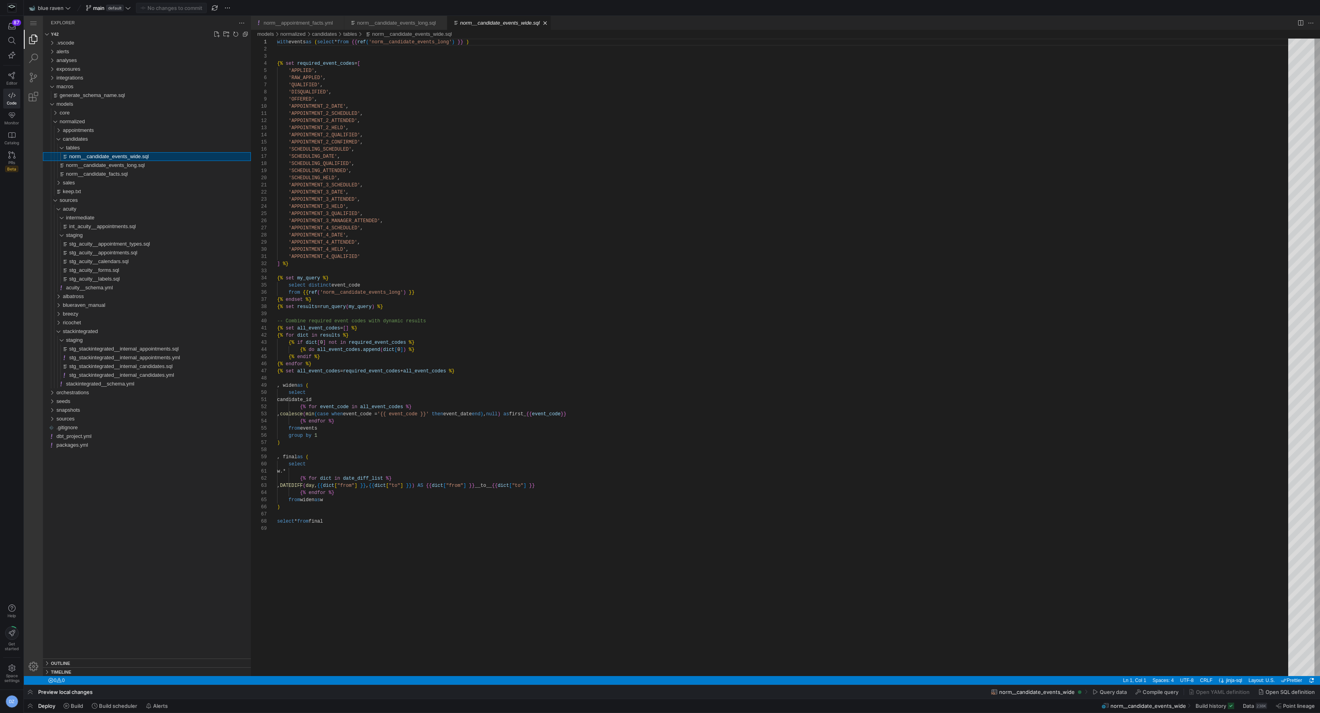
scroll to position [72, 0]
click at [104, 161] on div "norm__candidate_events_long.sql" at bounding box center [158, 165] width 185 height 9
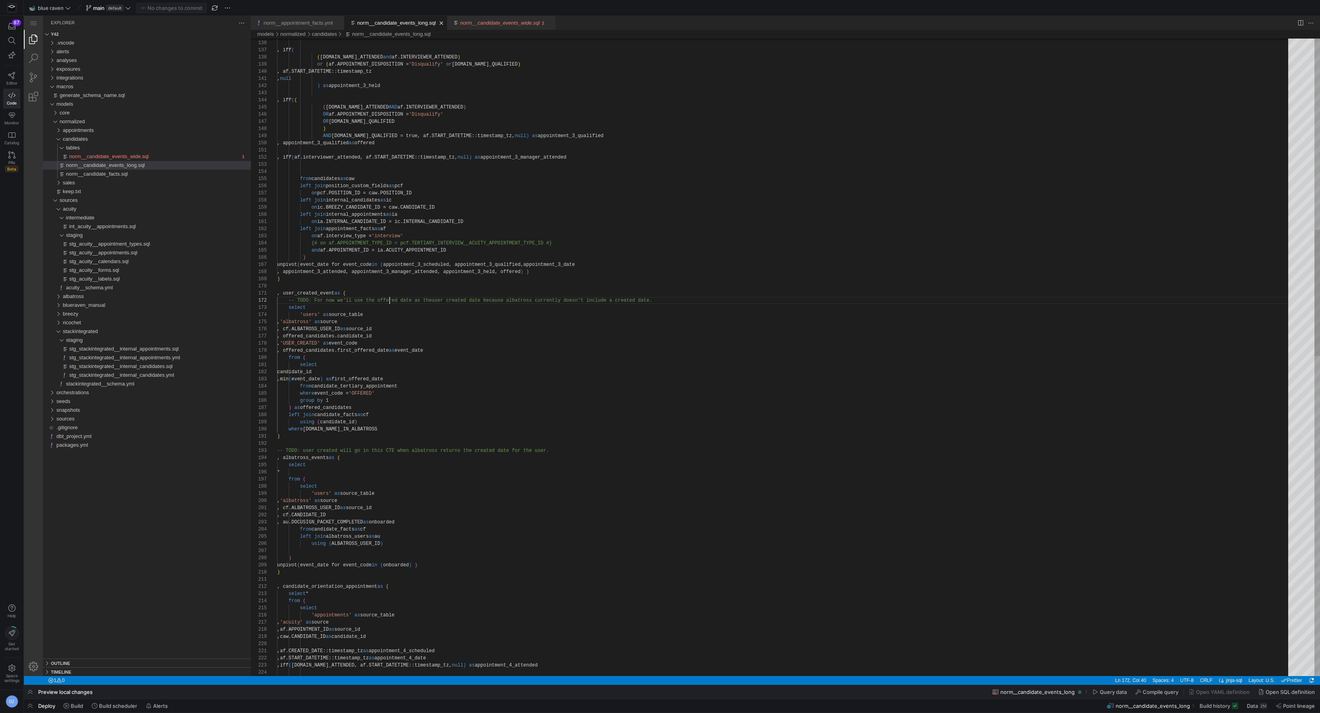
click at [388, 303] on div ", af.START_DATETIME::timestamp_tz as appointment_3_date , iff ( ( [DOMAIN_NAME]…" at bounding box center [785, 683] width 1017 height 3221
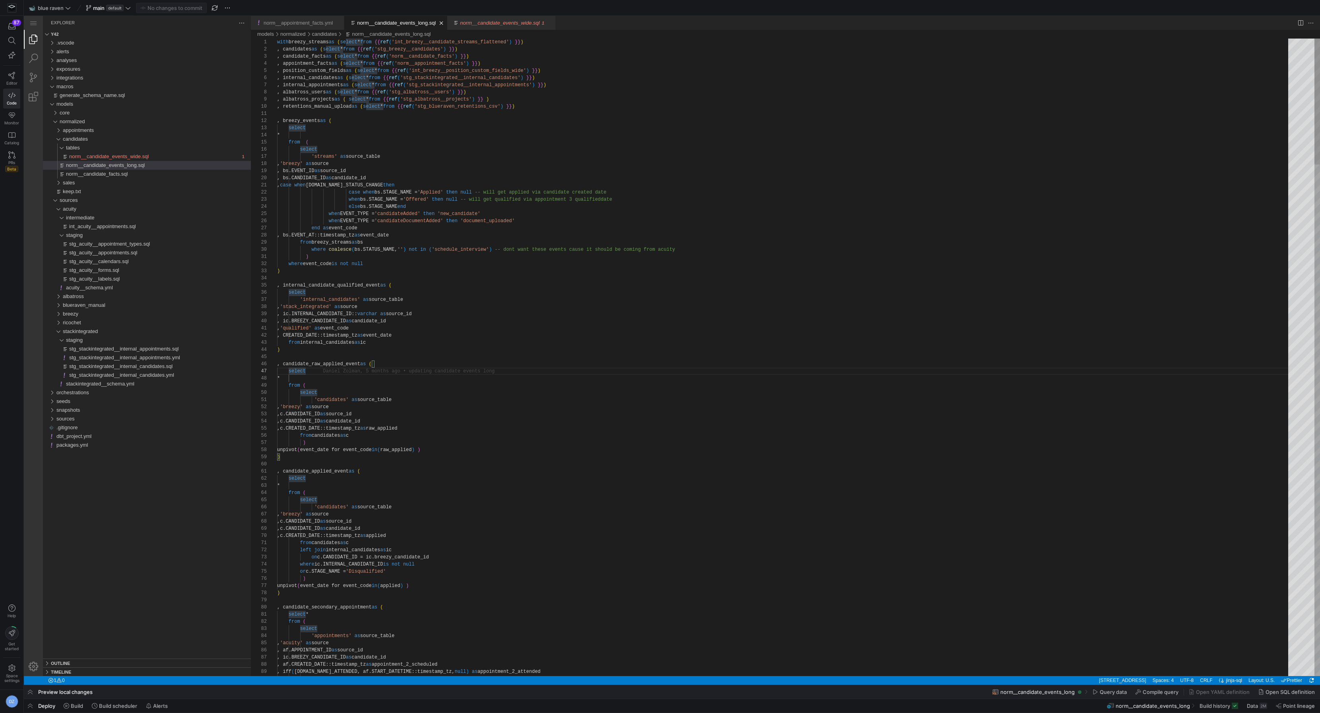
type textarea ") where event_code is not null ) , internal_candidate_qualified_event as ( sele…"
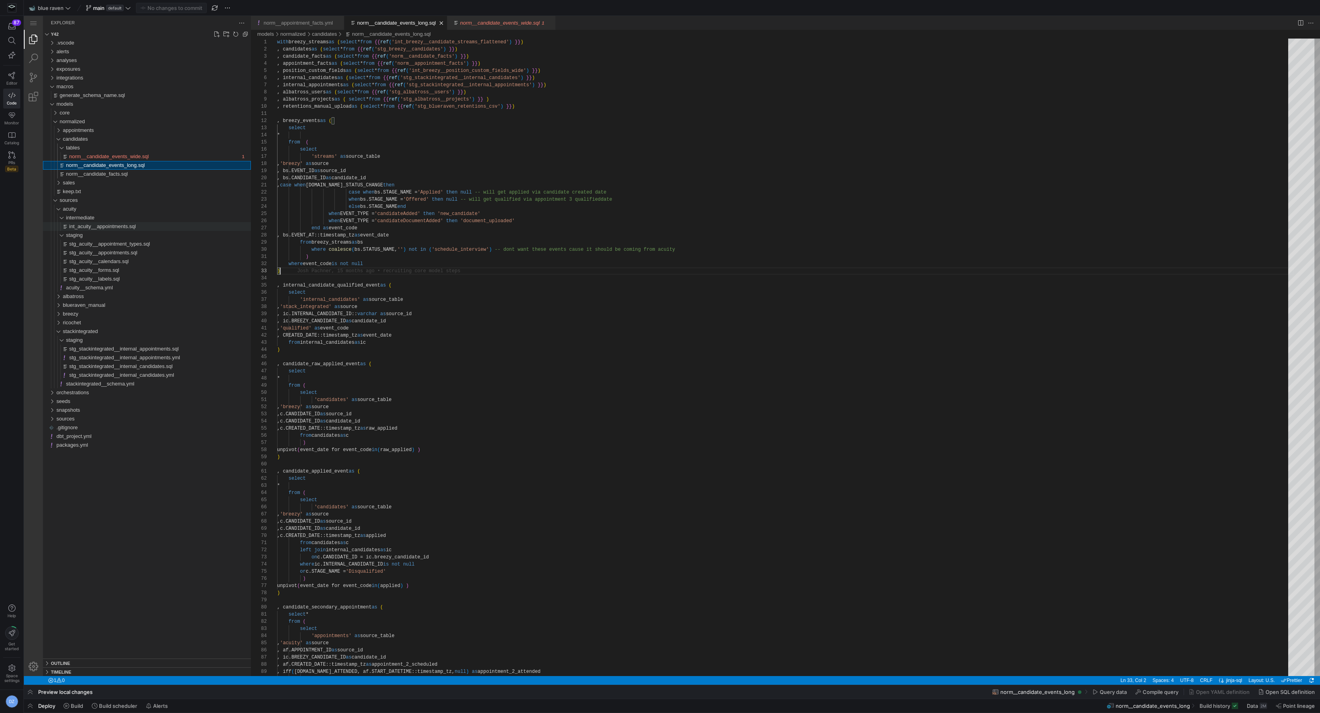
click at [101, 229] on span "int_acuity__appointments.sql" at bounding box center [102, 226] width 67 height 6
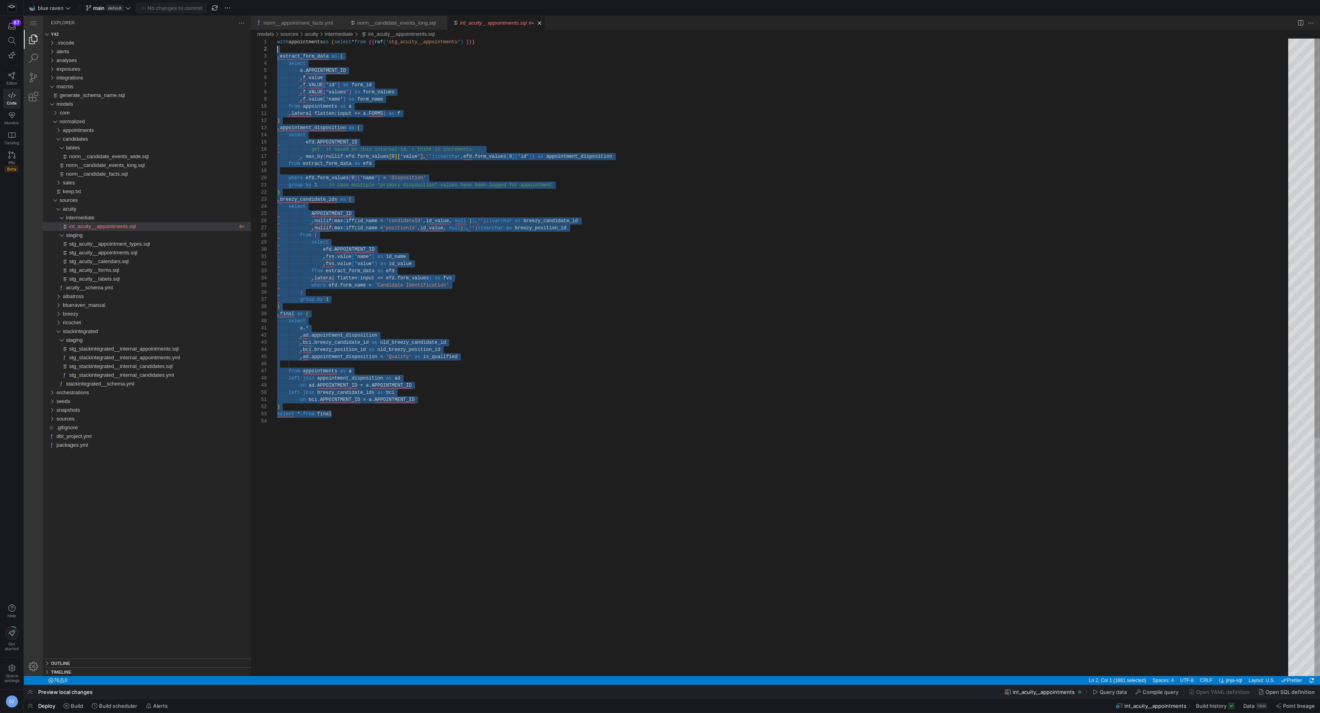
scroll to position [7, 0]
drag, startPoint x: 345, startPoint y: 416, endPoint x: 232, endPoint y: 37, distance: 395.5
paste textarea "int_acuity__appointments.sql, preview"
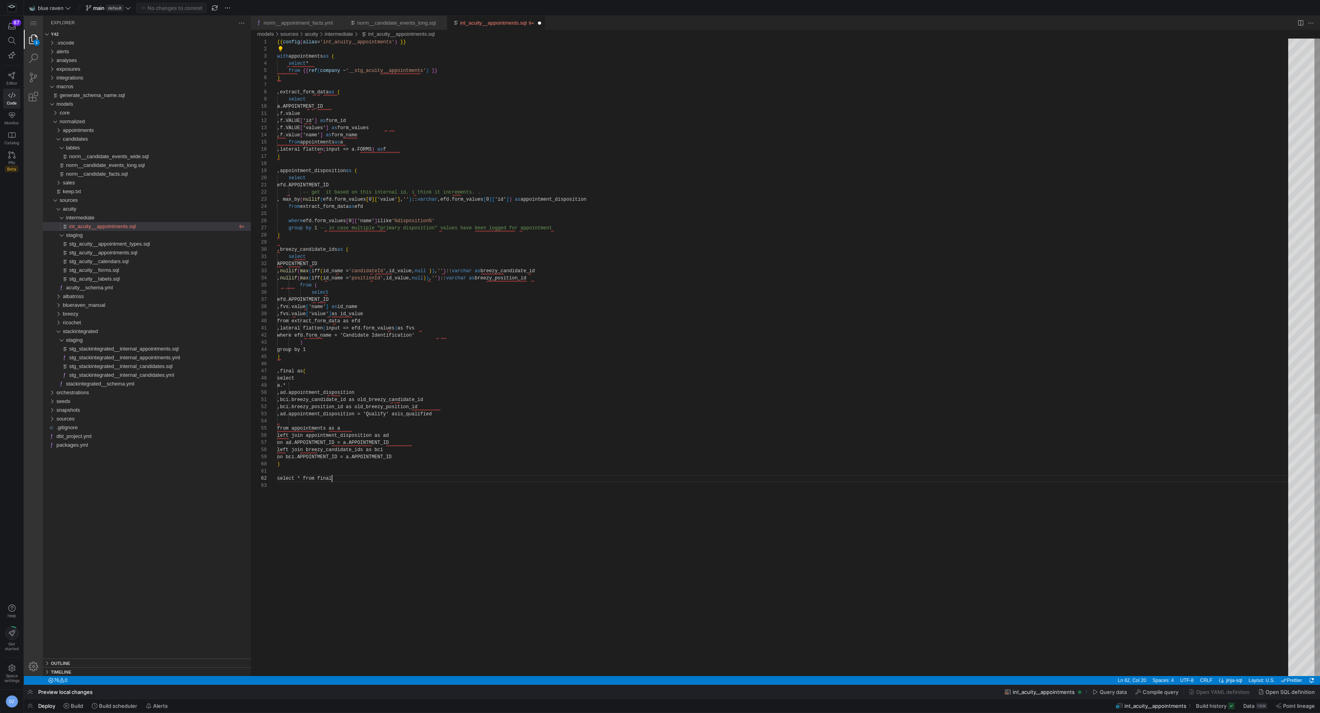
scroll to position [7, 54]
click at [404, 126] on div "{{ config ( alias = 'int_acuity__appointments' ) }} with appointments as ( sele…" at bounding box center [785, 580] width 1017 height 1082
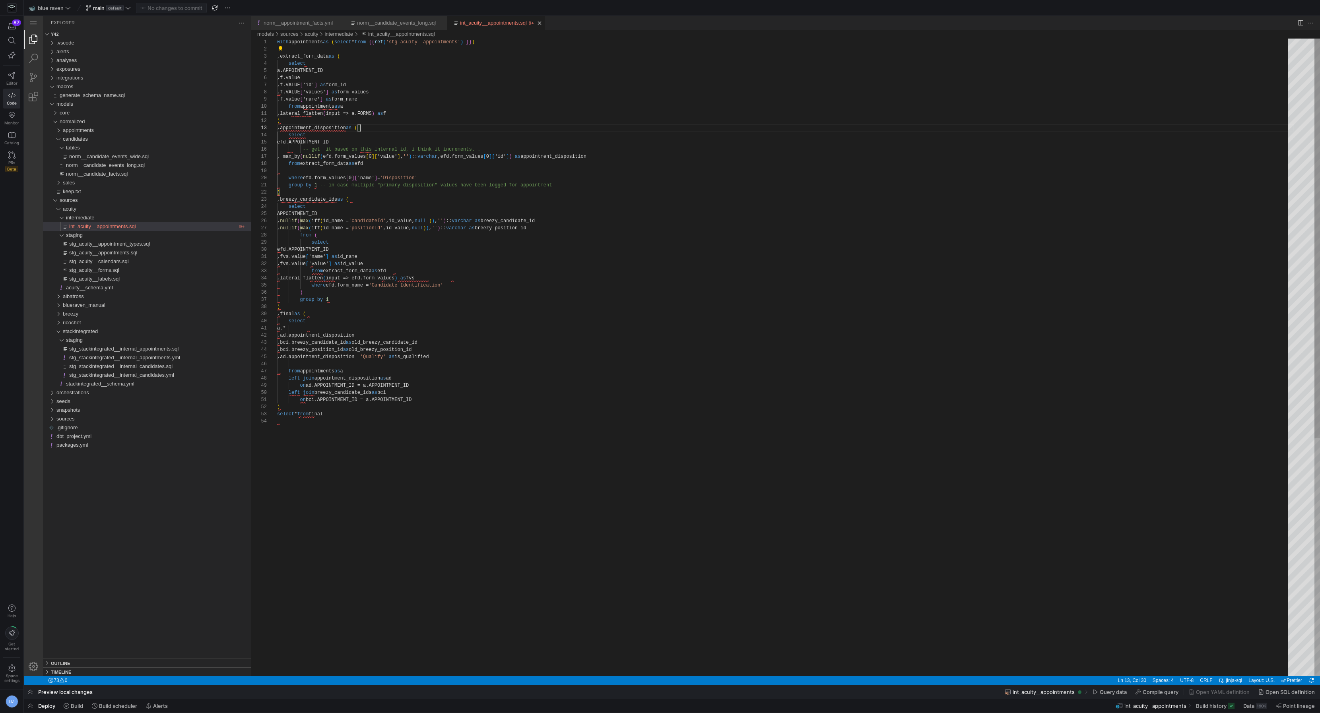
scroll to position [14, 83]
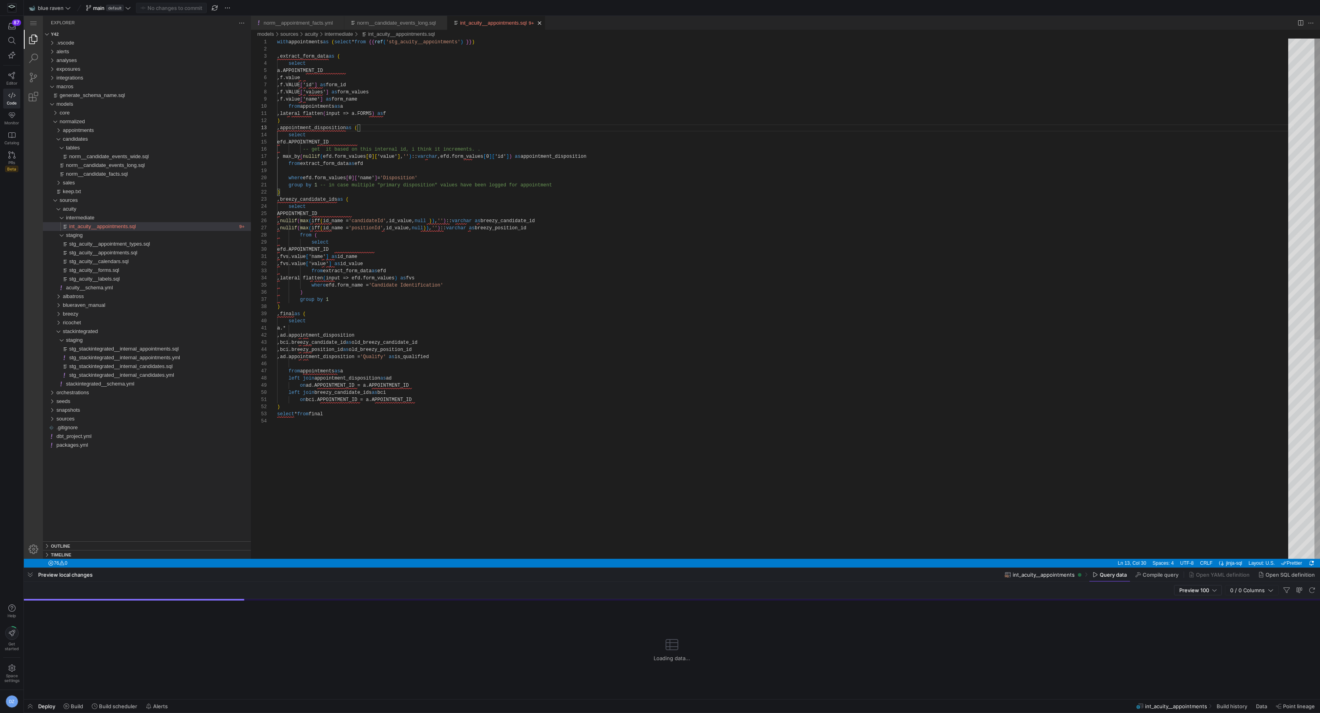
click at [470, 103] on div "with appointments as ( select * from {{ ref ( 'stg_acuity__appointments' ) }} )…" at bounding box center [785, 489] width 1017 height 900
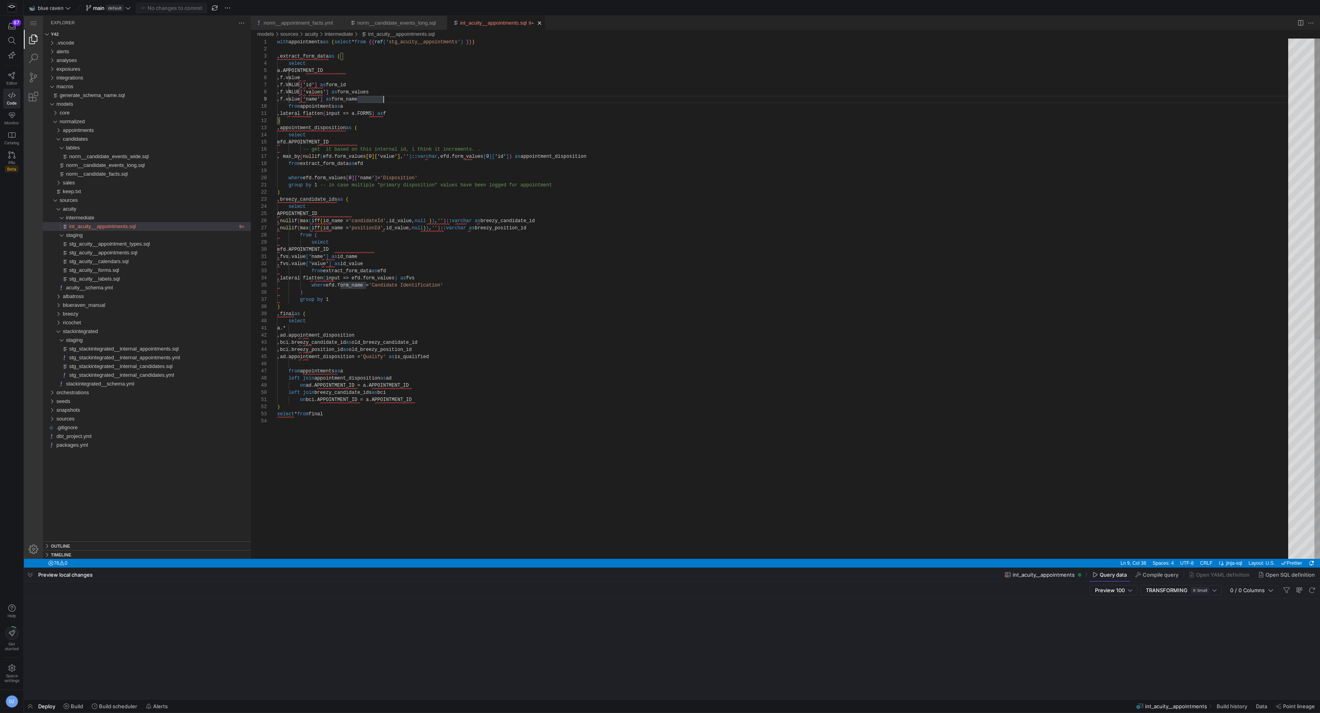
scroll to position [7, 54]
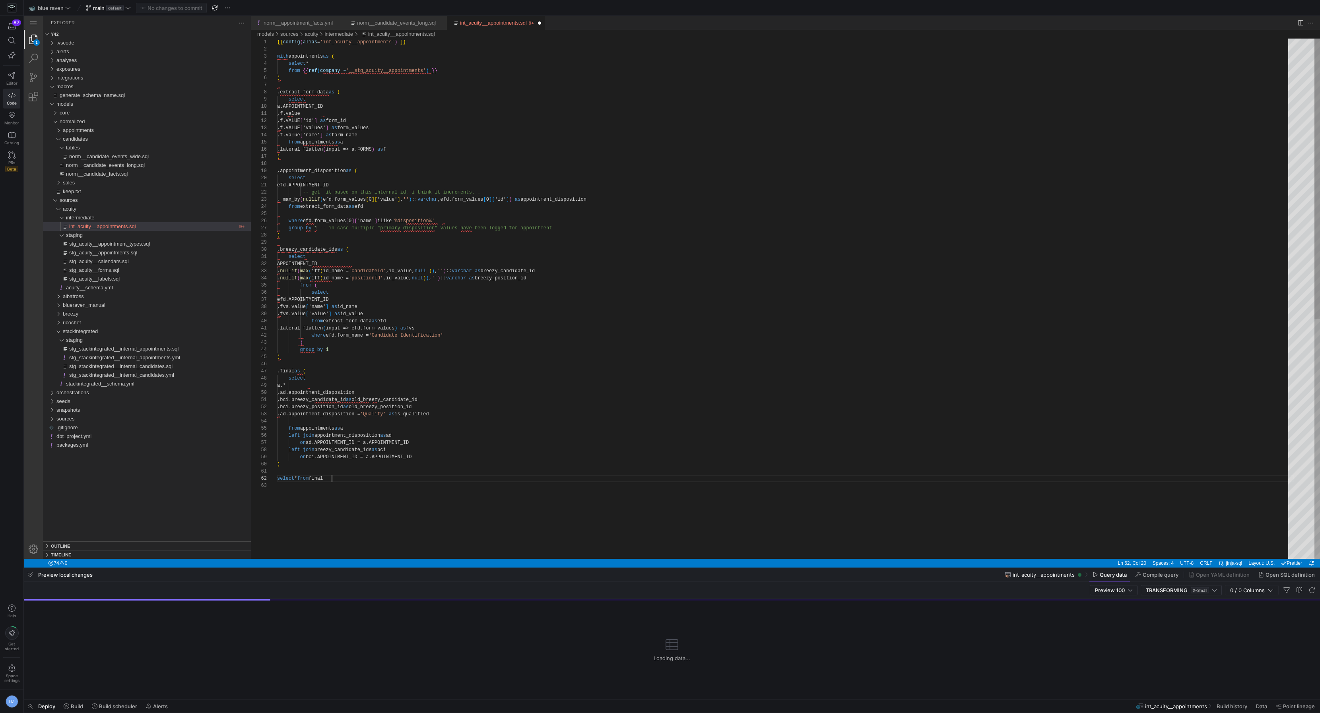
click at [348, 474] on div "{{ config ( alias = 'int_acuity__appointments' ) }} with appointments as ( sele…" at bounding box center [785, 521] width 1017 height 964
drag, startPoint x: 356, startPoint y: 68, endPoint x: 323, endPoint y: 68, distance: 32.6
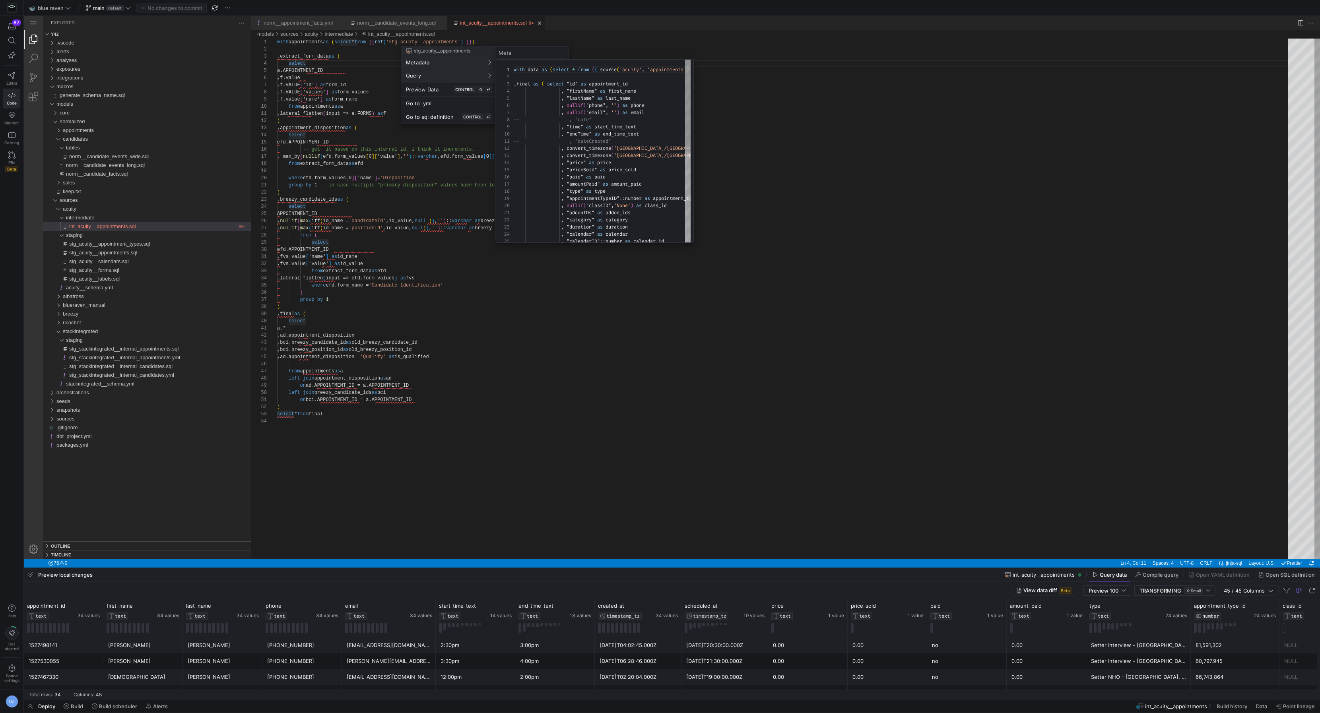
scroll to position [72, 0]
click at [421, 198] on div at bounding box center [660, 356] width 1320 height 713
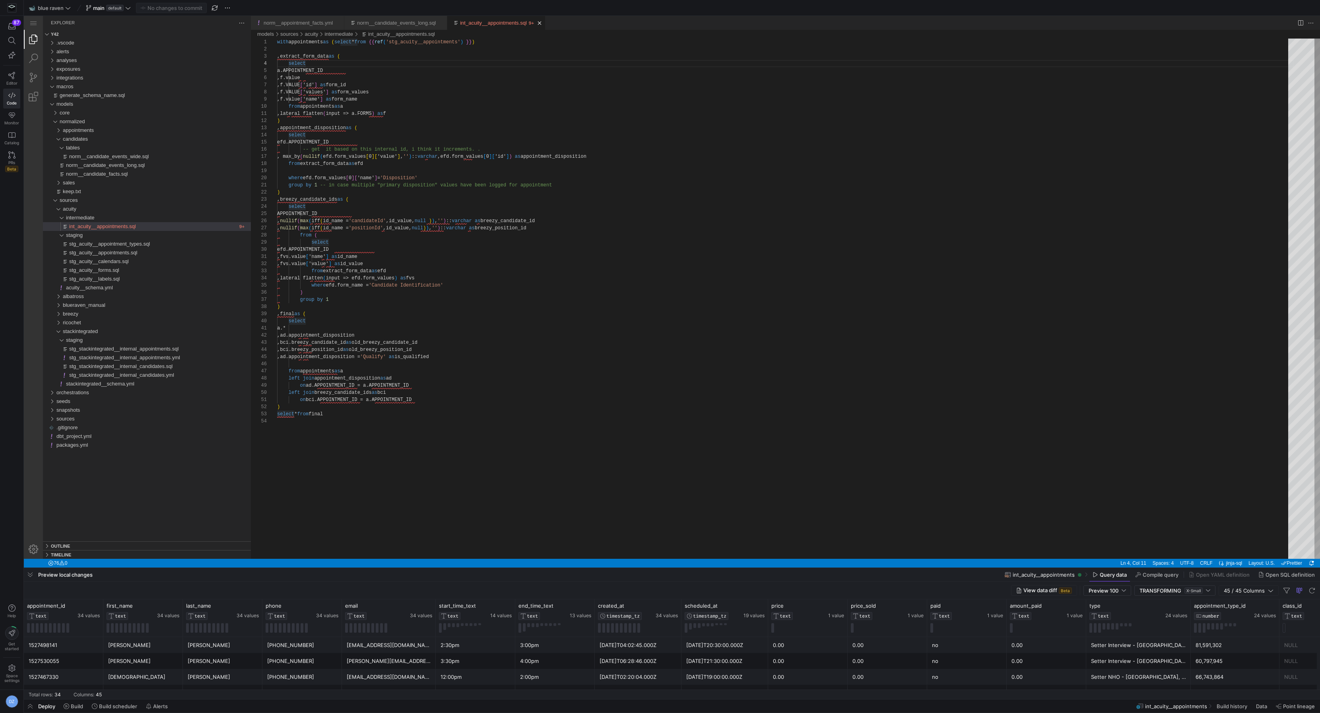
click at [452, 216] on div "with appointments as ( select * from {{ ref ( 'stg_acuity__appointments' ) }} )…" at bounding box center [785, 489] width 1017 height 900
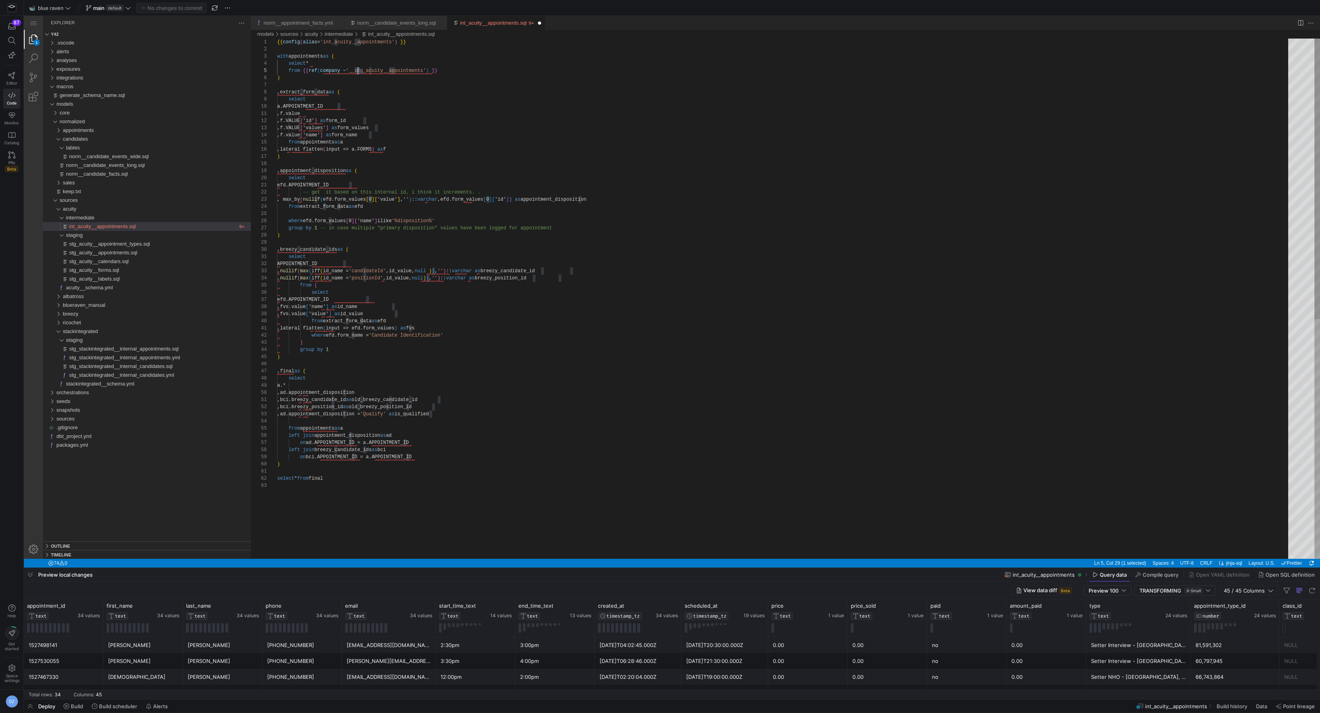
scroll to position [29, 78]
drag, startPoint x: 361, startPoint y: 73, endPoint x: 355, endPoint y: 72, distance: 6.4
click at [447, 111] on div "{{ config ( alias = 'int_acuity__appointments' ) }} with appointments as ( sele…" at bounding box center [785, 521] width 1017 height 964
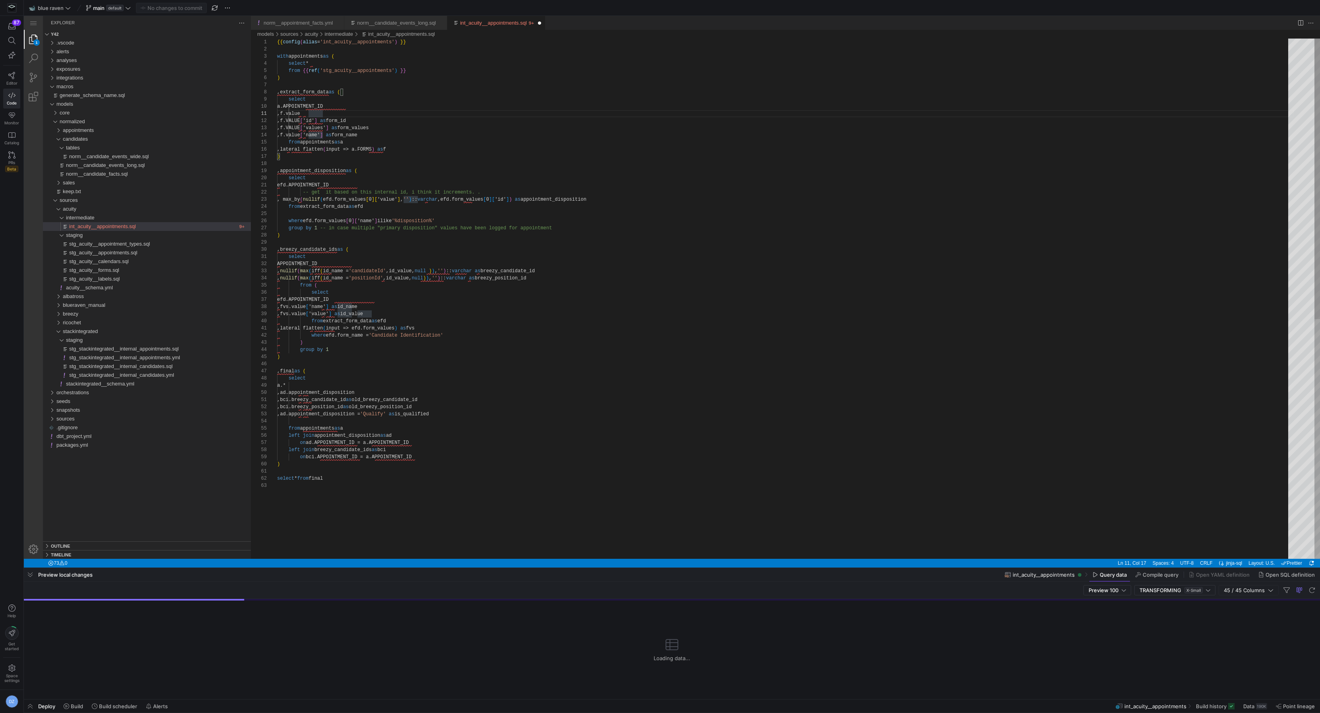
click at [538, 325] on div "{{ config ( alias = 'int_acuity__appointments' ) }} with appointments as ( sele…" at bounding box center [785, 521] width 1017 height 964
click at [584, 350] on div "{{ config ( alias = 'int_acuity__appointments' ) }} with appointments as ( sele…" at bounding box center [785, 521] width 1017 height 964
click at [577, 361] on div "{{ config ( alias = 'int_acuity__appointments' ) }} with appointments as ( sele…" at bounding box center [785, 521] width 1017 height 964
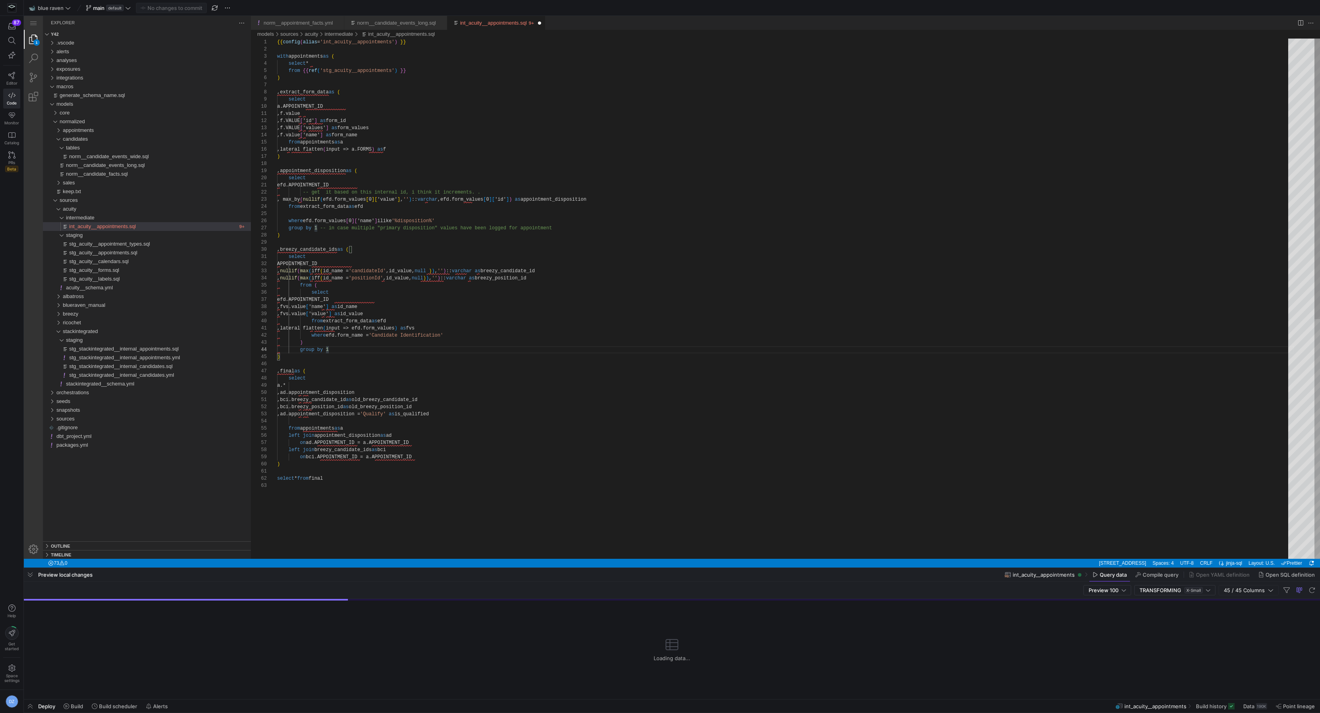
scroll to position [36, 0]
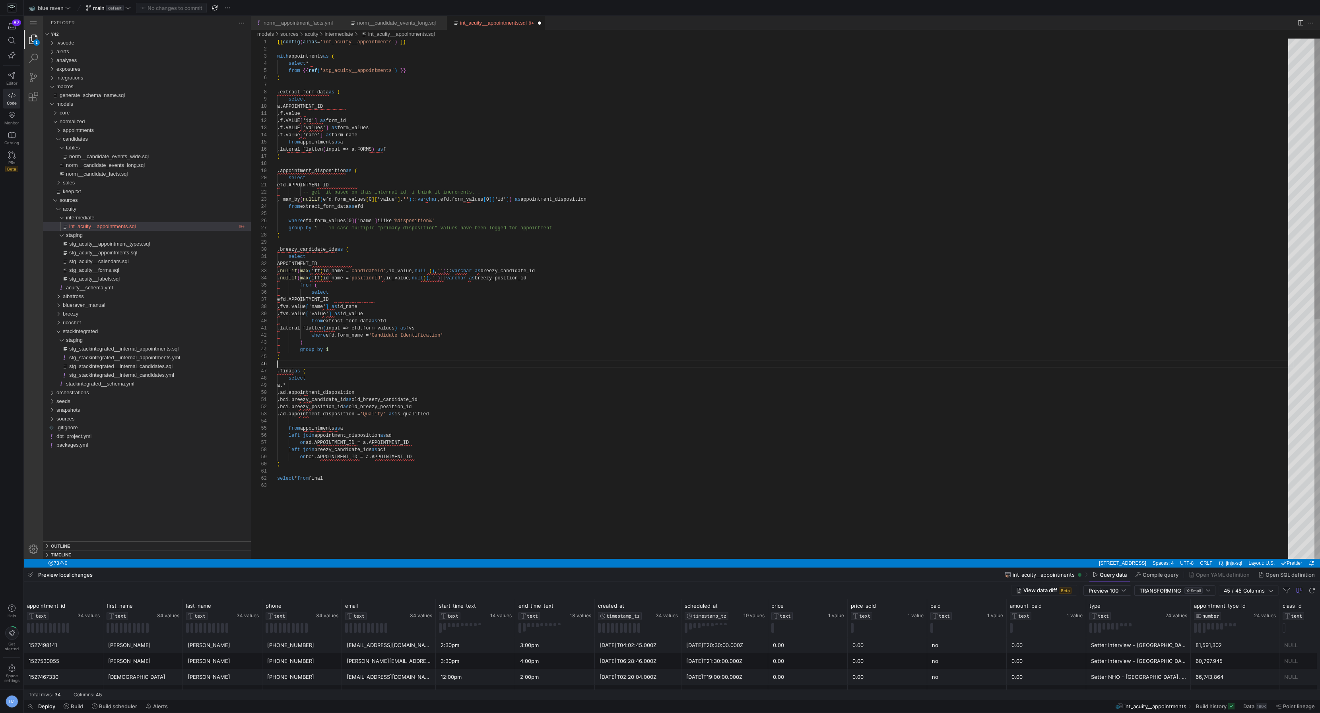
click at [575, 381] on div "{{ config ( alias = 'int_acuity__appointments' ) }} with appointments as ( sele…" at bounding box center [785, 521] width 1017 height 964
click at [490, 465] on div "{{ config ( alias = 'int_acuity__appointments' ) }} with appointments as ( sele…" at bounding box center [785, 521] width 1017 height 964
click at [553, 249] on div "{{ config ( alias = 'int_acuity__appointments' ) }} with appointments as ( sele…" at bounding box center [785, 521] width 1017 height 964
click at [548, 172] on div "{{ config ( alias = 'int_acuity__appointments' ) }} with appointments as ( sele…" at bounding box center [785, 521] width 1017 height 964
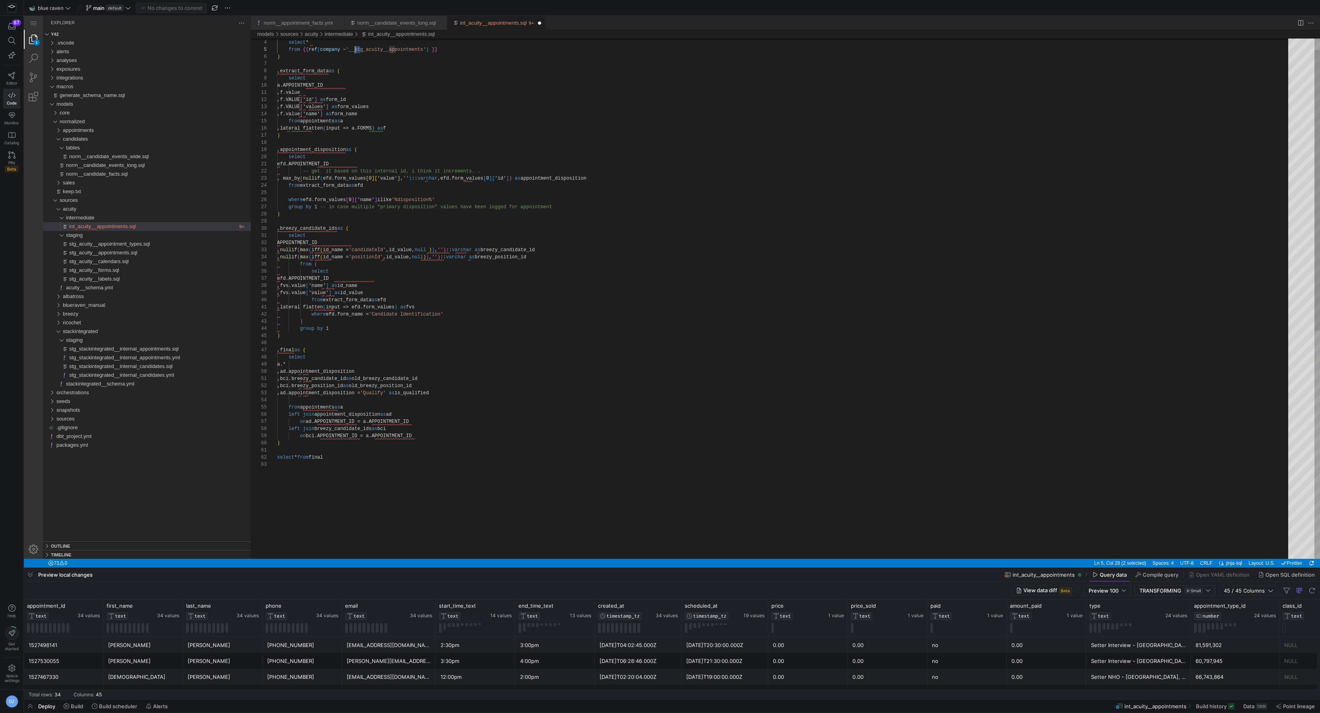
scroll to position [0, 0]
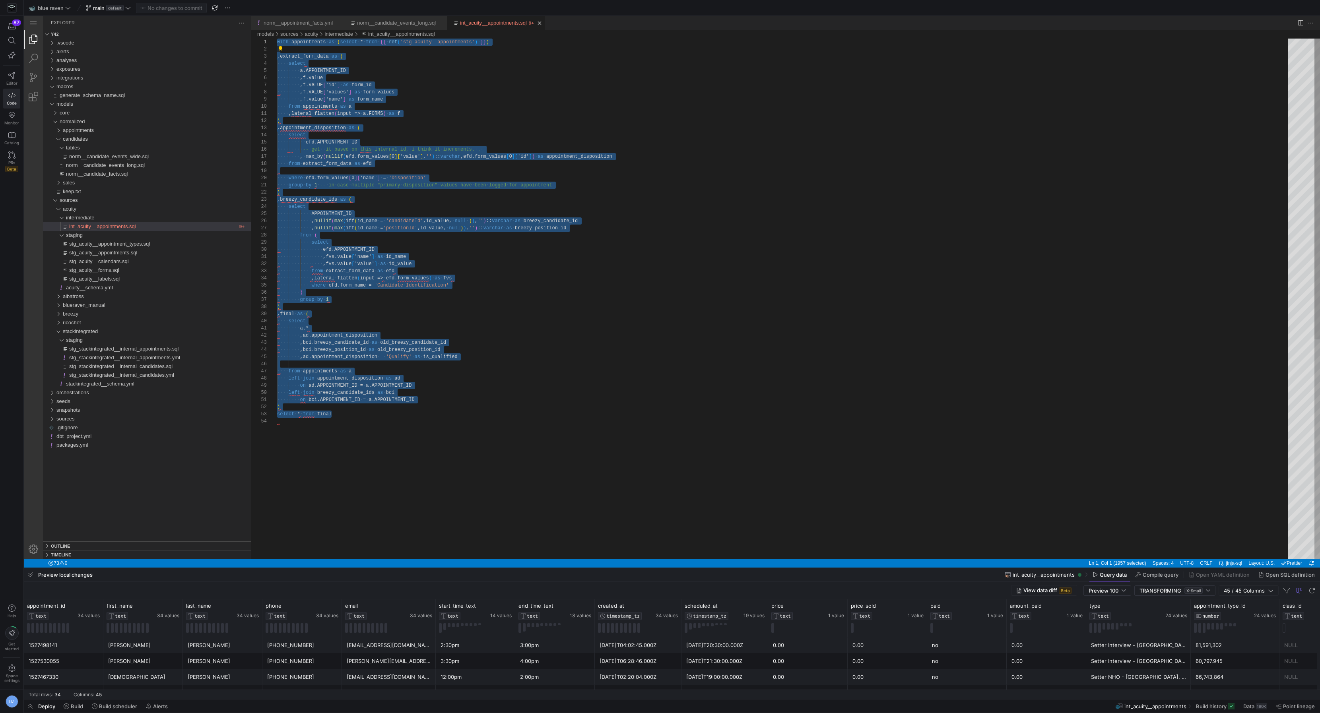
type textarea "with appointments as (select * from {{ ref('stg_acuity__appointments') }}) ,ext…"
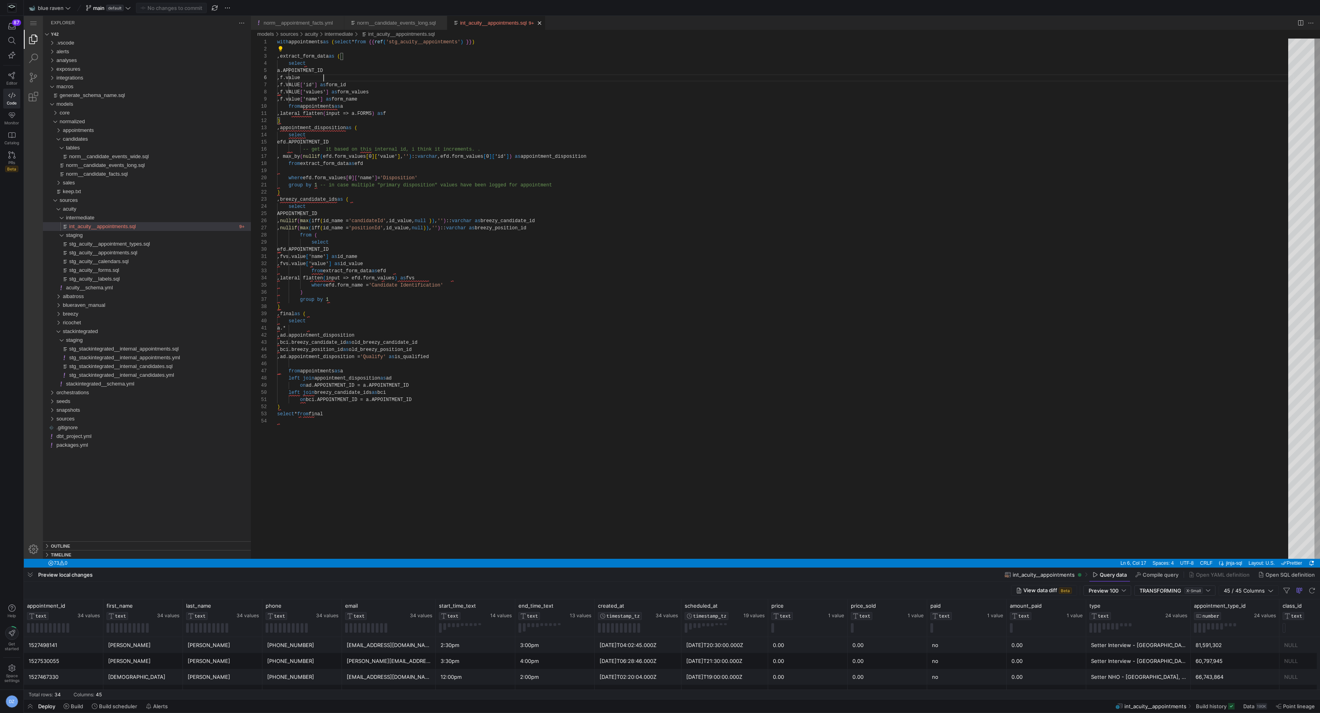
scroll to position [36, 46]
click at [544, 25] on link "Close (⌘W)" at bounding box center [540, 23] width 8 height 8
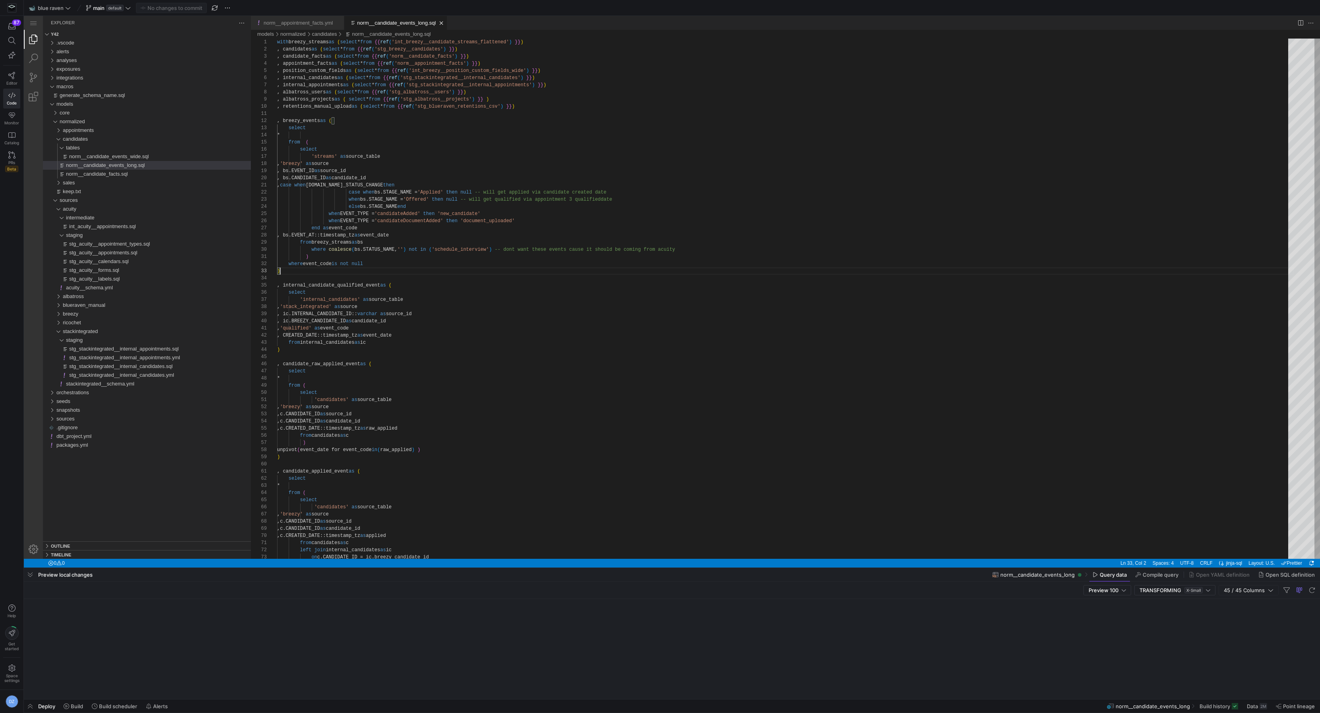
scroll to position [14, 3]
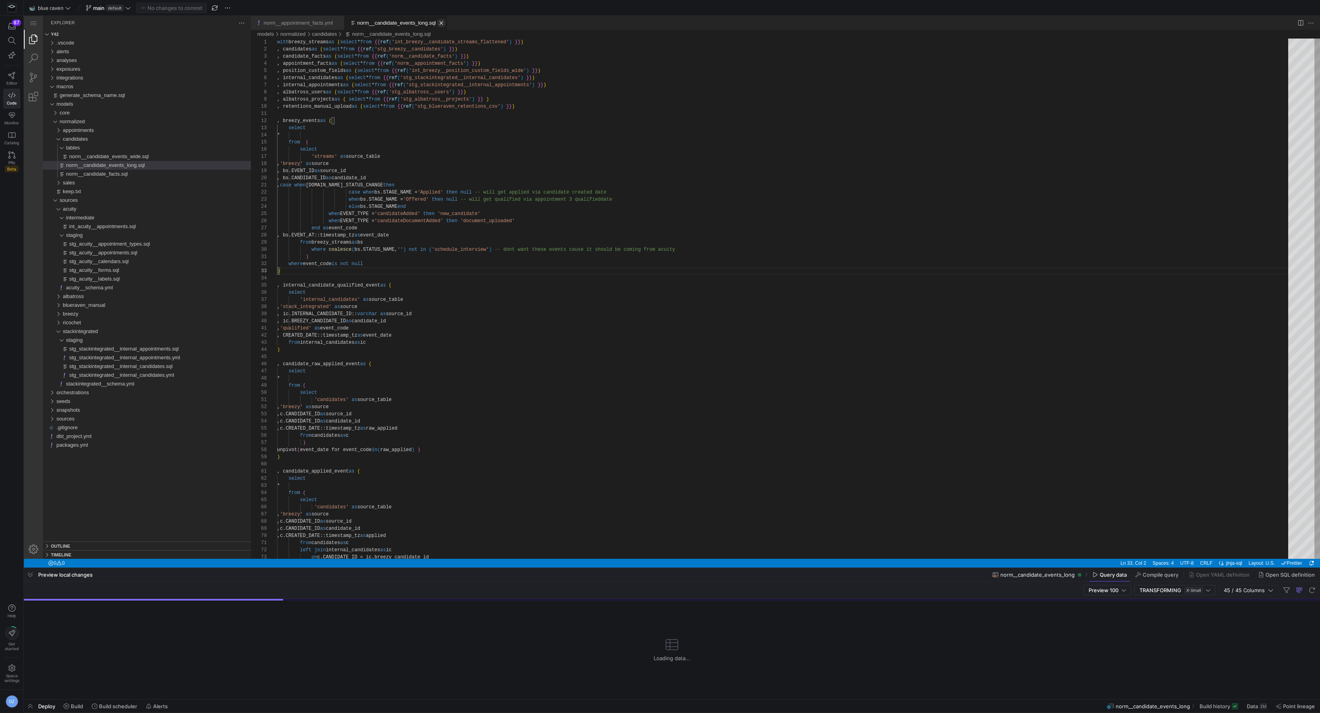
click at [445, 22] on link "Close (⌘W)" at bounding box center [441, 23] width 8 height 8
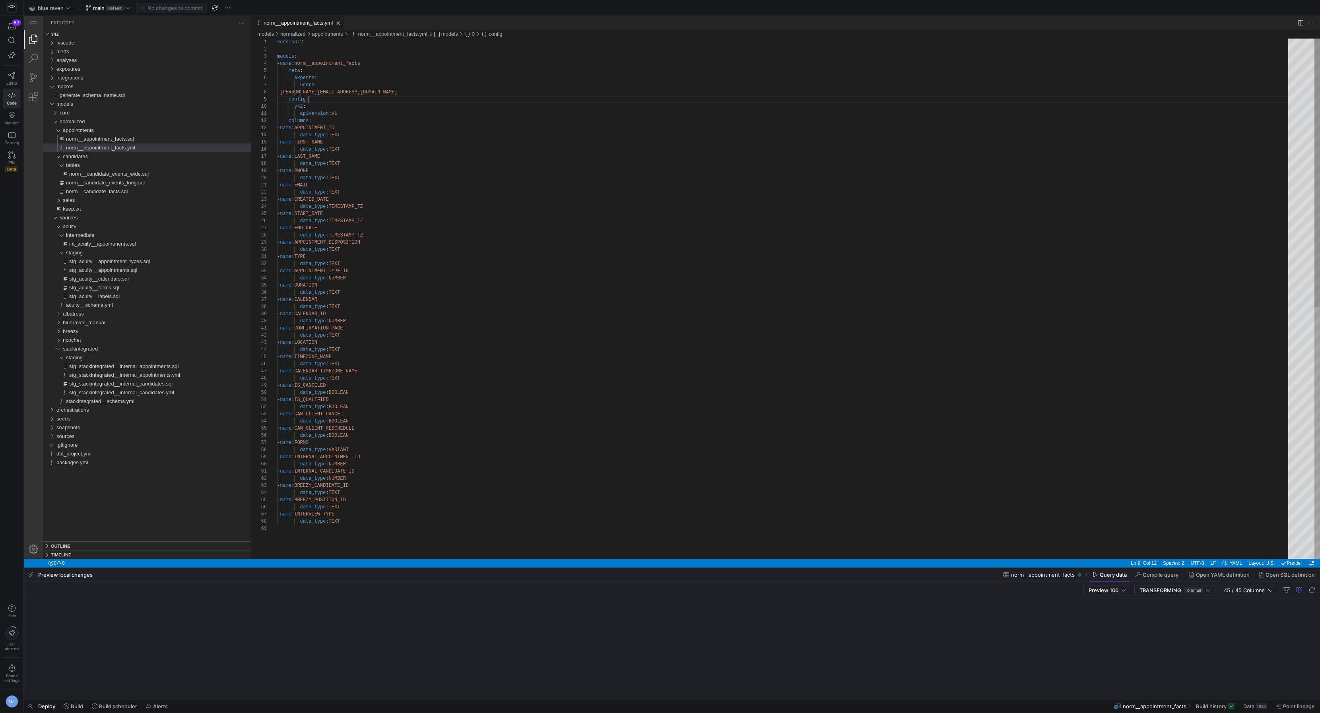
scroll to position [57, 31]
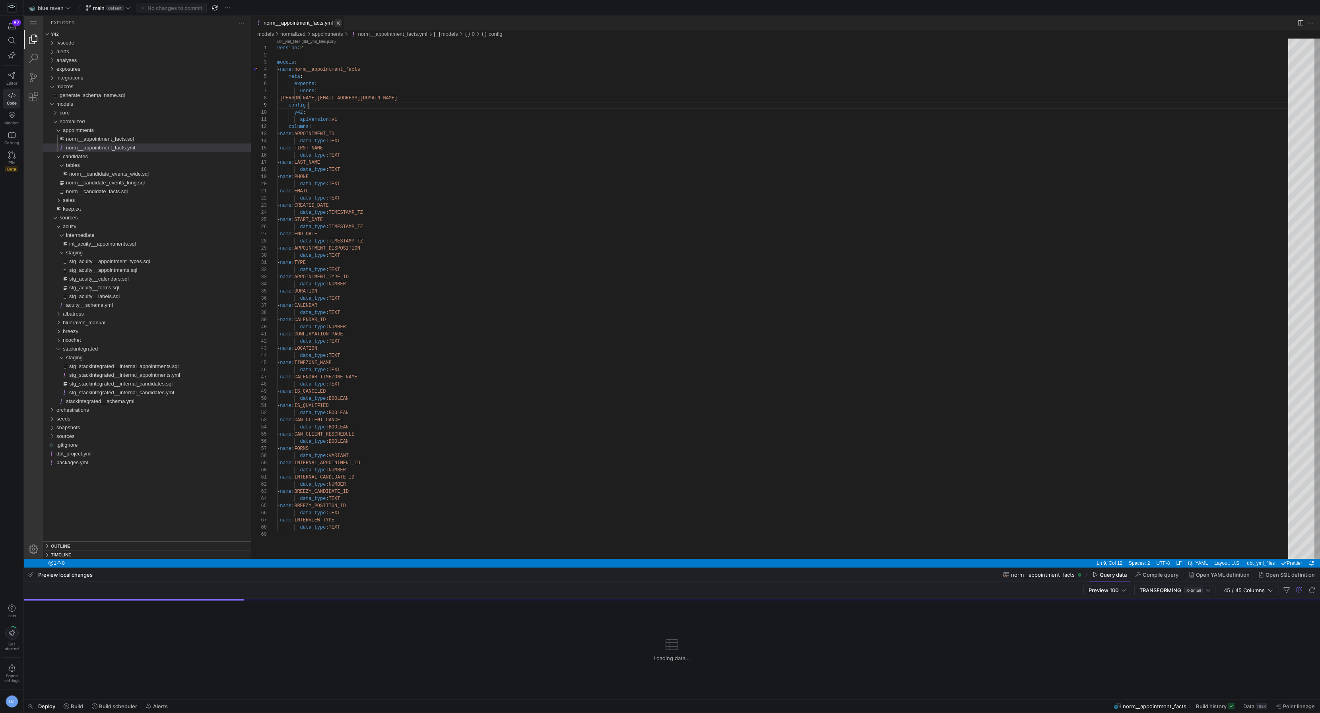
click at [342, 21] on link "Close (⌘W)" at bounding box center [338, 23] width 8 height 8
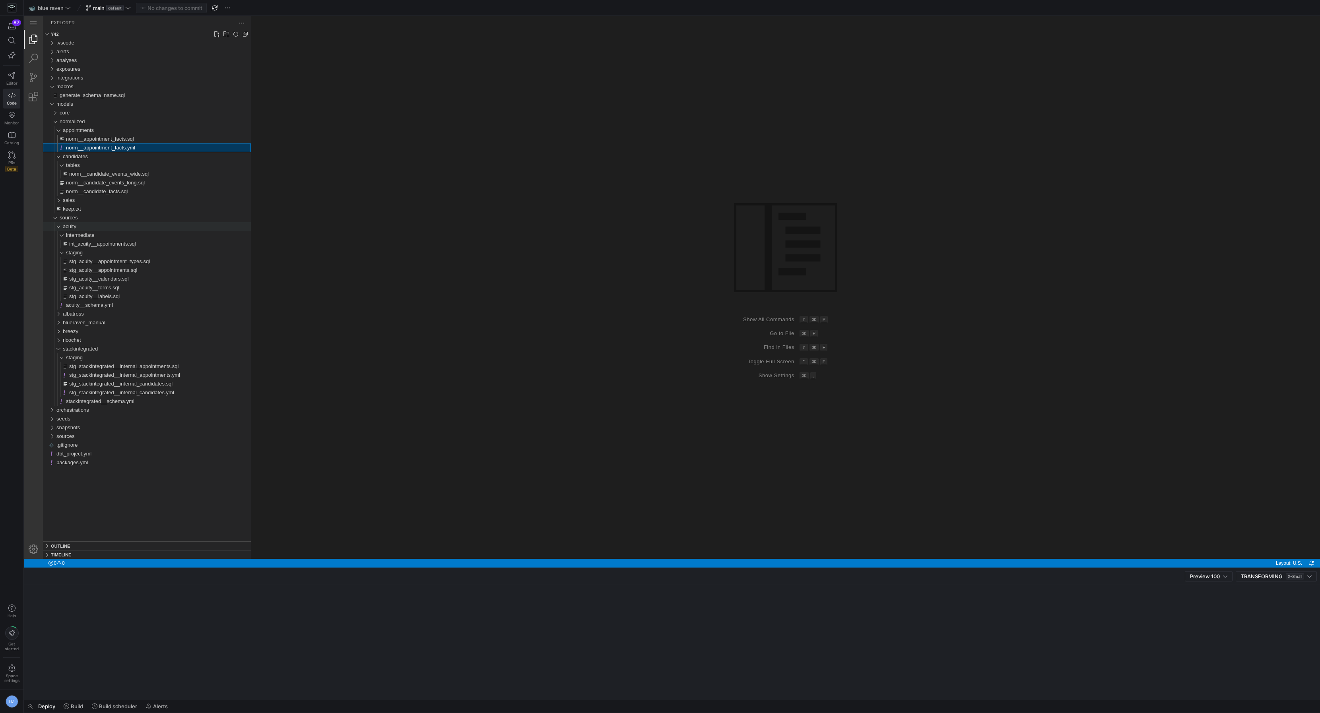
click at [91, 229] on div "acuity" at bounding box center [157, 226] width 188 height 9
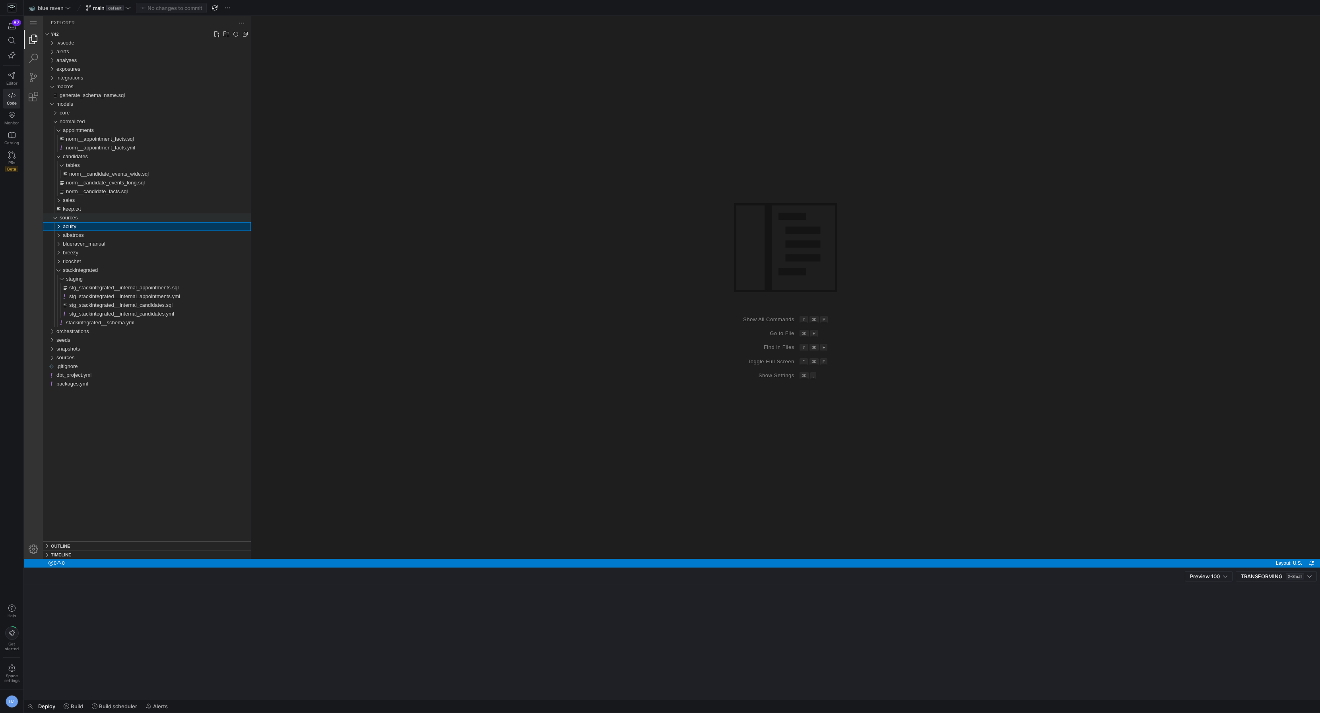
click at [86, 219] on div "sources" at bounding box center [155, 218] width 191 height 9
click at [66, 268] on span "stackintegrated" at bounding box center [80, 270] width 35 height 6
click at [87, 216] on div "sources" at bounding box center [155, 218] width 191 height 9
click at [107, 184] on span "norm__candidate_events_long.sql" at bounding box center [105, 183] width 79 height 6
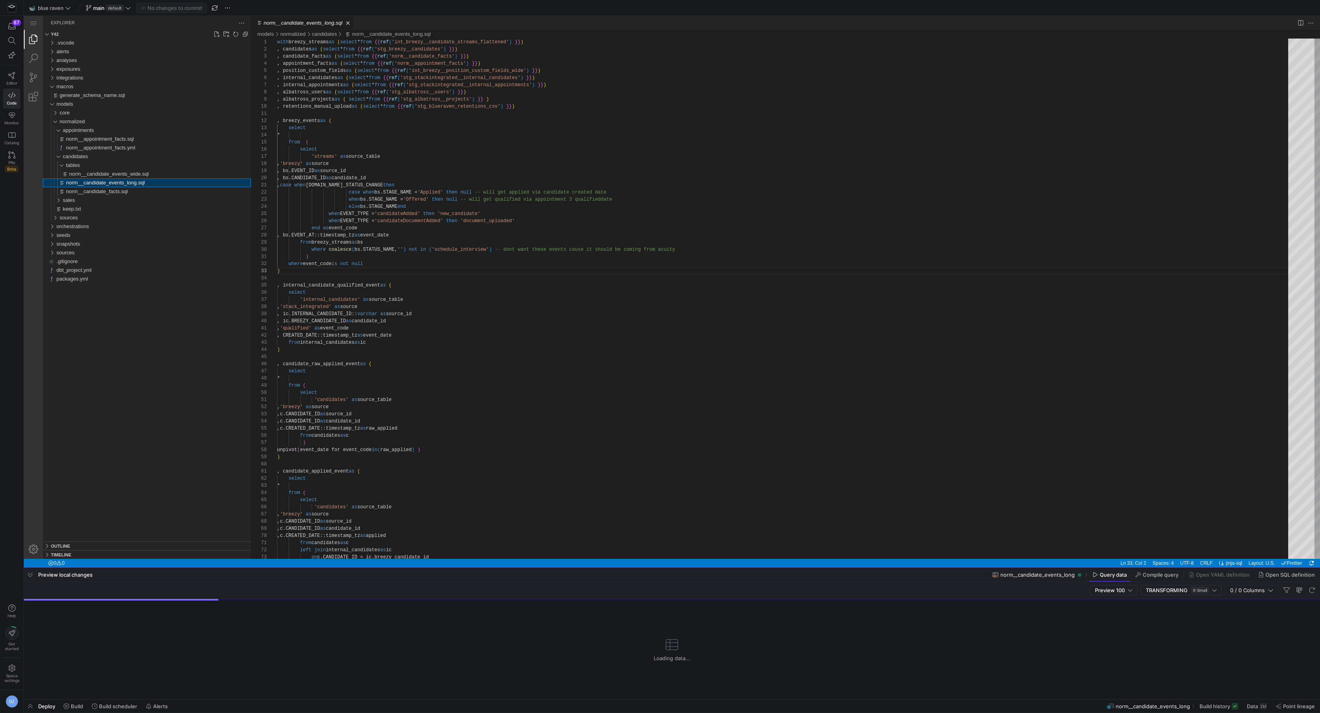
scroll to position [72, 3]
click at [108, 137] on span "norm__appointment_facts.sql" at bounding box center [100, 139] width 68 height 6
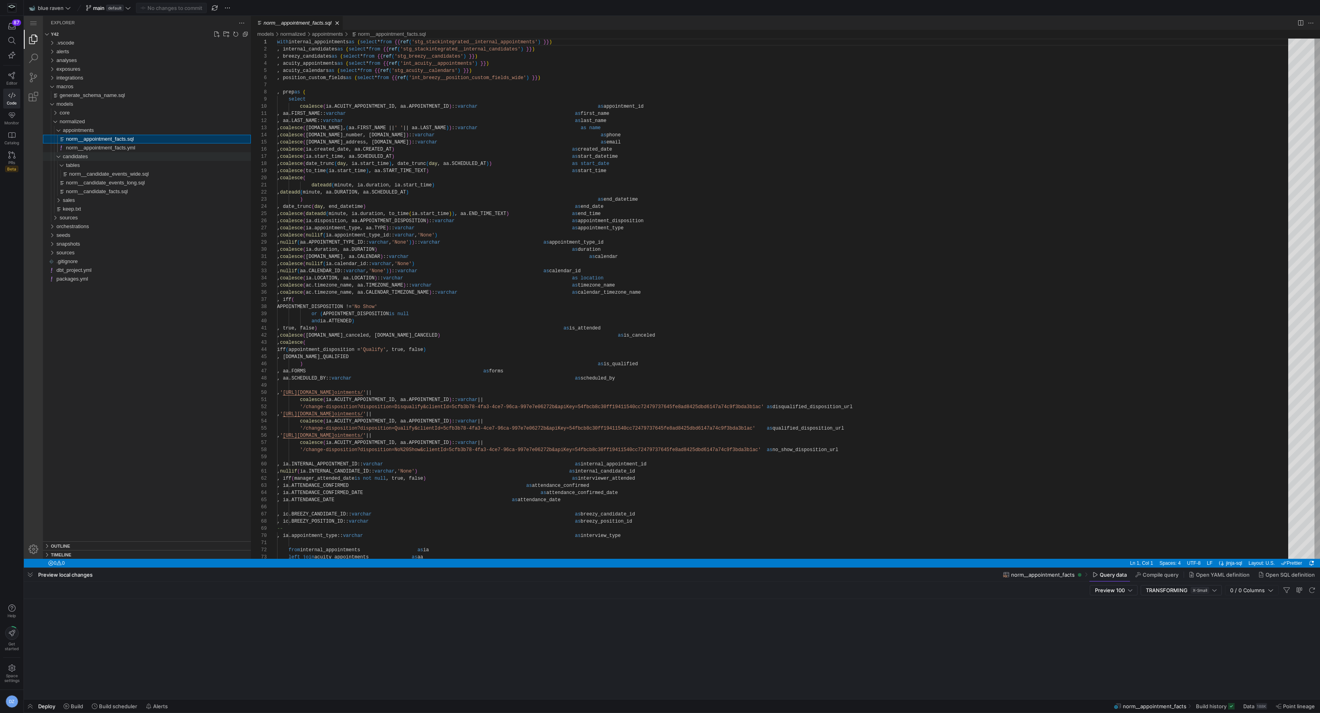
scroll to position [36, 0]
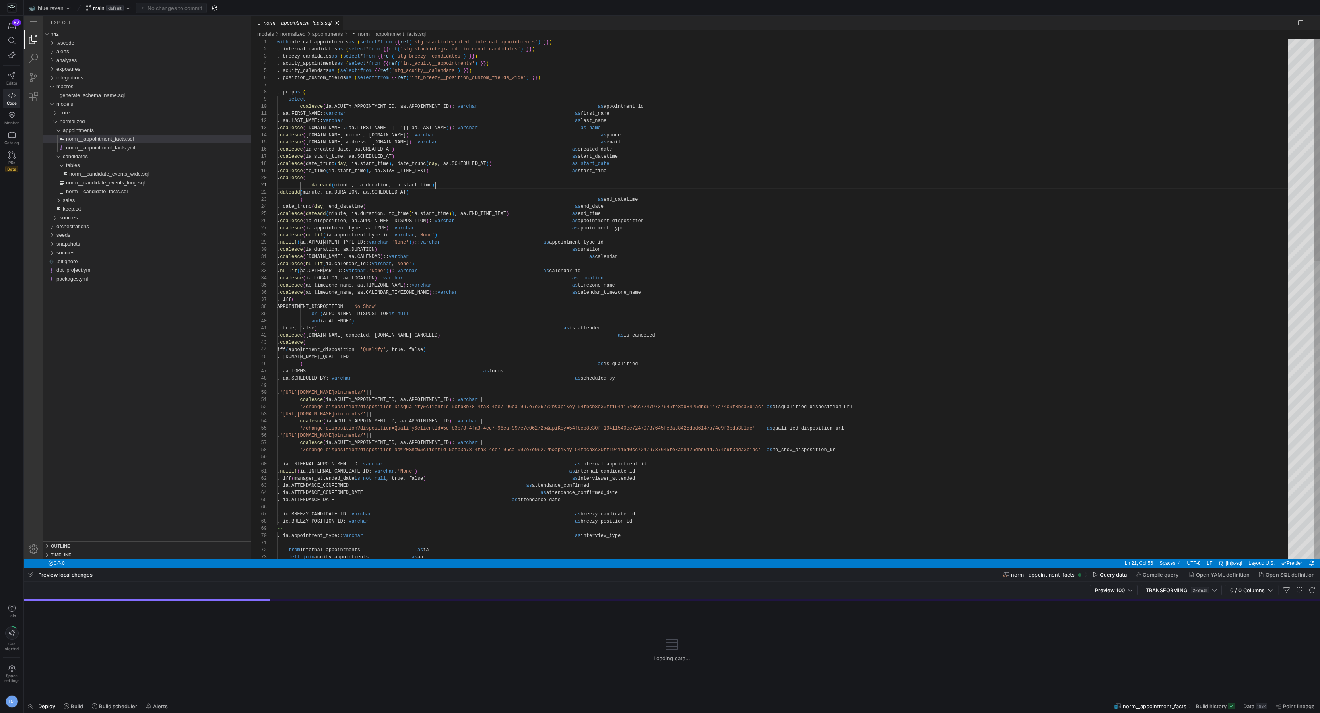
click at [486, 187] on div "with internal_appointments as ( select * from {{ ref ( 'stg_stackintegrated__in…" at bounding box center [785, 646] width 1017 height 1215
type textarea ", aa.FIRST_NAME::[PERSON_NAME] as first_name , aa.LAST_NAME::[PERSON_NAME] as l…"
click at [394, 113] on div "with internal_appointments as ( select * from {{ ref ( 'stg_stackintegrated__in…" at bounding box center [785, 646] width 1017 height 1215
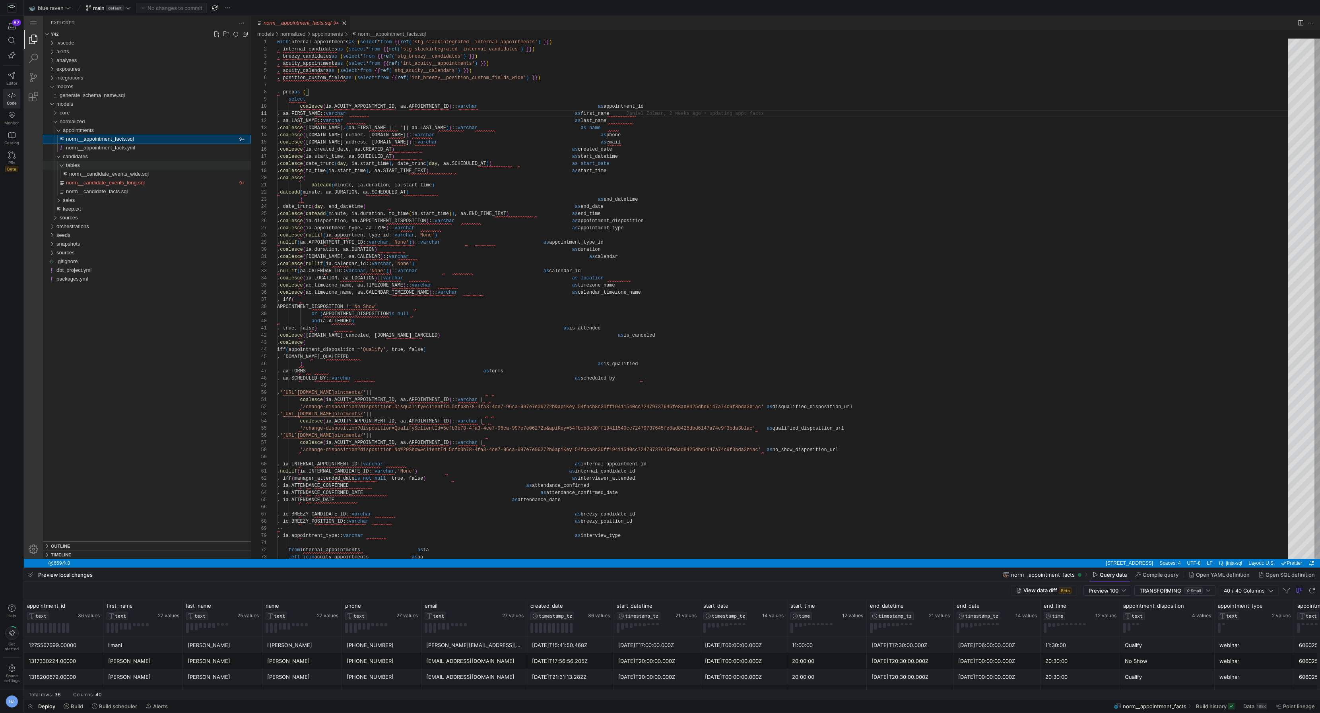
click at [108, 163] on div "tables" at bounding box center [158, 165] width 185 height 9
click at [102, 184] on span "norm__candidate_facts.sql" at bounding box center [97, 183] width 62 height 6
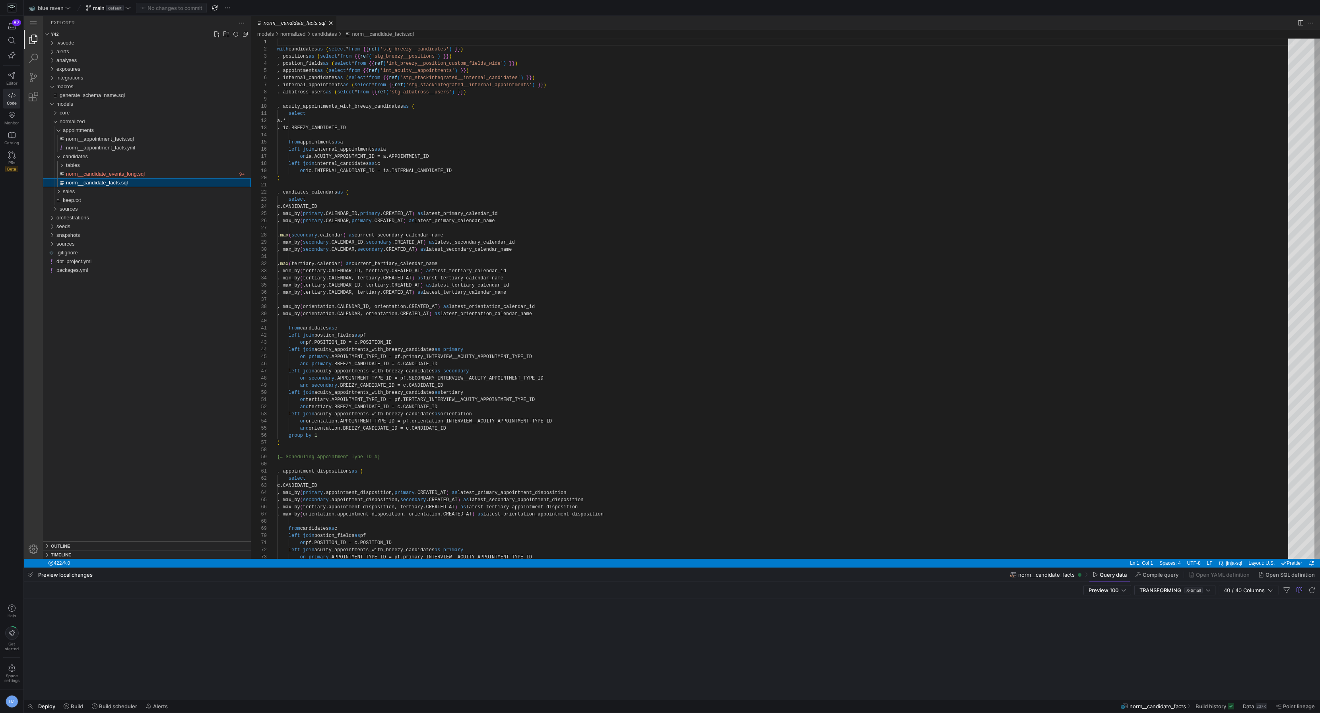
scroll to position [50, 0]
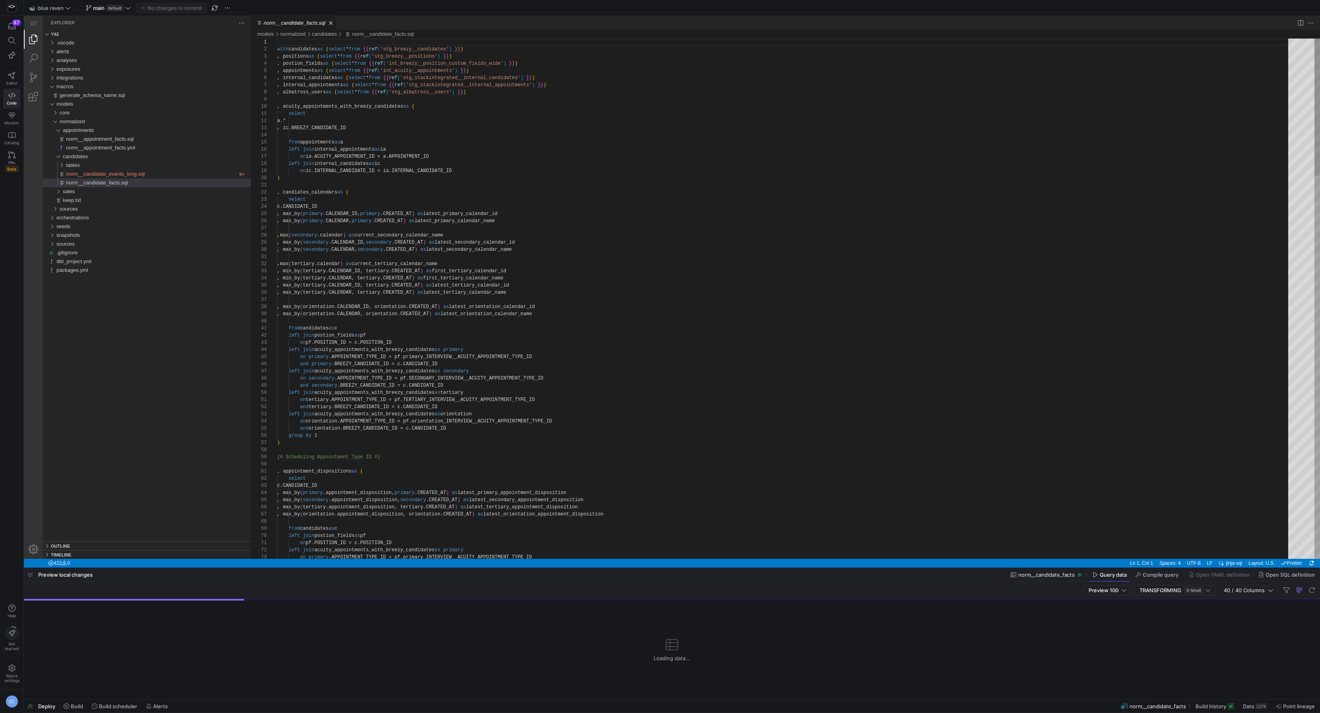
type textarea "select a.* , ic.BREEZY_CANDIDATE_ID from appointments as a left join internal_a…"
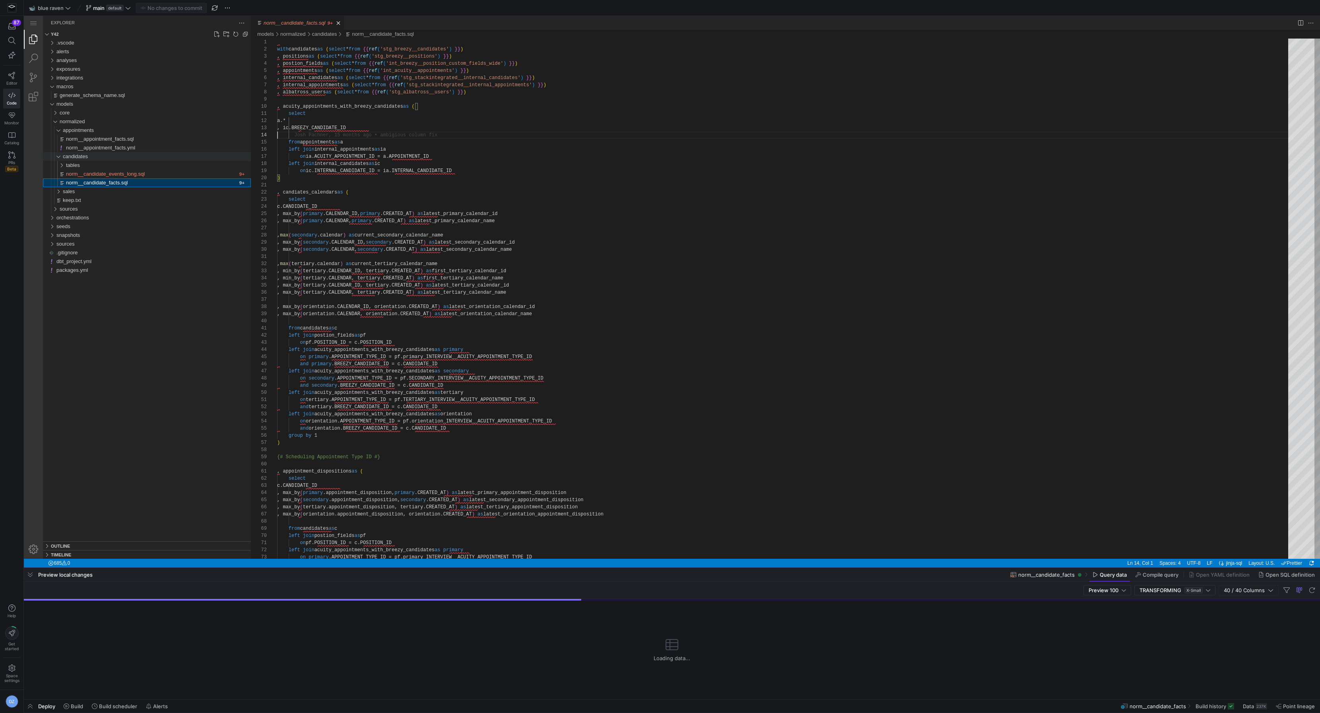
click at [91, 157] on div "candidates" at bounding box center [157, 156] width 188 height 9
click at [82, 122] on span "normalized" at bounding box center [72, 121] width 25 height 6
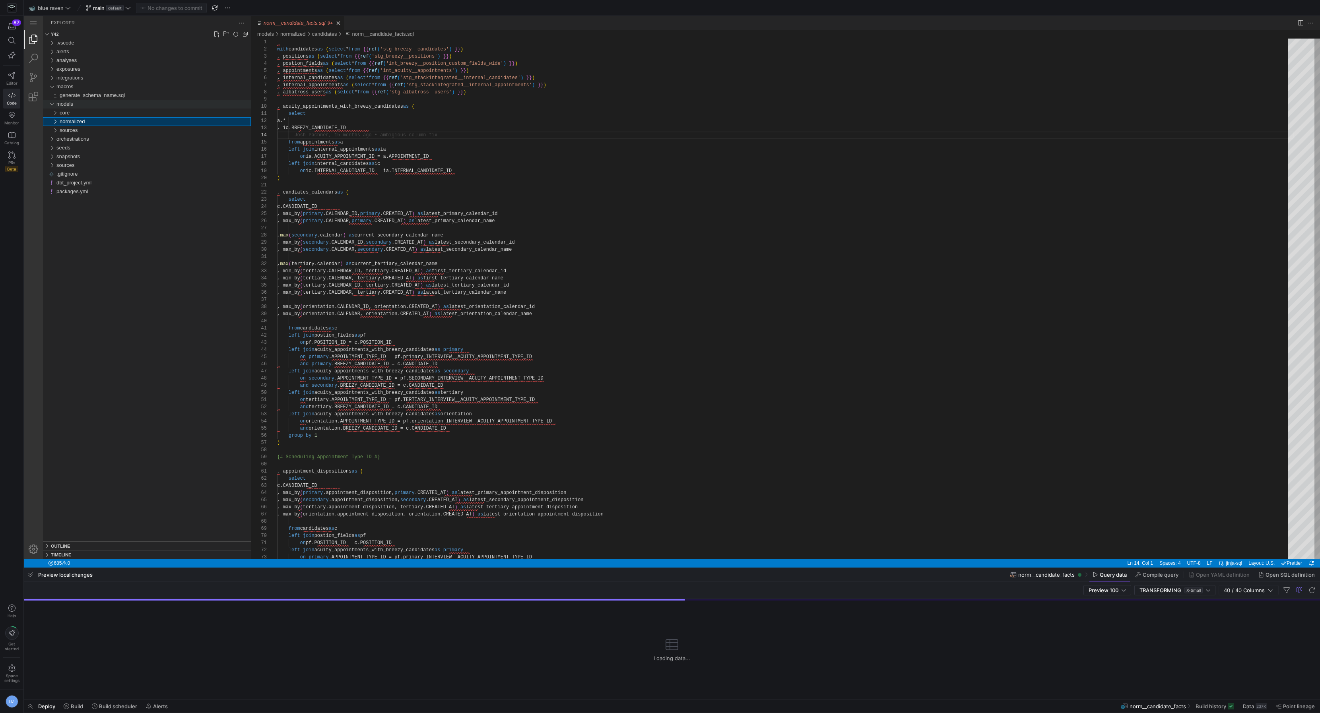
click at [70, 105] on span "models" at bounding box center [64, 104] width 17 height 6
click at [95, 86] on div "macros" at bounding box center [153, 86] width 194 height 9
